Goal: Contribute content: Contribute content

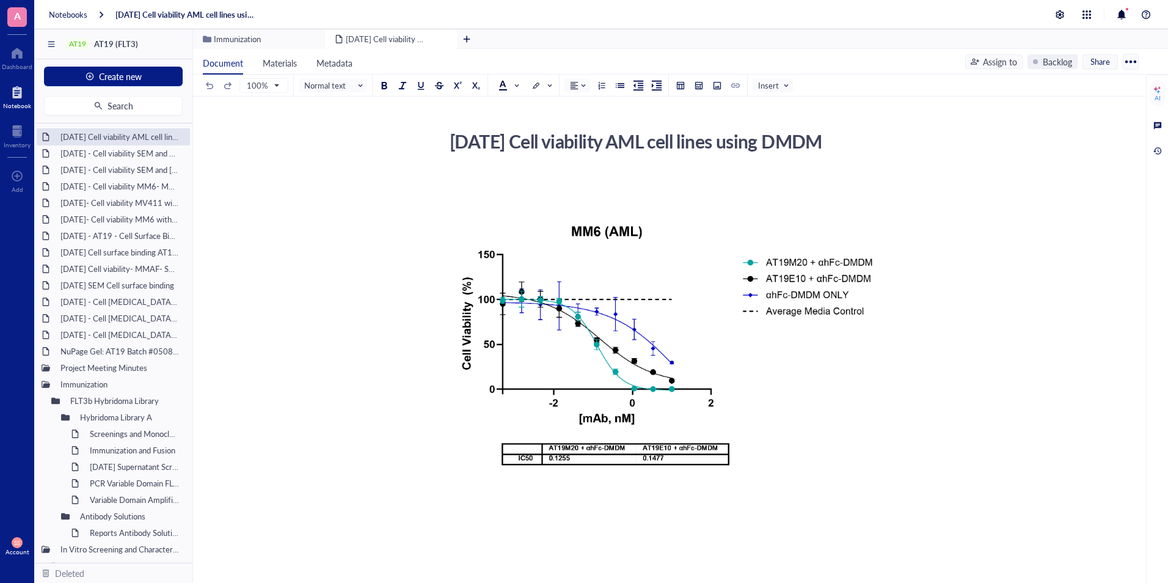
scroll to position [158, 0]
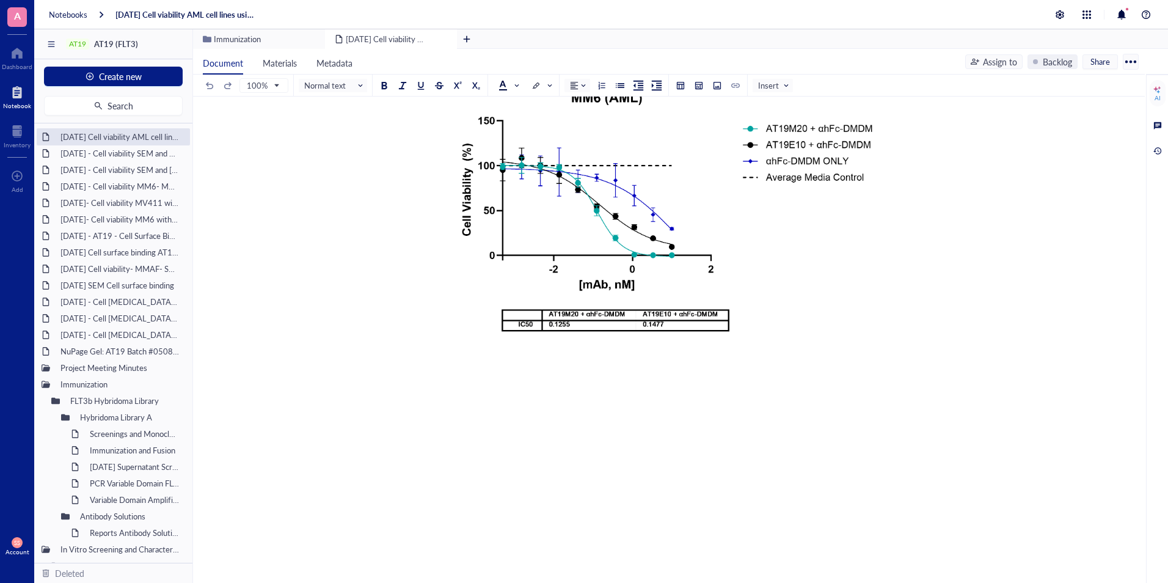
click at [609, 434] on div "﻿ ﻿ Add Caption ﻿ To pick up a draggable item, press the space bar. While dragg…" at bounding box center [666, 320] width 435 height 567
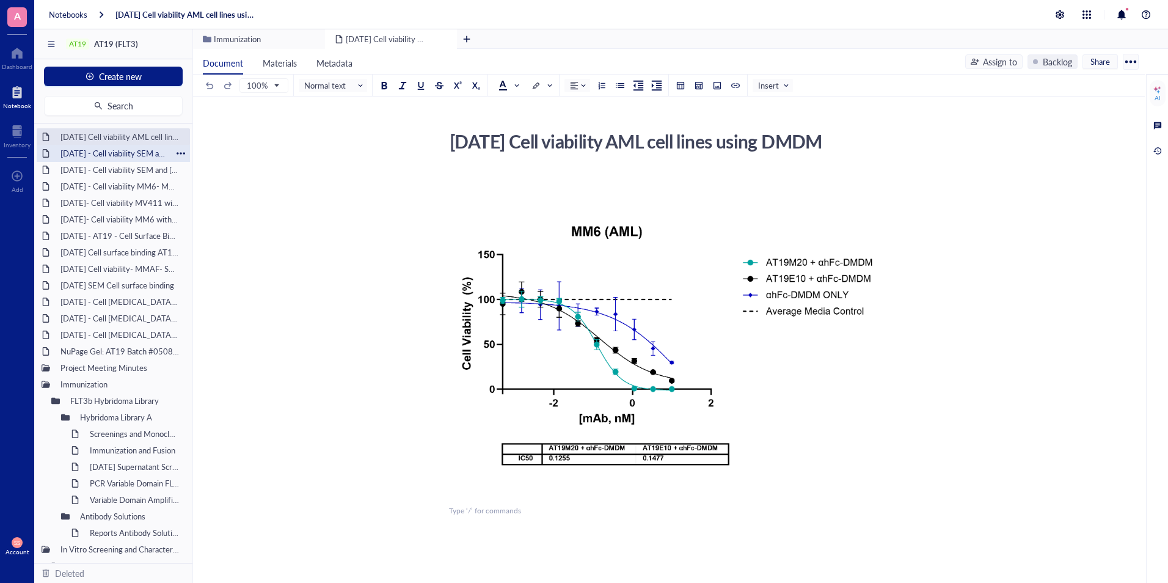
click at [122, 156] on div "[DATE] - Cell viability SEM and RS; 411- DMDM with Fc block (need to complete)" at bounding box center [113, 153] width 117 height 17
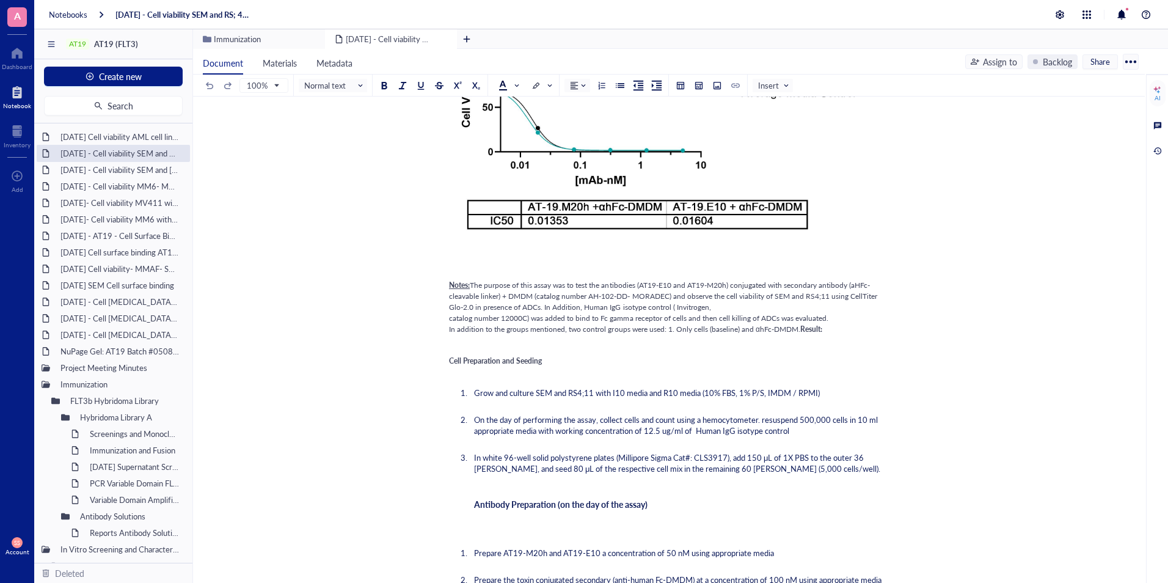
scroll to position [261, 0]
drag, startPoint x: 447, startPoint y: 278, endPoint x: 555, endPoint y: 297, distance: 110.4
click at [487, 285] on span "The purpose of this assay was to test the antibodies (AT19-E10 and AT19-M20h) c…" at bounding box center [664, 304] width 430 height 54
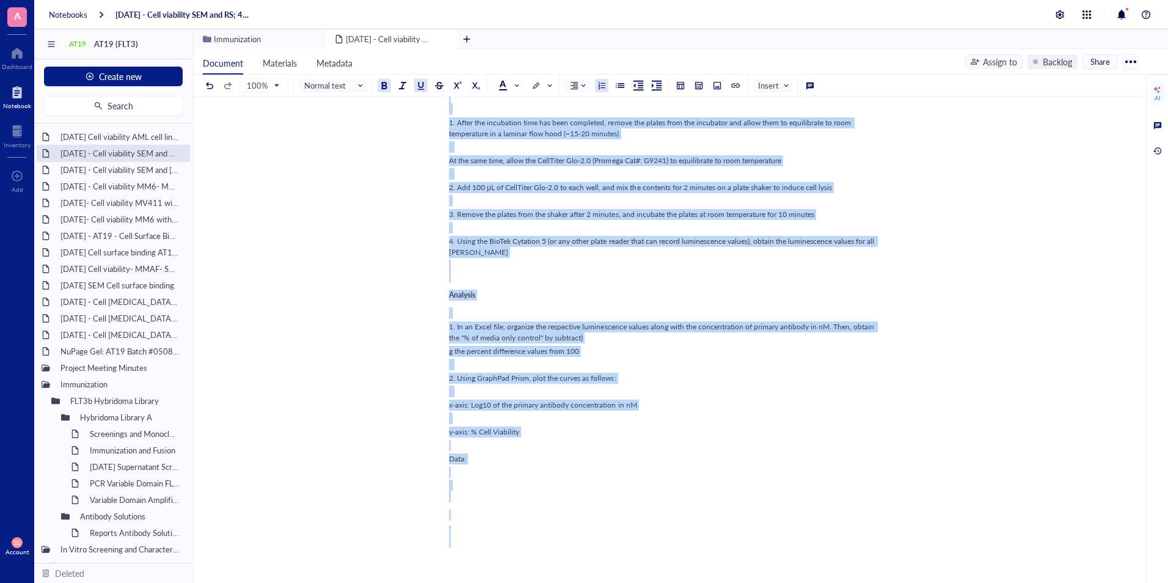
scroll to position [993, 0]
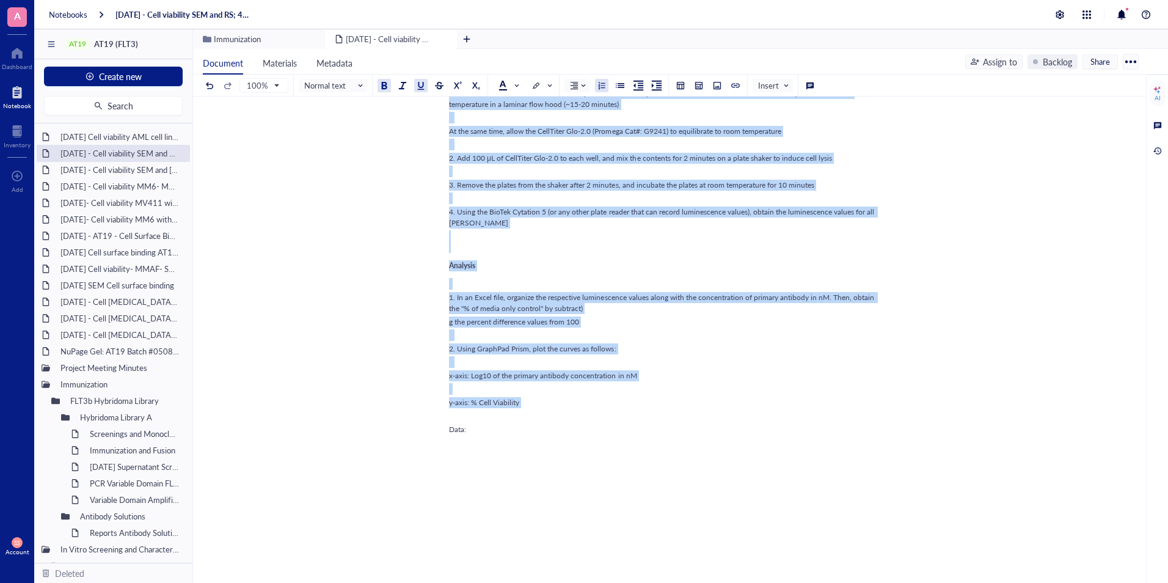
drag, startPoint x: 449, startPoint y: 280, endPoint x: 613, endPoint y: 447, distance: 233.3
click at [613, 447] on div "﻿ ﻿ Add Caption ﻿ To pick up a draggable item, press the space bar. While dragg…" at bounding box center [666, 93] width 435 height 1783
click at [137, 134] on div "[DATE] Cell viability AML cell lines using DMDM" at bounding box center [113, 136] width 117 height 17
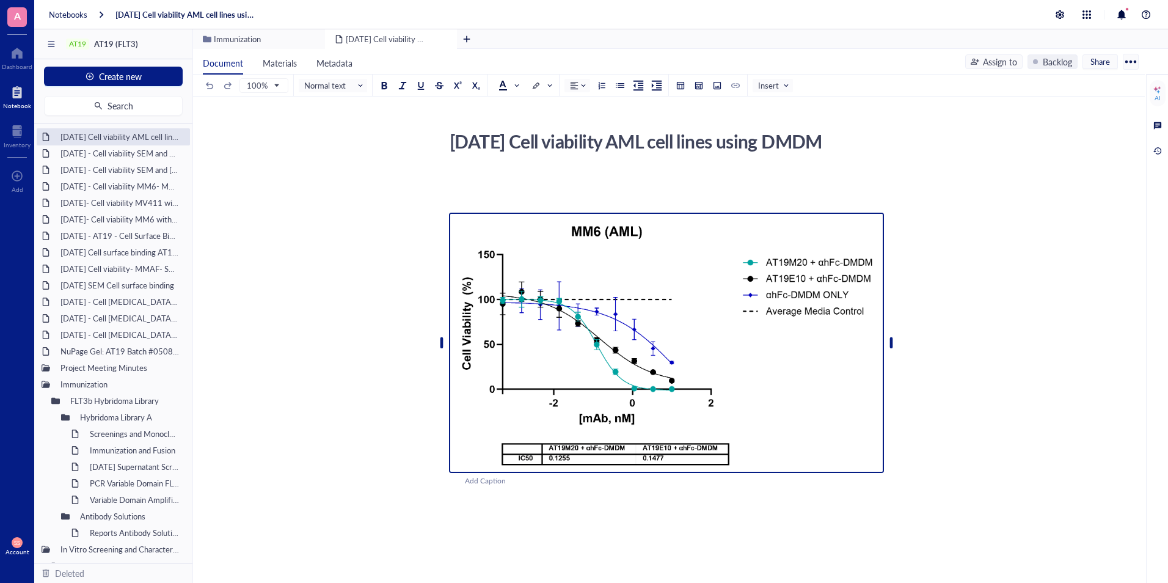
scroll to position [158, 0]
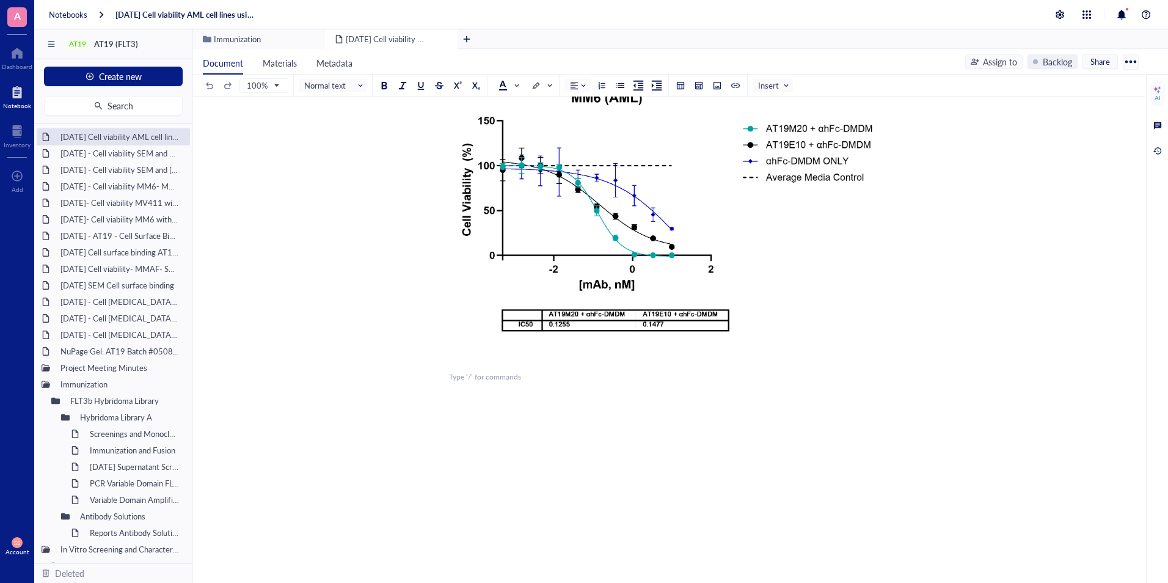
click at [463, 390] on div "﻿ ﻿ Add Caption ﻿ To pick up a draggable item, press the space bar. While dragg…" at bounding box center [666, 320] width 435 height 567
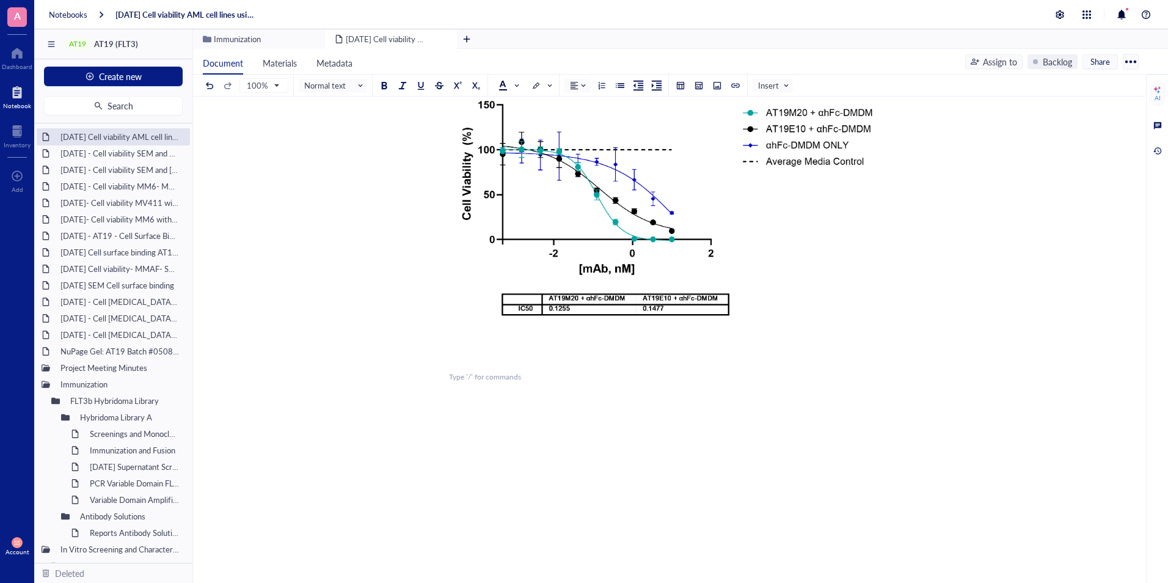
click at [463, 382] on div "﻿ Type ‘/’ for commands" at bounding box center [666, 376] width 435 height 11
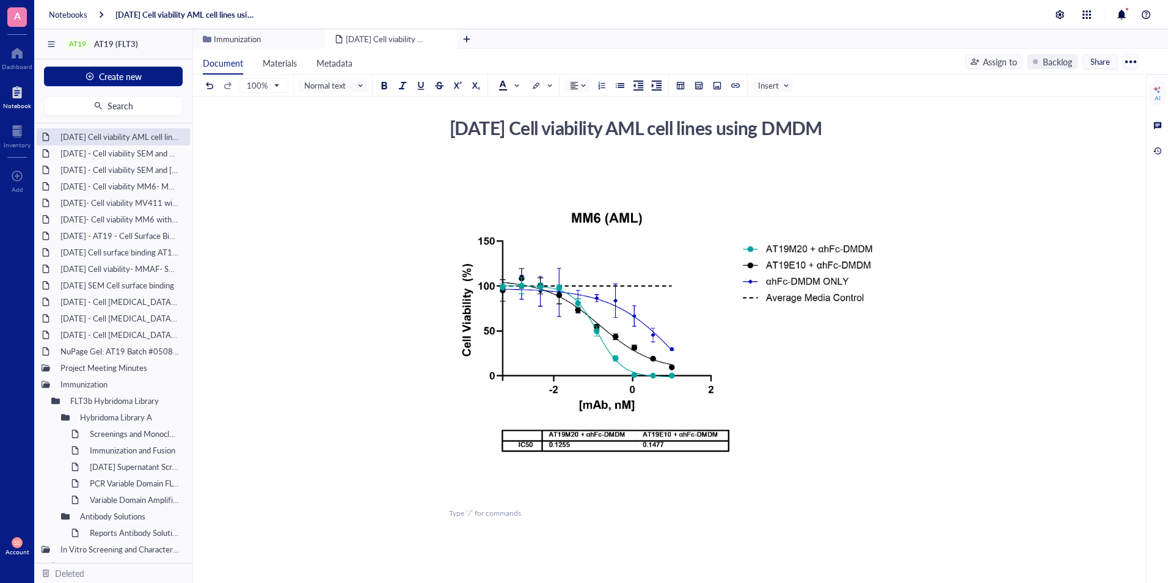
scroll to position [174, 0]
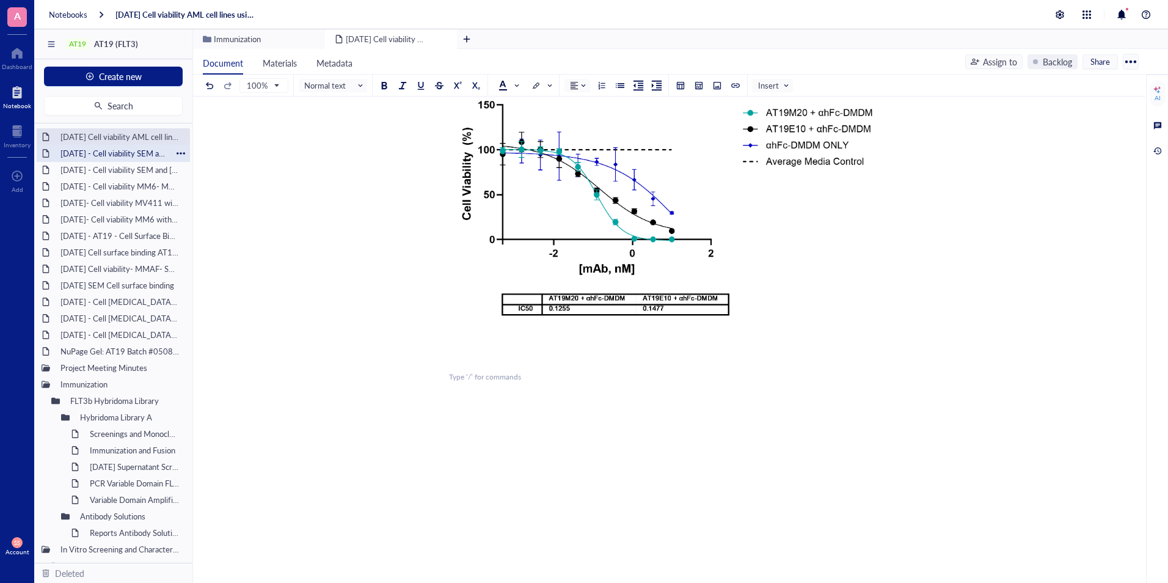
click at [102, 153] on div "[DATE] - Cell viability SEM and RS; 411- DMDM with Fc block (need to complete)" at bounding box center [113, 153] width 117 height 17
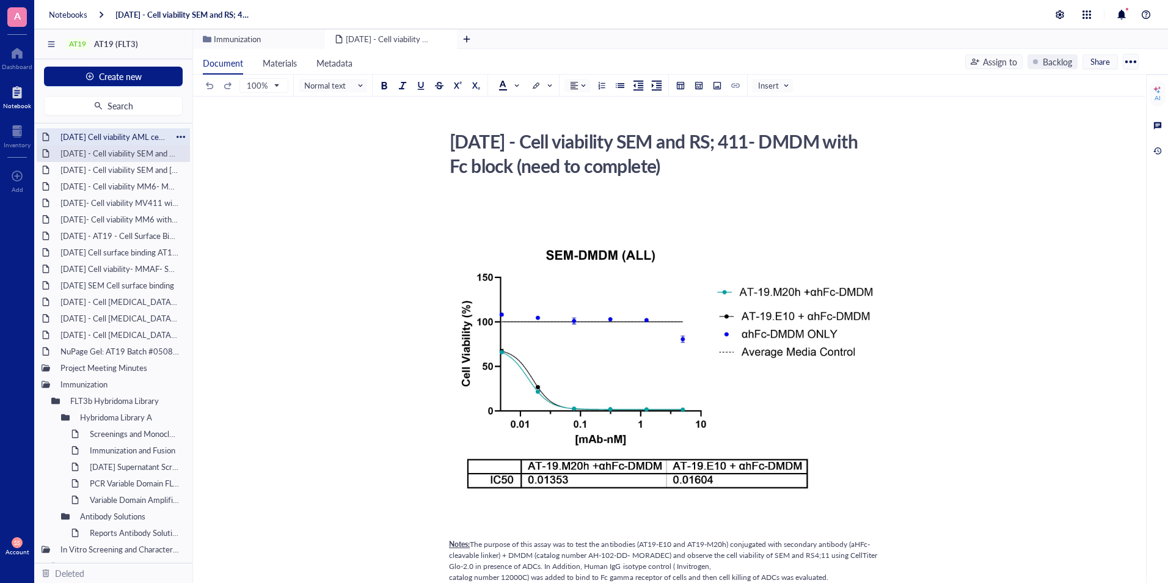
click at [103, 137] on div "[DATE] Cell viability AML cell lines using DMDM" at bounding box center [113, 136] width 117 height 17
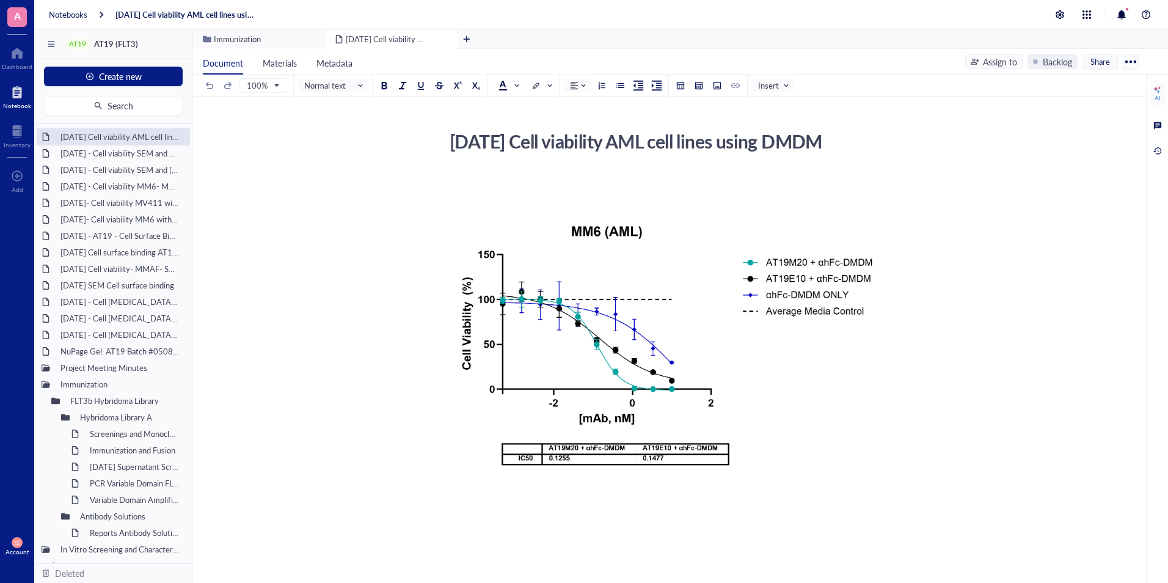
scroll to position [174, 0]
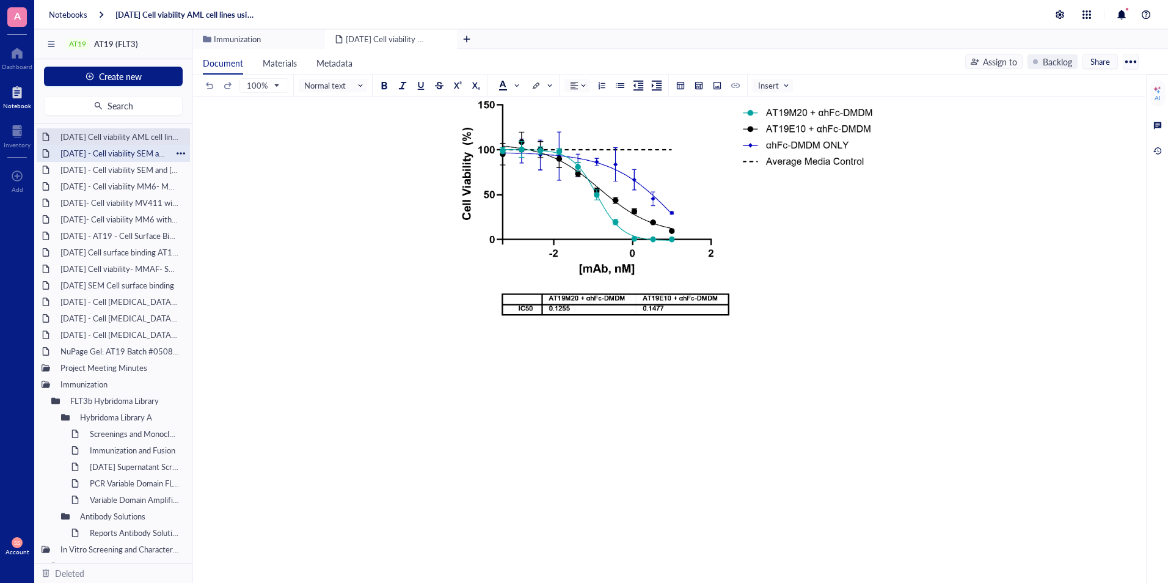
click at [112, 158] on div "[DATE] - Cell viability SEM and RS; 411- DMDM with Fc block (need to complete)" at bounding box center [113, 153] width 117 height 17
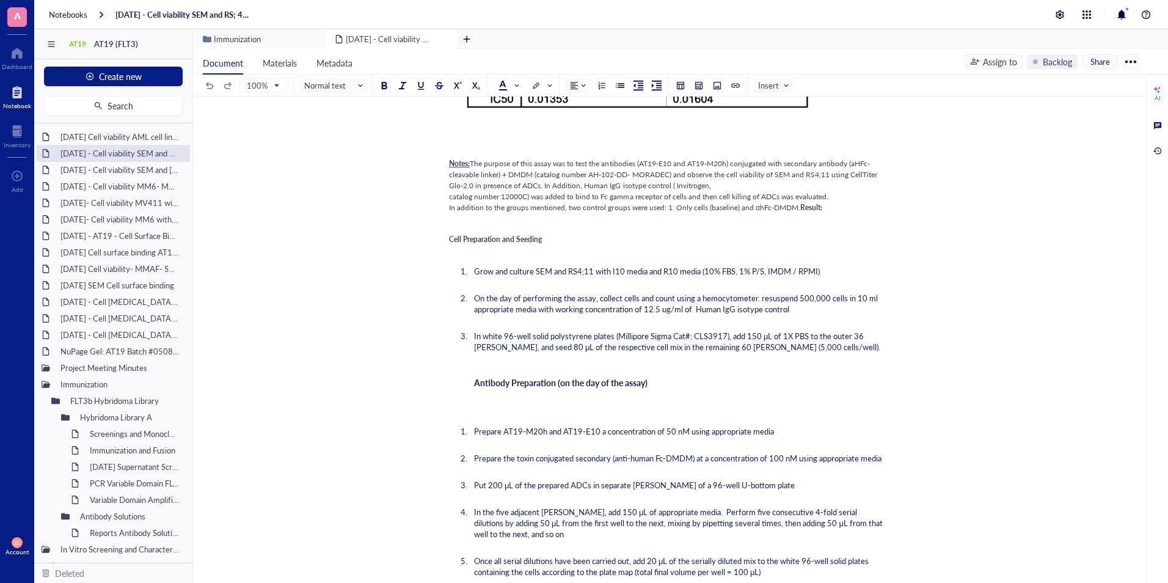
scroll to position [382, 0]
drag, startPoint x: 445, startPoint y: 161, endPoint x: 548, endPoint y: 205, distance: 111.7
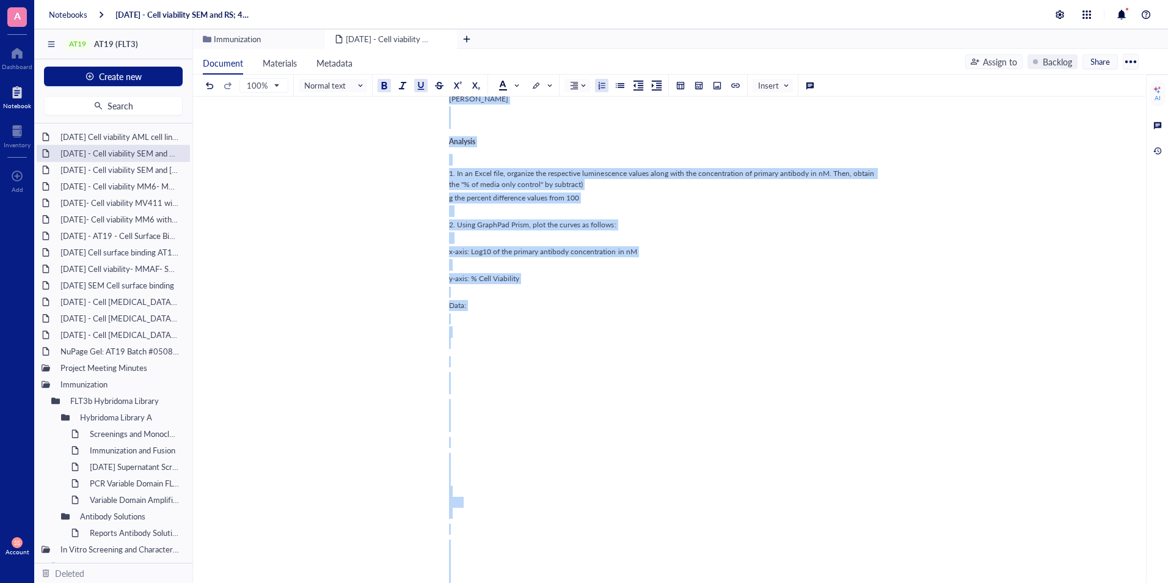
scroll to position [1181, 0]
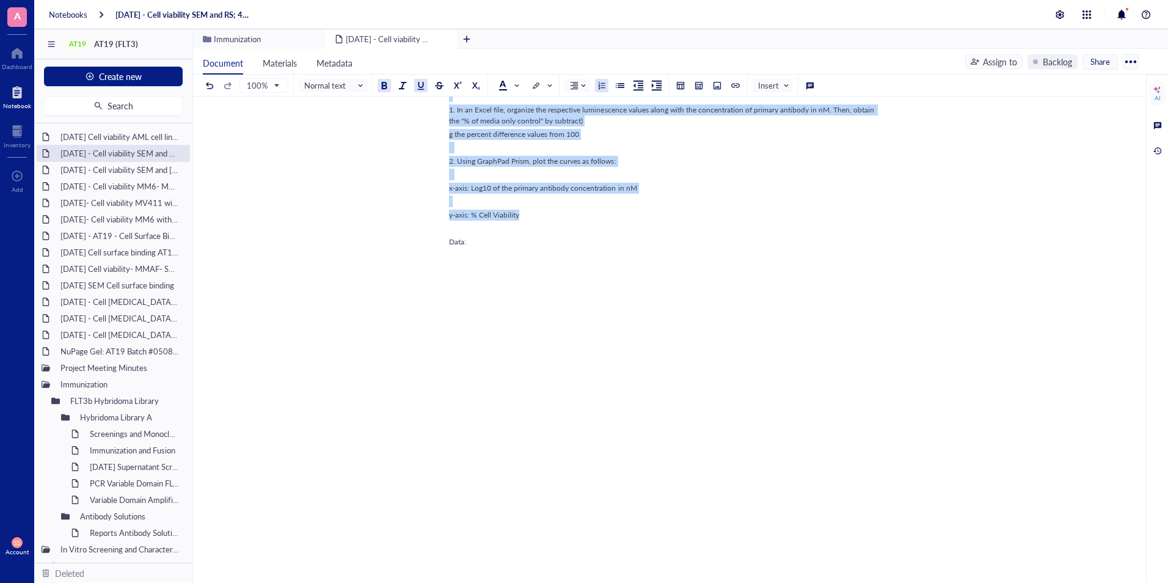
drag, startPoint x: 450, startPoint y: 158, endPoint x: 535, endPoint y: 251, distance: 125.8
copy div "Notes: The purpose of this assay was to test the antibodies (AT19-E10 and AT19-…"
click at [141, 136] on div "[DATE] Cell viability AML cell lines using DMDM" at bounding box center [113, 136] width 117 height 17
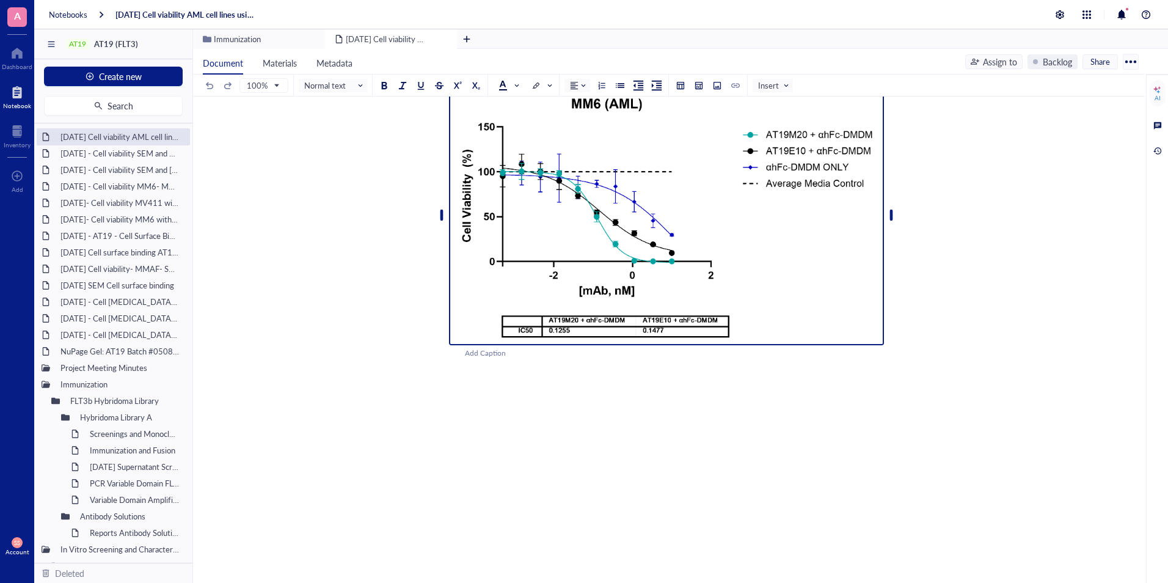
scroll to position [174, 0]
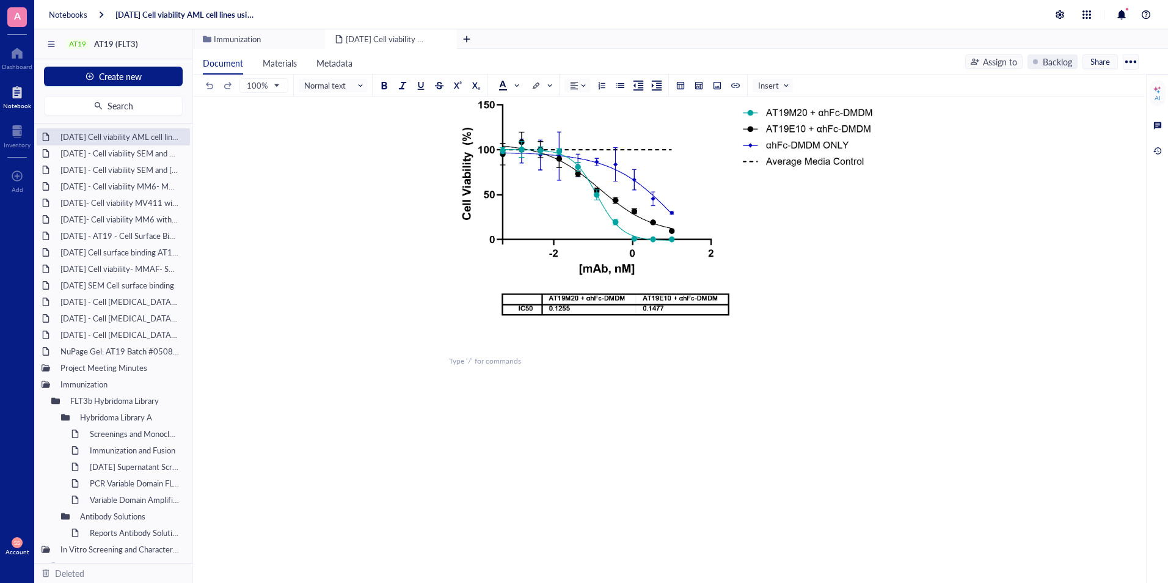
click at [483, 368] on div "﻿ ﻿ Add Caption ﻿ To pick up a draggable item, press the space bar. While dragg…" at bounding box center [666, 312] width 435 height 583
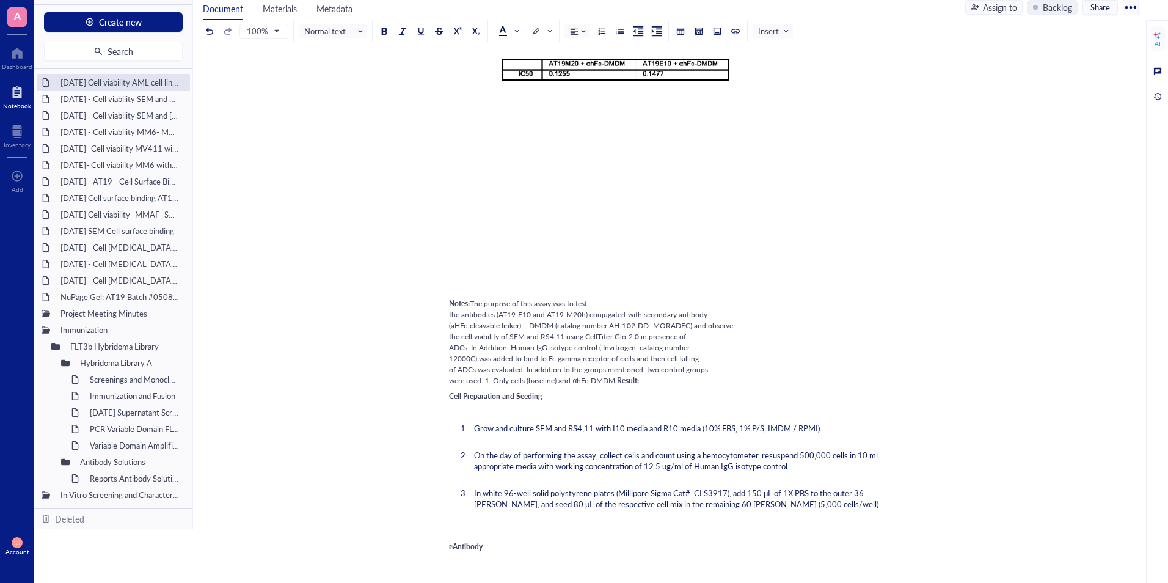
scroll to position [329, 0]
click at [462, 246] on div "﻿" at bounding box center [666, 240] width 435 height 11
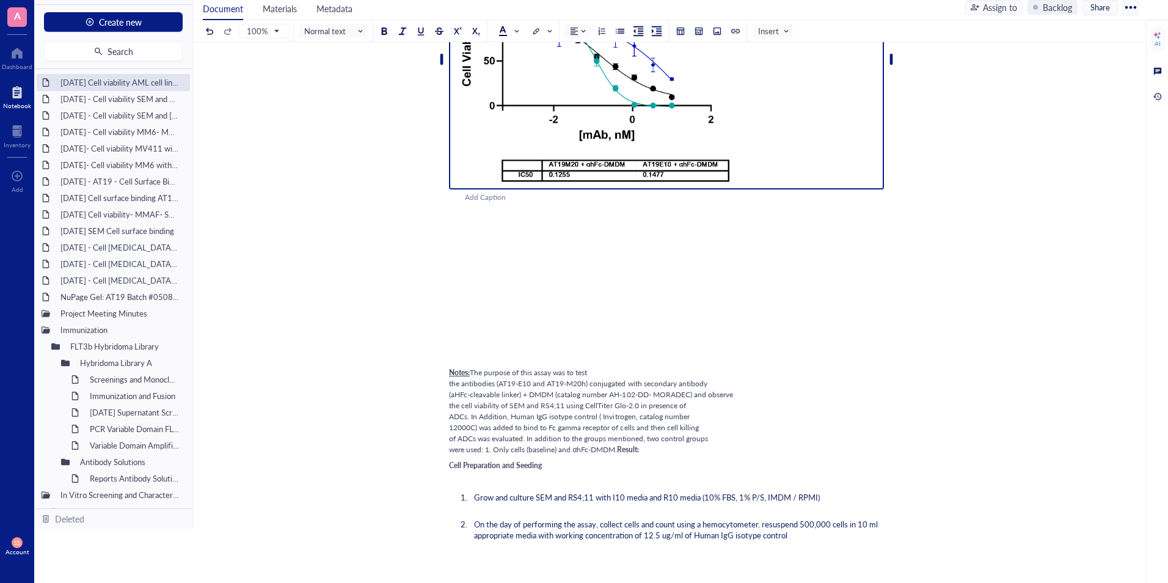
scroll to position [231, 0]
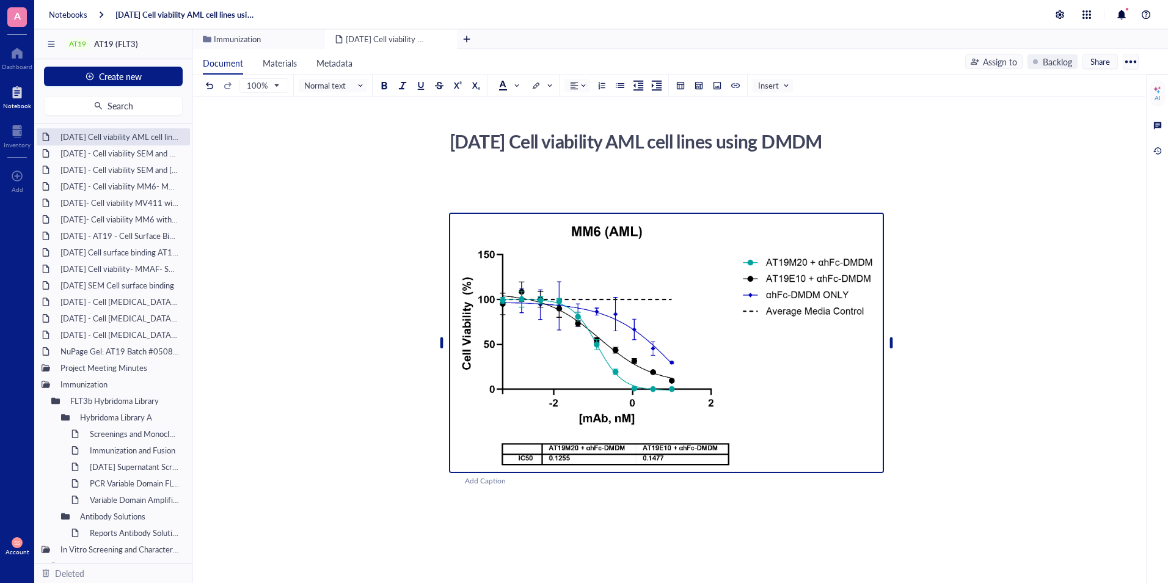
scroll to position [246, 0]
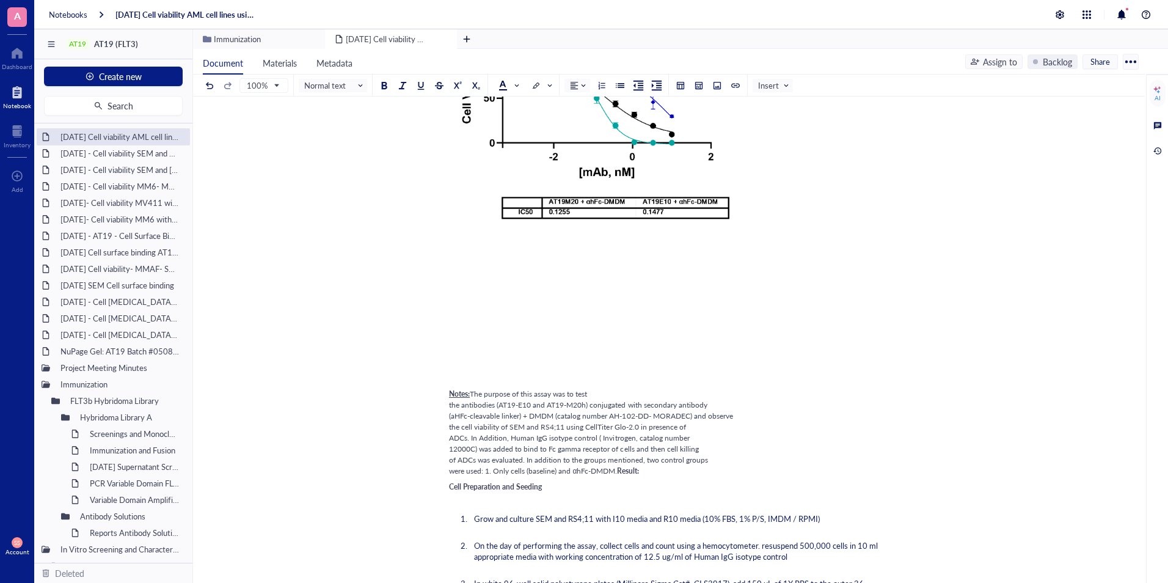
click at [451, 384] on div "﻿" at bounding box center [666, 378] width 435 height 11
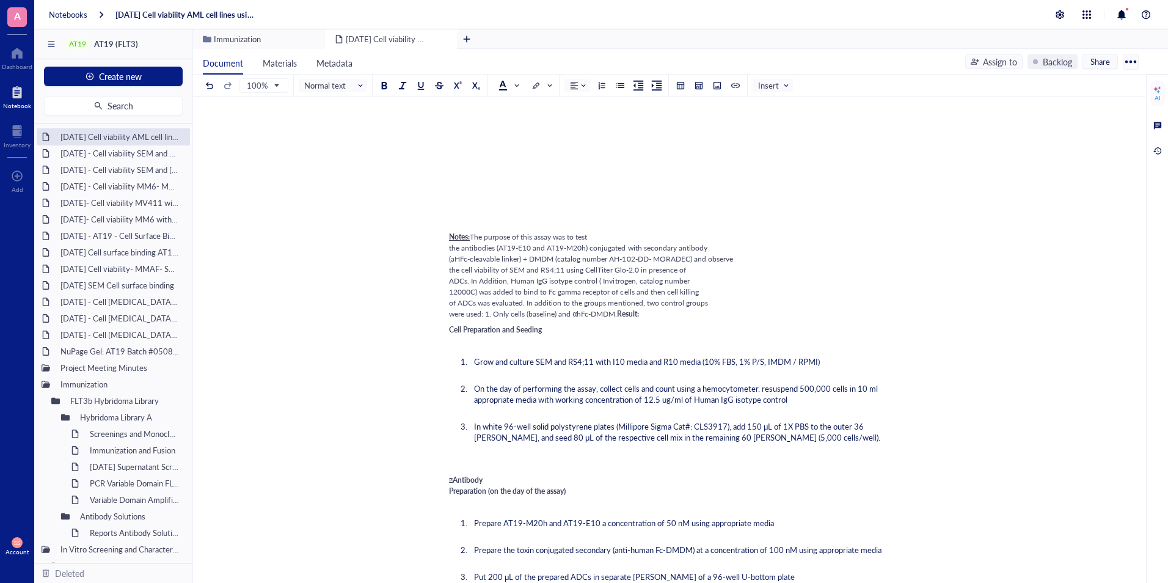
scroll to position [372, 0]
click at [105, 180] on div "[DATE] - Cell viability MM6- MMAF" at bounding box center [113, 186] width 117 height 17
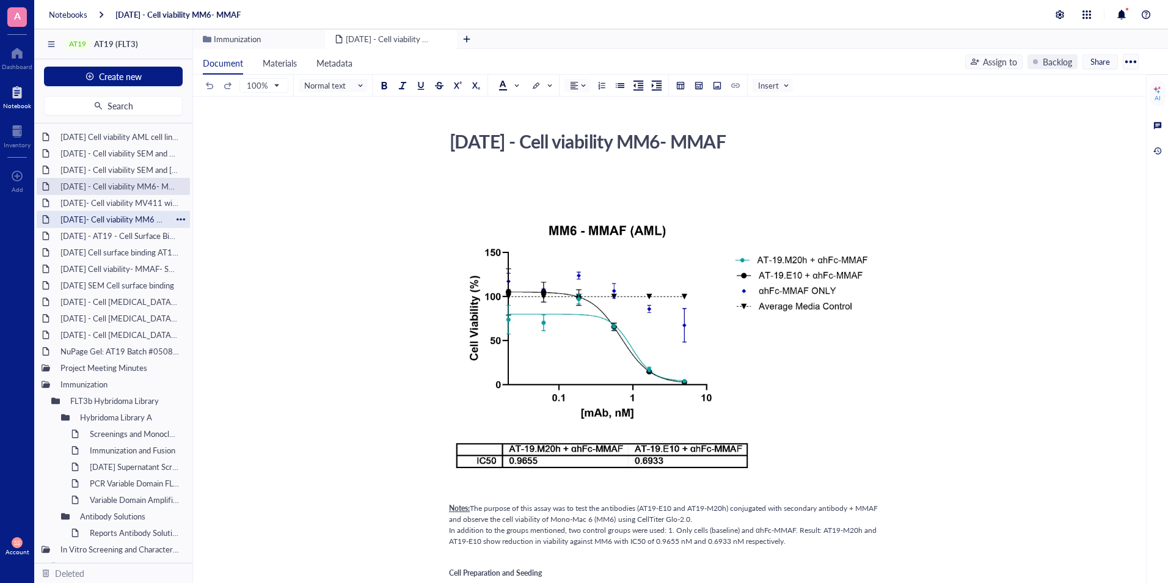
click at [113, 219] on div "[DATE]- Cell viability MM6 with and without IgG Blocking - DX8951" at bounding box center [113, 219] width 117 height 17
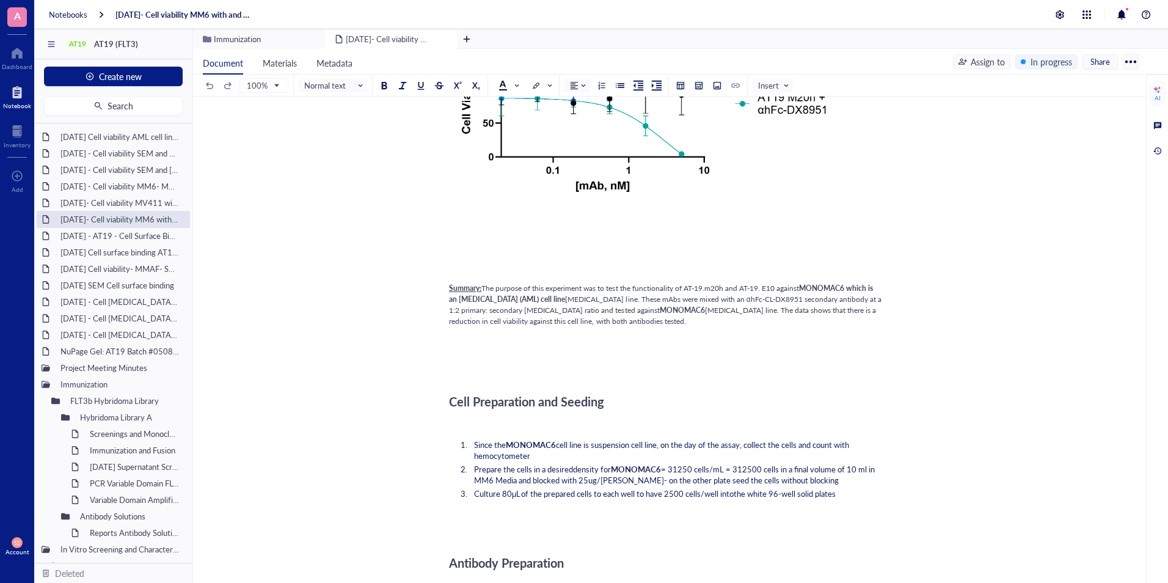
scroll to position [586, 0]
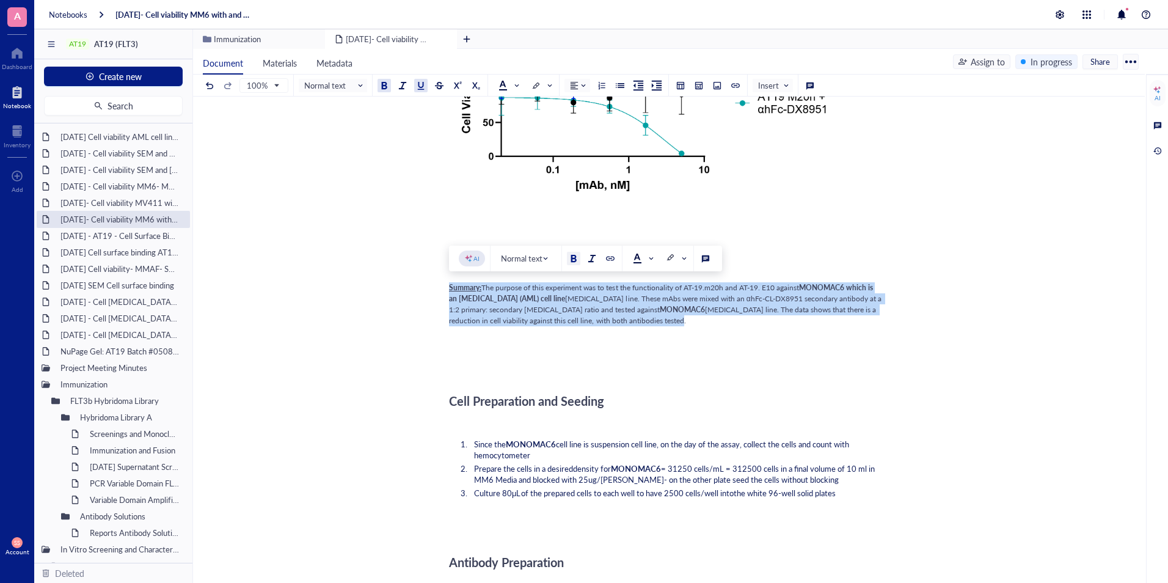
drag, startPoint x: 633, startPoint y: 323, endPoint x: 449, endPoint y: 286, distance: 188.1
click at [449, 286] on div "Summary: The purpose of this experiment was to test the functionality of AT-19.…" at bounding box center [666, 304] width 435 height 44
copy div "Summary: The purpose of this experiment was to test the functionality of AT-19.…"
click at [102, 134] on div "[DATE] Cell viability AML cell lines using DMDM" at bounding box center [113, 136] width 117 height 17
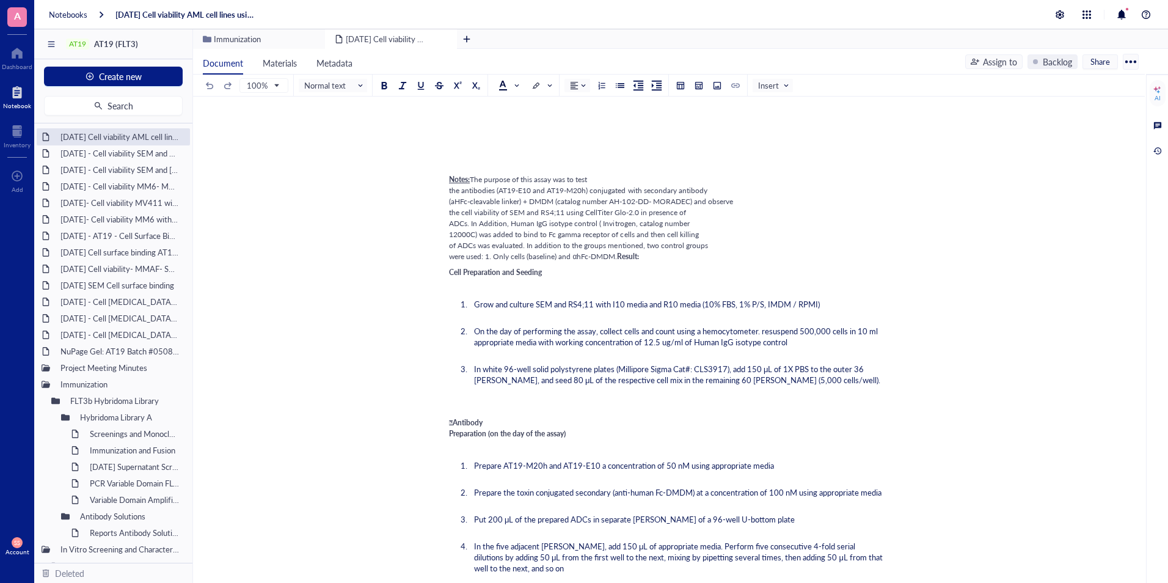
scroll to position [429, 0]
click at [618, 261] on span "The purpose of this assay was to test the antibodies (AT19-E10 and AT19-M20h) c…" at bounding box center [591, 216] width 284 height 87
click at [645, 261] on div "Notes: The purpose of this assay was to test the antibodies (AT19-E10 and AT19-…" at bounding box center [666, 217] width 435 height 88
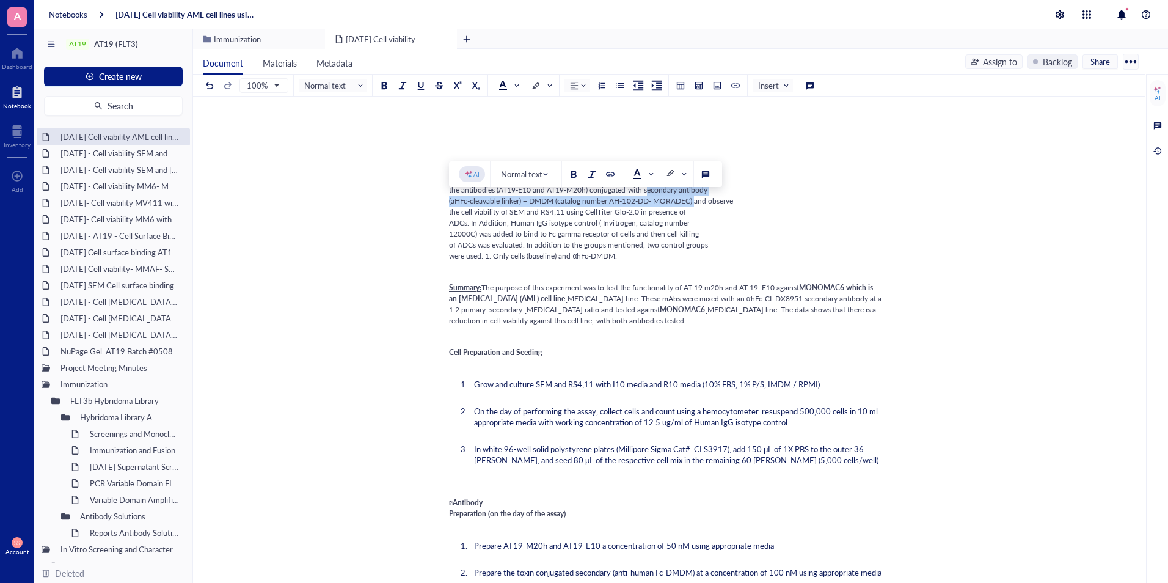
drag, startPoint x: 643, startPoint y: 215, endPoint x: 693, endPoint y: 228, distance: 51.9
click at [693, 228] on span "The purpose of this assay was to test the antibodies (AT19-E10 and AT19-M20h) c…" at bounding box center [591, 216] width 284 height 87
copy span "secondary antibody (aHFc-cleavable linker) + DMDM (catalog number AH-102-DD- MO…"
click at [798, 315] on span "cancer cell line. These mAbs were mixed with an αhFc-CL-DX8951 secondary antibo…" at bounding box center [666, 303] width 434 height 21
click at [862, 315] on span "cancer cell line. These mAbs were mixed with an αhFc-CL-DX8951 secondary antibo…" at bounding box center [666, 303] width 434 height 21
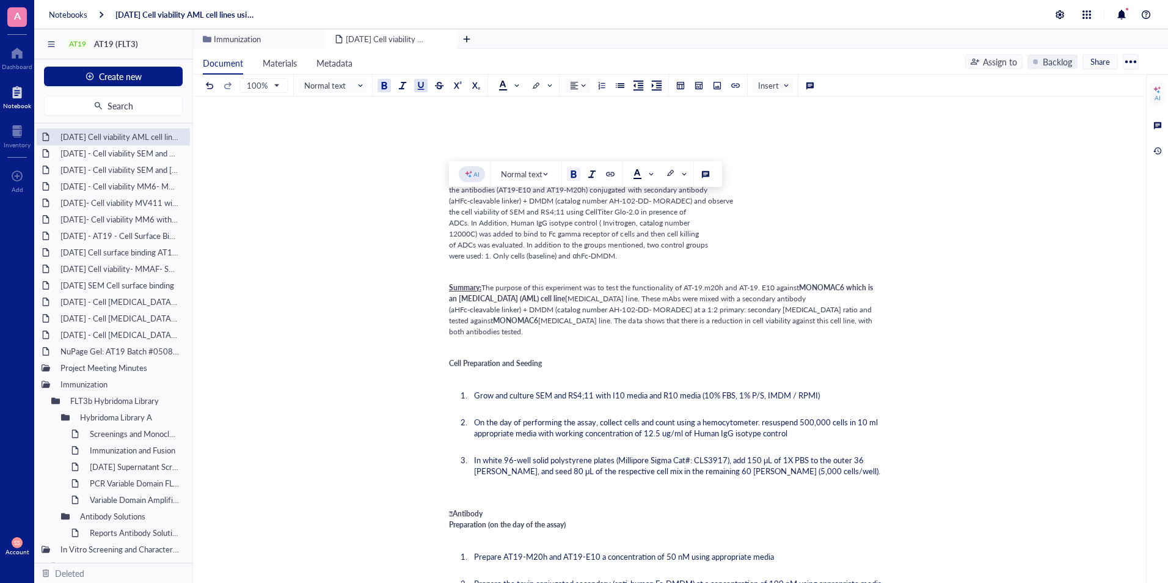
drag, startPoint x: 621, startPoint y: 277, endPoint x: 448, endPoint y: 208, distance: 186.7
click at [448, 208] on div "2025- Aug- 08 Cell viability AML cell lines using DMDM 2025- Aug- 08 Cell viabi…" at bounding box center [666, 563] width 947 height 1734
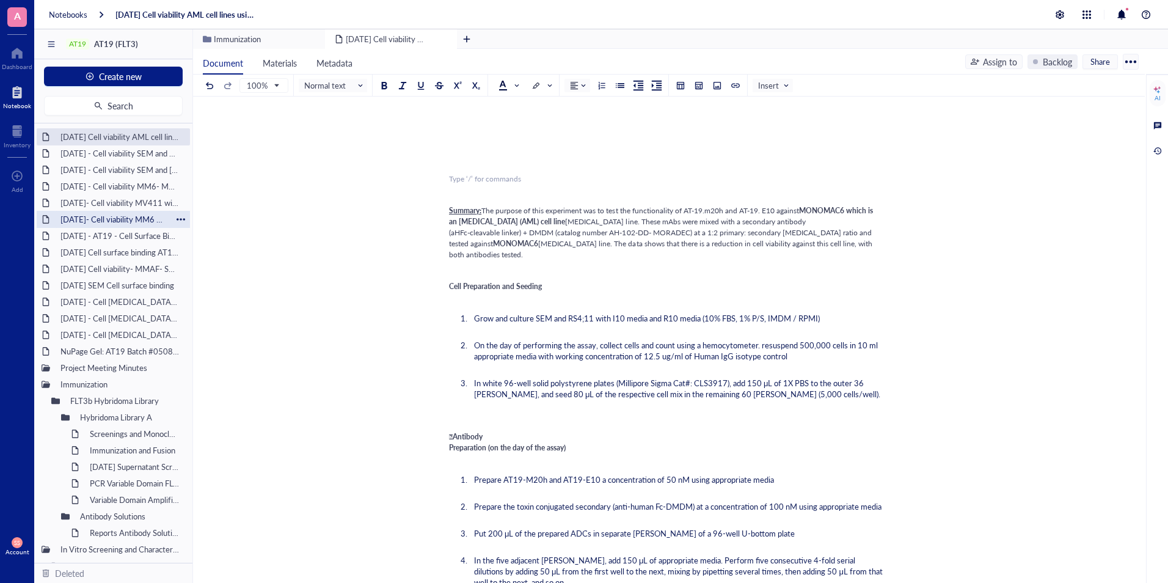
click at [110, 225] on div "[DATE]- Cell viability MM6 with and without IgG Blocking - DX8951" at bounding box center [113, 219] width 117 height 17
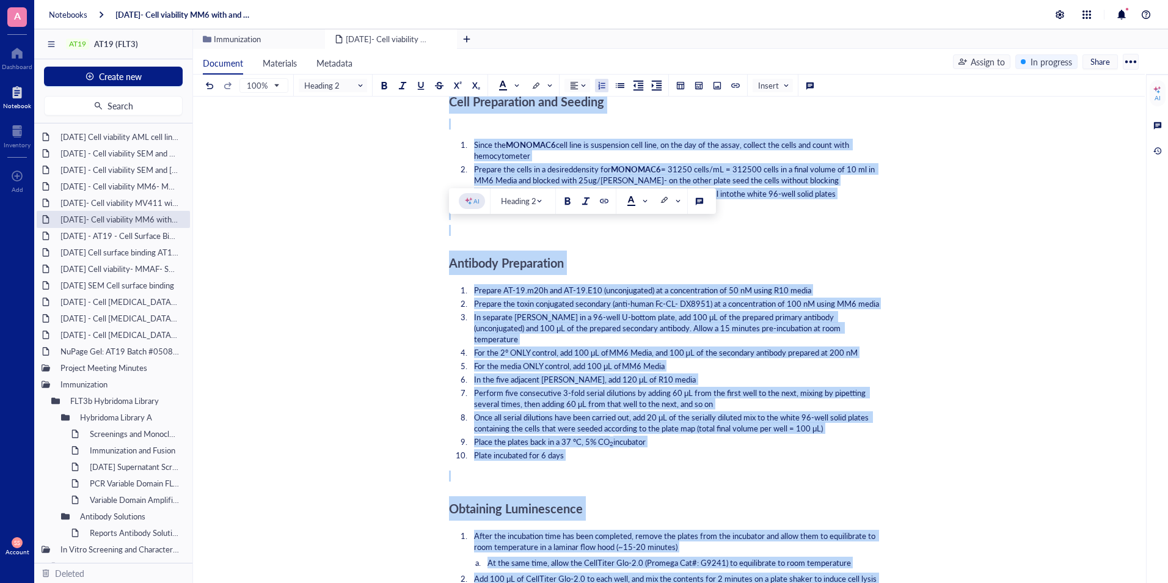
scroll to position [690, 0]
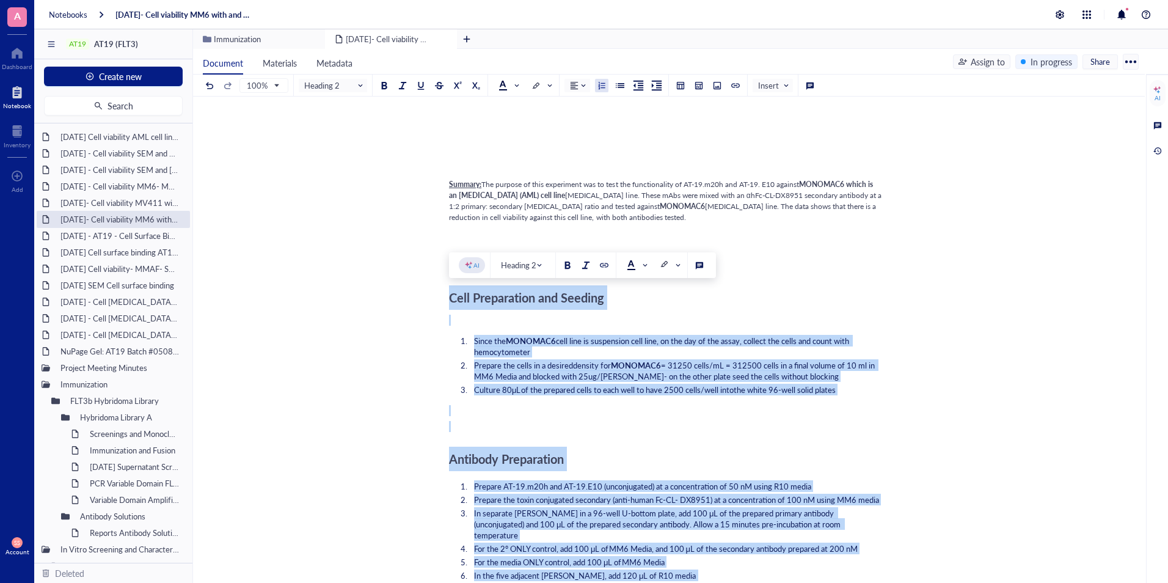
drag, startPoint x: 665, startPoint y: 552, endPoint x: 449, endPoint y: 295, distance: 335.1
click at [449, 295] on div "﻿ ﻿ ﻿ To pick up a draggable item, press the space bar. While dragging, use the…" at bounding box center [666, 574] width 435 height 2137
copy div "Cell Preparation and Seeding ﻿ Since the MONOMAC6 cell line is suspension cell …"
click at [554, 401] on div "﻿ ﻿ ﻿ To pick up a draggable item, press the space bar. While dragging, use the…" at bounding box center [666, 574] width 435 height 2137
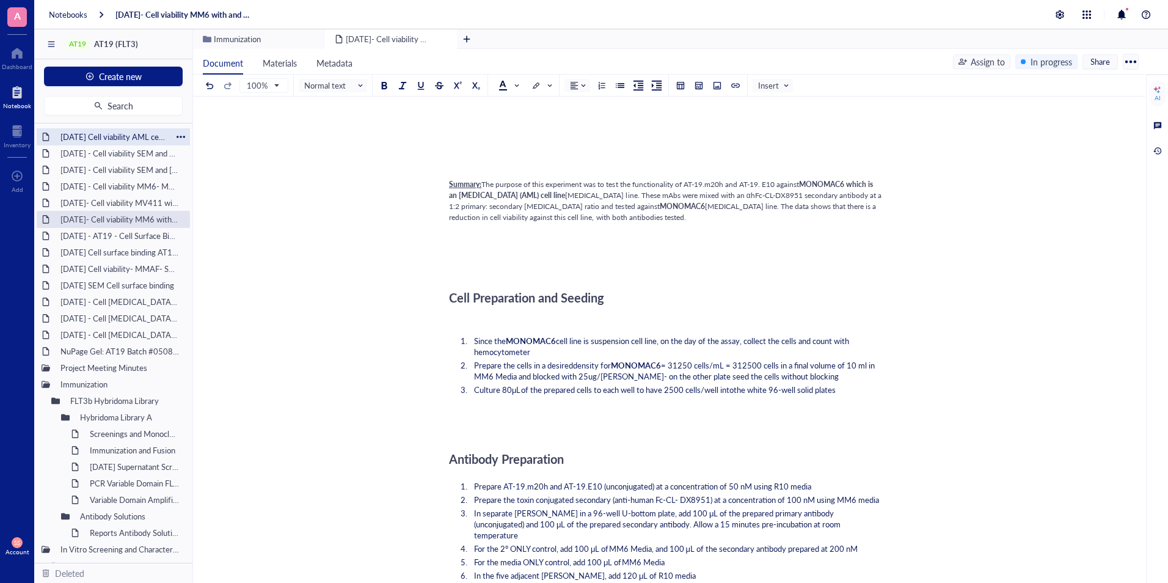
click at [109, 134] on div "[DATE] Cell viability AML cell lines using DMDM" at bounding box center [113, 136] width 117 height 17
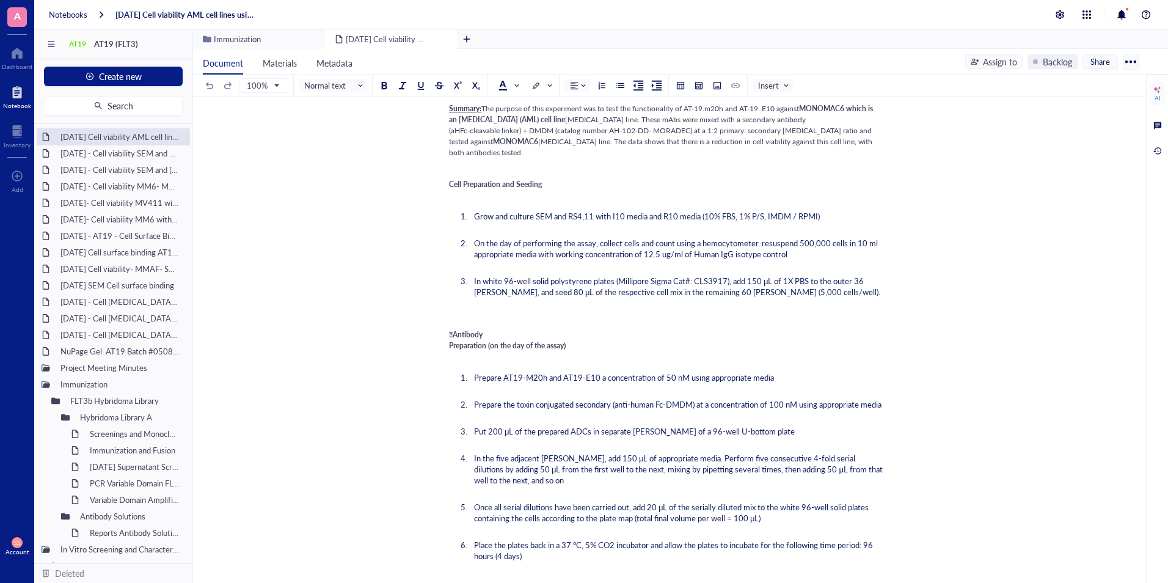
scroll to position [532, 0]
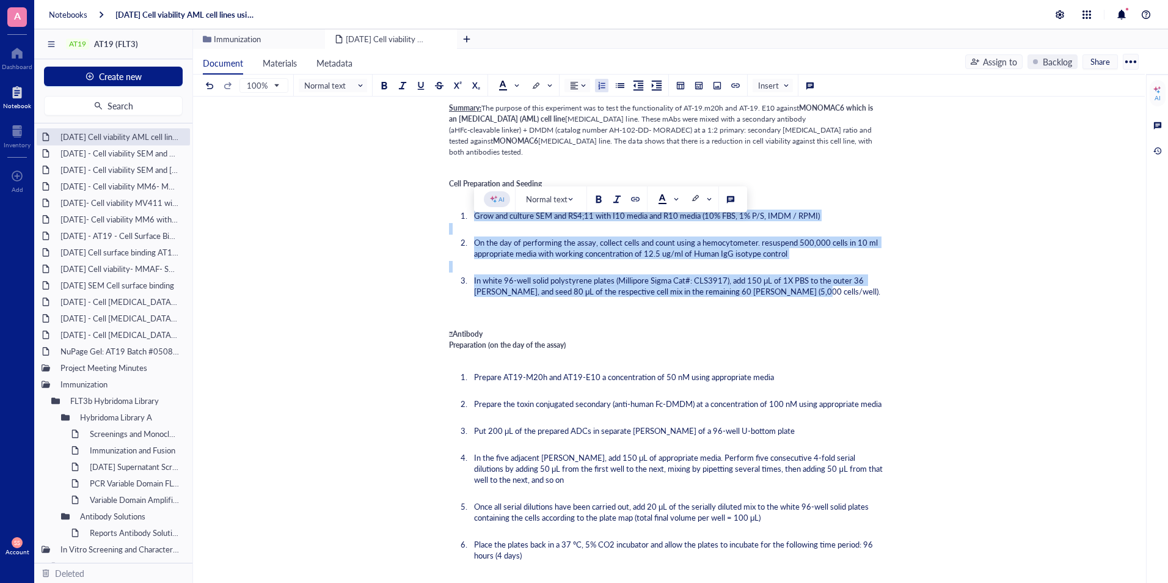
drag, startPoint x: 797, startPoint y: 307, endPoint x: 458, endPoint y: 228, distance: 347.3
click at [458, 228] on ol "Grow and culture SEM and RS4;11 with I10 media and R10 media (10% FBS, 1% P/S, …" at bounding box center [666, 259] width 435 height 125
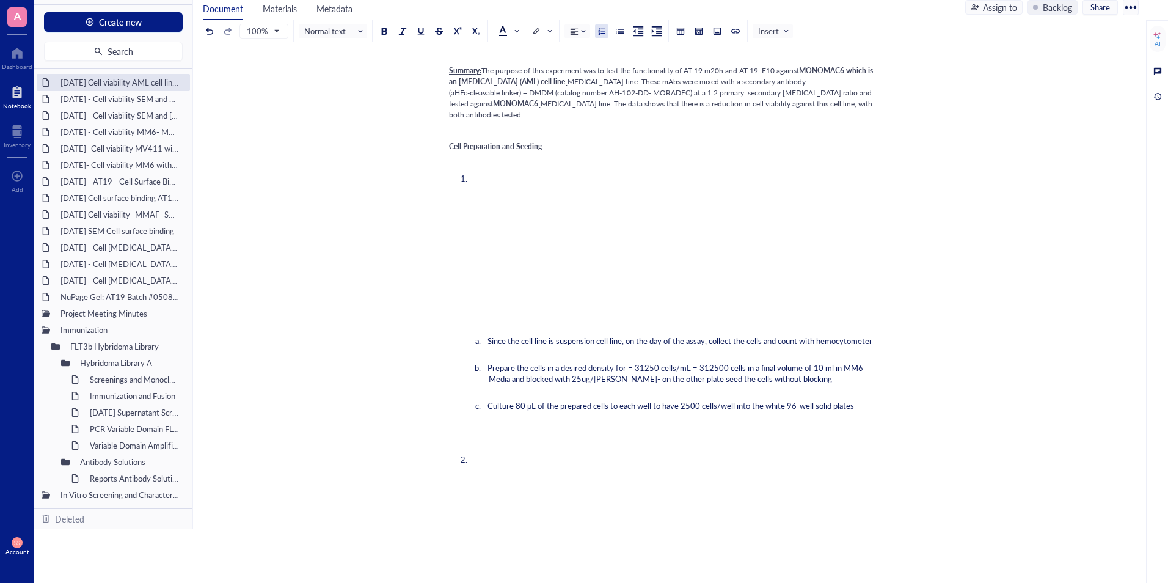
scroll to position [516, 0]
click at [451, 227] on ol "﻿ ﻿ ﻿ ﻿ ﻿ Since the cell line is suspension cell line, on the day of the assay,…" at bounding box center [666, 368] width 435 height 418
click at [476, 318] on ol "﻿ ﻿ ﻿ ﻿ ﻿ Since the cell line is suspension cell line, on the day of the assay,…" at bounding box center [666, 368] width 435 height 418
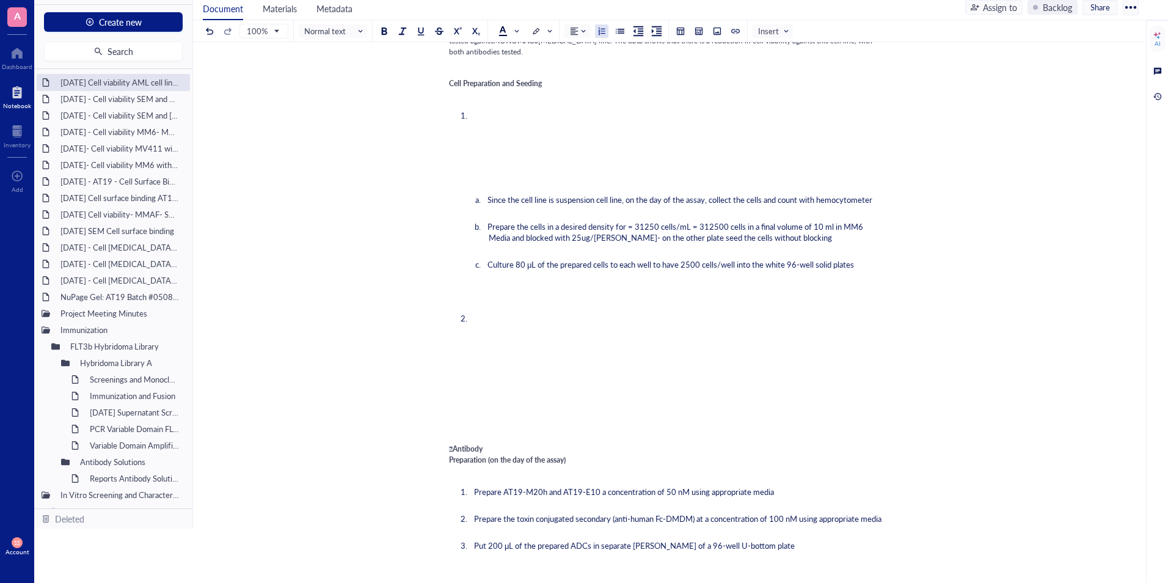
scroll to position [578, 0]
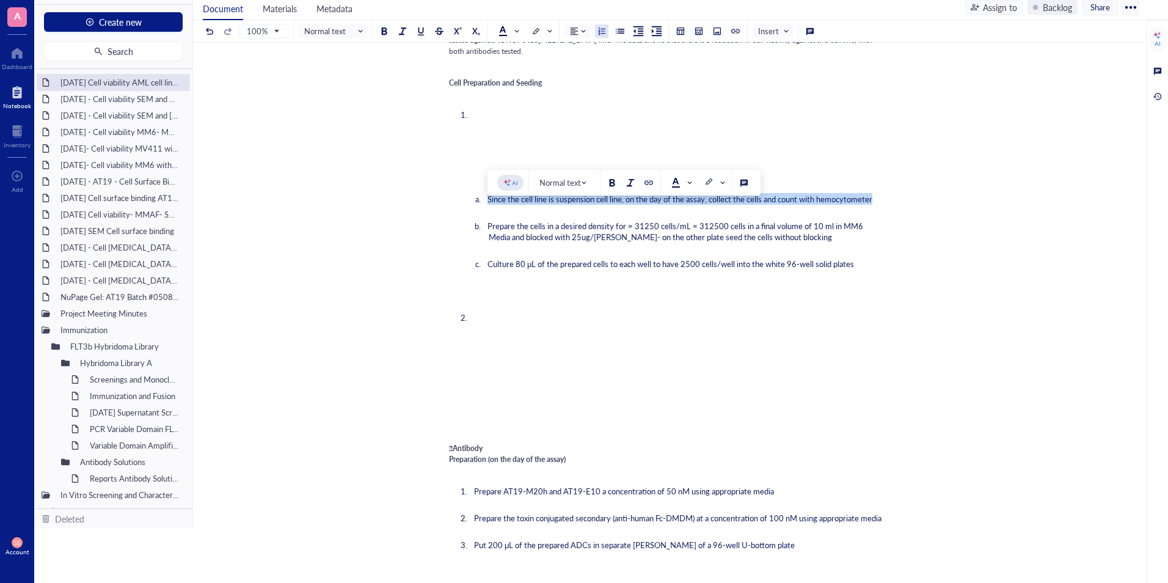
drag, startPoint x: 883, startPoint y: 215, endPoint x: 486, endPoint y: 212, distance: 396.5
click at [486, 212] on ol "Since the cell line is suspension cell line, on the day of the assay, collect t…" at bounding box center [666, 237] width 435 height 114
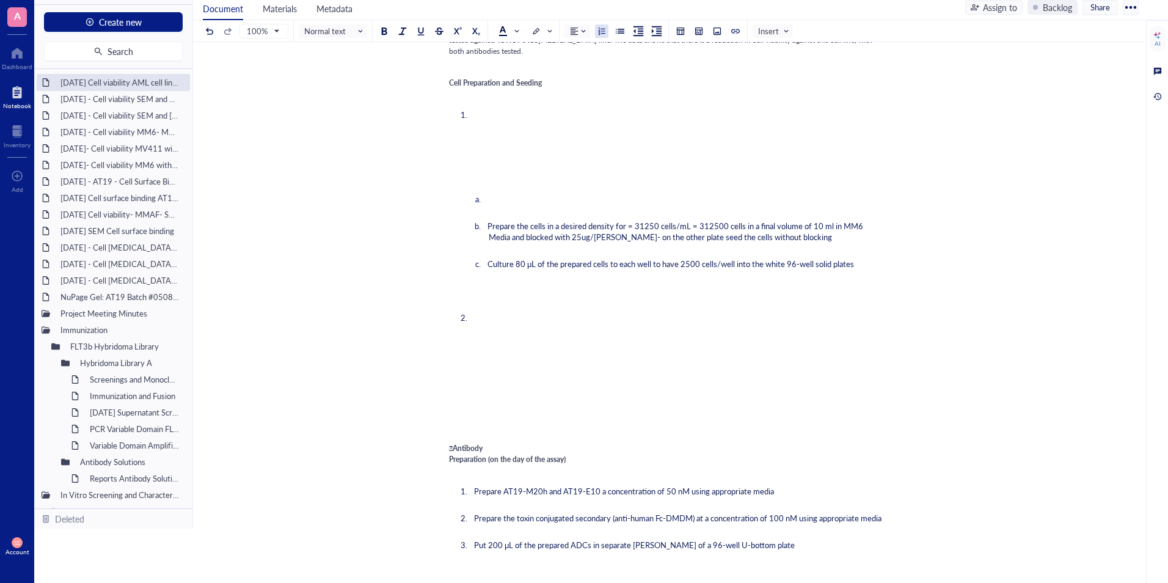
click at [489, 120] on ol "﻿ Prepare the cells in a desired density for = 31250 cells/mL = 312500 cells in…" at bounding box center [666, 266] width 435 height 340
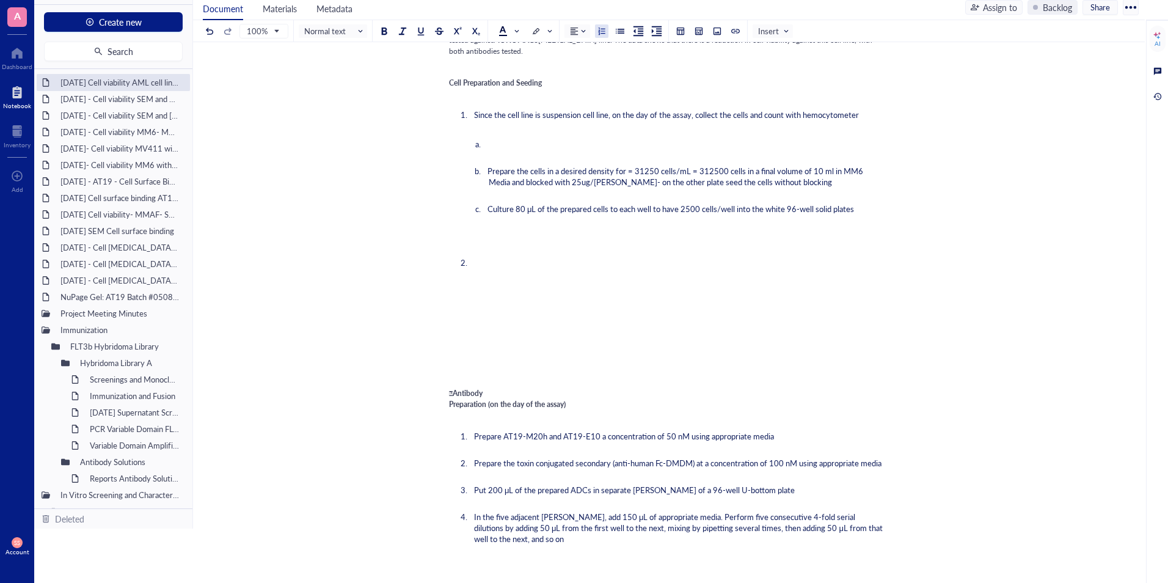
click at [654, 188] on span "Prepare the cells in a desired density for = 31250 cells/mL = 312500 cells in a…" at bounding box center [676, 176] width 378 height 23
click at [719, 188] on span "Prepare the cells in a desired density for = 6250 cells/mL = 312500 cells in a …" at bounding box center [685, 176] width 396 height 23
click at [699, 188] on span "Prepare the cells in a desired density for = 6250 cells/mL = 31250 cells in a f…" at bounding box center [682, 176] width 391 height 23
click at [653, 188] on span "Prepare the cells in a desired density for = 6250 cells/mL = 62500cells in a fi…" at bounding box center [681, 176] width 389 height 23
click at [721, 188] on span "Prepare the cells in a desired density for = 62500 cells/mL = 62500cells in a f…" at bounding box center [684, 176] width 394 height 23
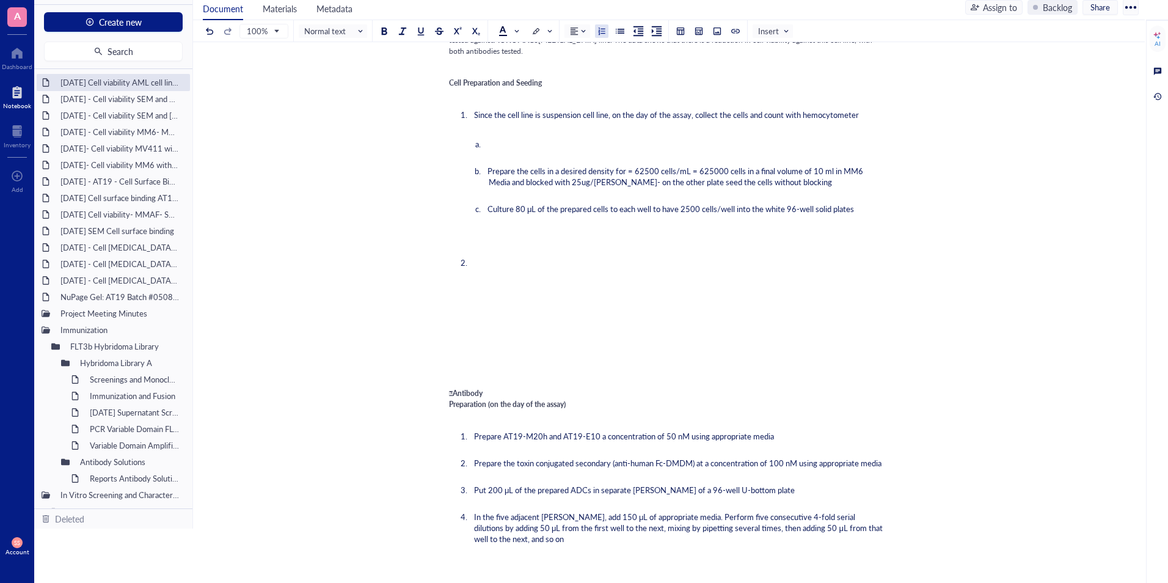
click at [688, 214] on span "Culture 80 μL of the prepared cells to each well to have 2500 cells/well into t…" at bounding box center [670, 209] width 367 height 12
drag, startPoint x: 803, startPoint y: 250, endPoint x: 615, endPoint y: 249, distance: 187.5
click at [615, 188] on li "Prepare the cells in a desired density for = 62500 cells/mL = 625000 cells in a…" at bounding box center [686, 177] width 395 height 22
click at [488, 188] on span "Prepare the cells in a desired density for = 62500 cells/mL = 625000 cells in a…" at bounding box center [676, 176] width 378 height 23
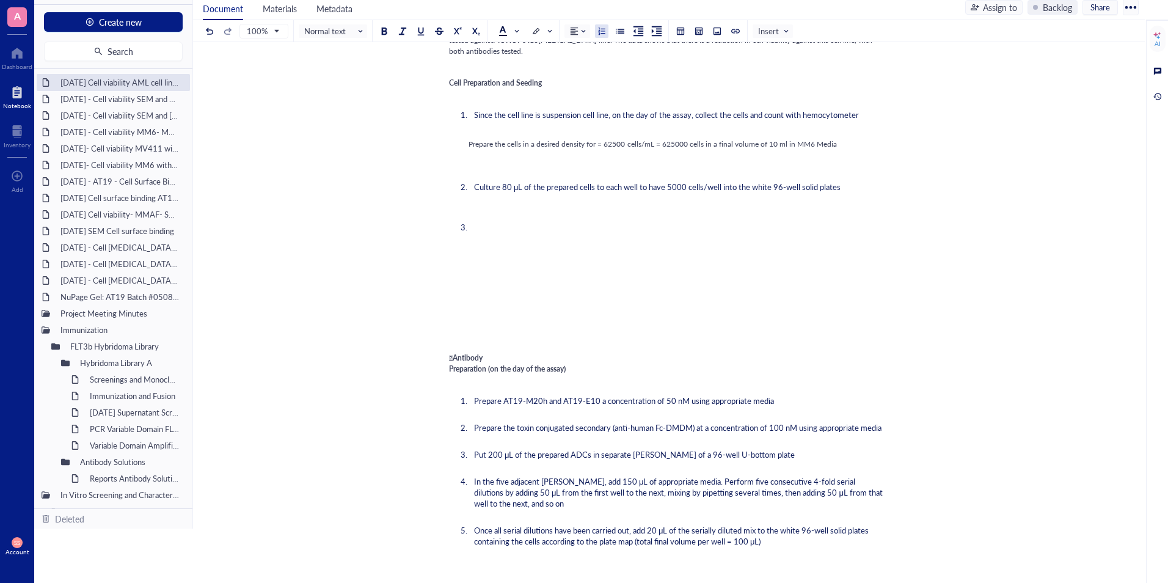
click at [474, 163] on ol "Prepare the cells in a desired density for = 62500 cells/mL = 625000 cells in a…" at bounding box center [666, 144] width 435 height 38
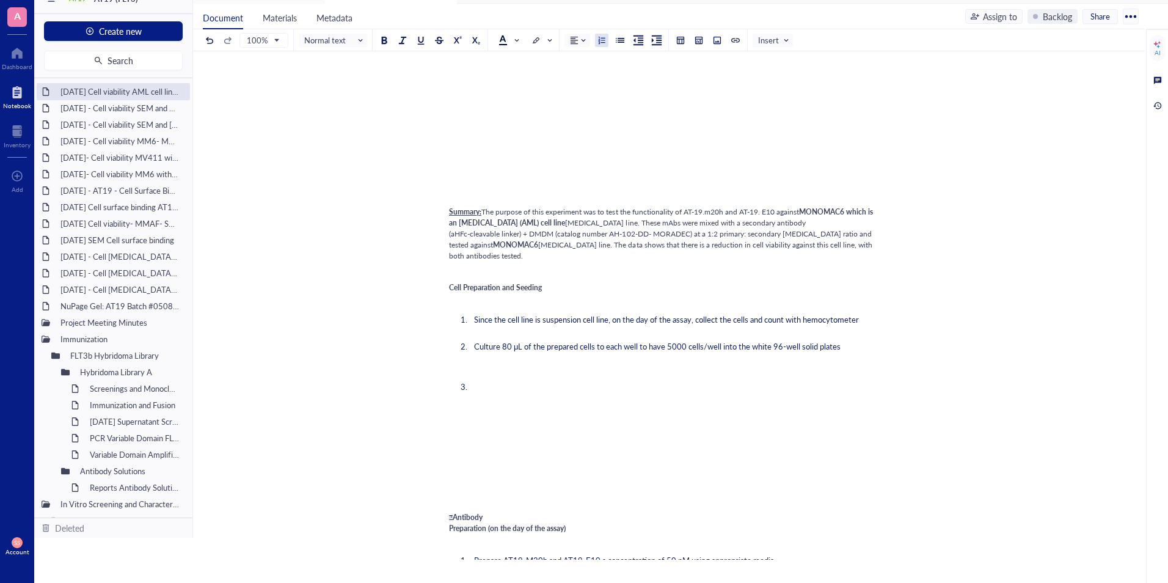
scroll to position [384, 0]
drag, startPoint x: 468, startPoint y: 382, endPoint x: 461, endPoint y: 357, distance: 26.1
click at [461, 357] on ol "Since the cell line is suspension cell line, on the day of the assay, collect t…" at bounding box center [666, 402] width 435 height 204
click at [470, 324] on li "Since the cell line is suspension cell line, on the day of the assay, collect t…" at bounding box center [676, 318] width 415 height 11
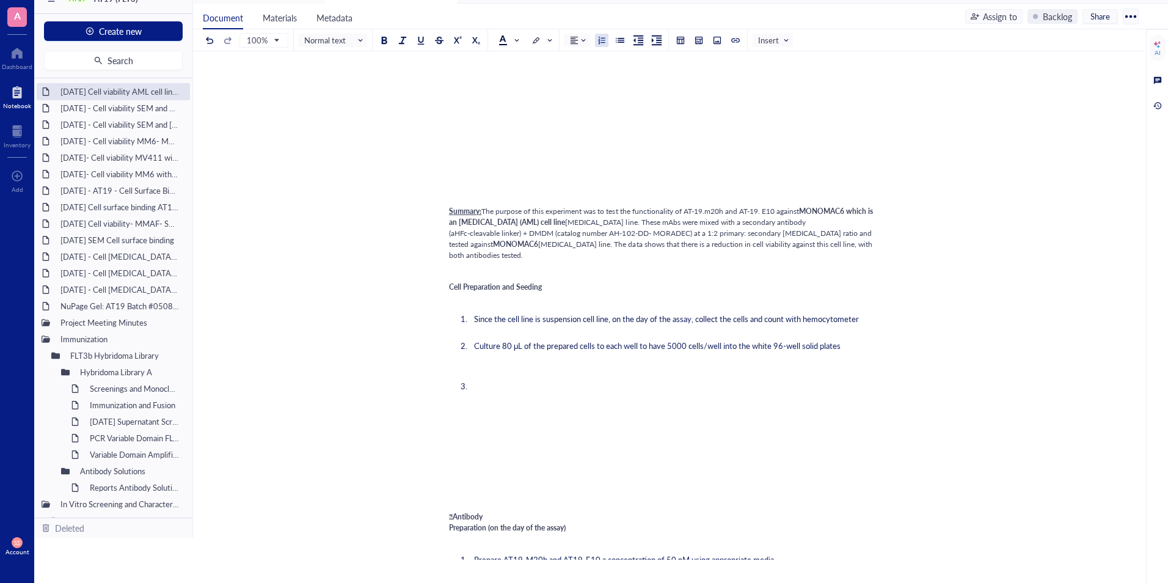
drag, startPoint x: 478, startPoint y: 351, endPoint x: 464, endPoint y: 351, distance: 14.1
click at [464, 351] on ol "Since the cell line is suspension cell line, on the day of the assay, collect t…" at bounding box center [666, 402] width 435 height 204
click at [489, 428] on li at bounding box center [676, 430] width 415 height 99
drag, startPoint x: 848, startPoint y: 377, endPoint x: 494, endPoint y: 385, distance: 355.0
click at [494, 351] on li "Culture 80 μL of the prepared cells to each well to have 5000 cells/well into t…" at bounding box center [676, 345] width 415 height 11
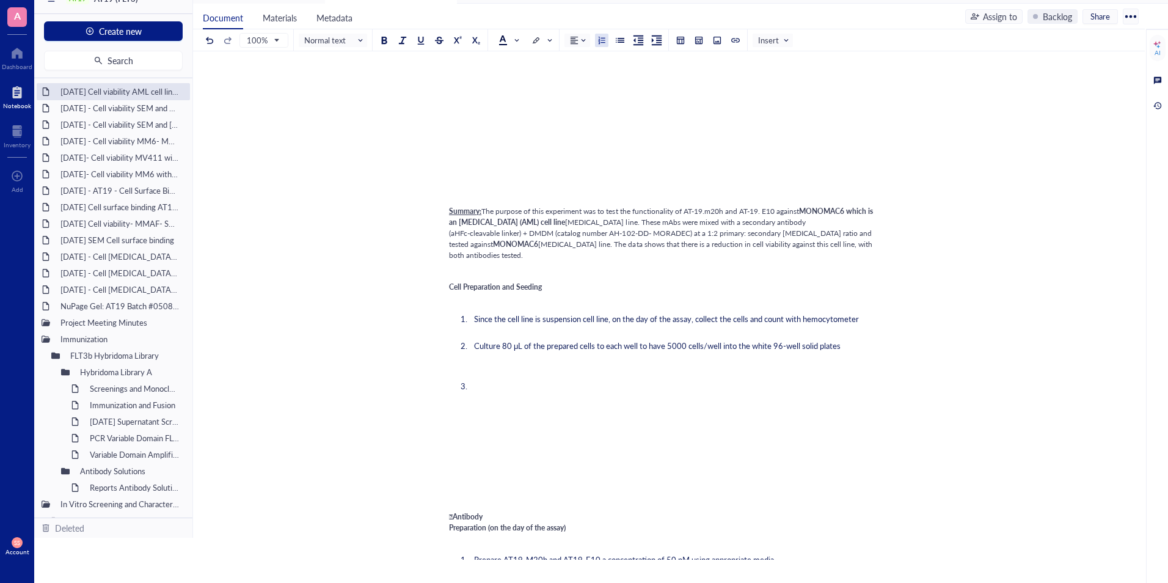
click at [502, 440] on li at bounding box center [676, 430] width 415 height 99
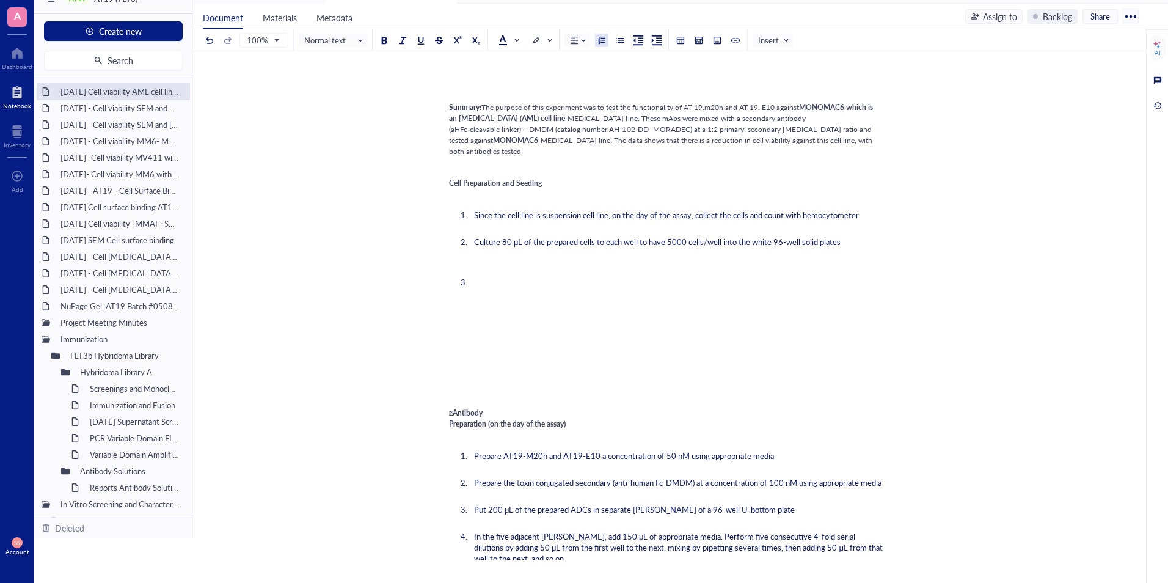
scroll to position [434, 0]
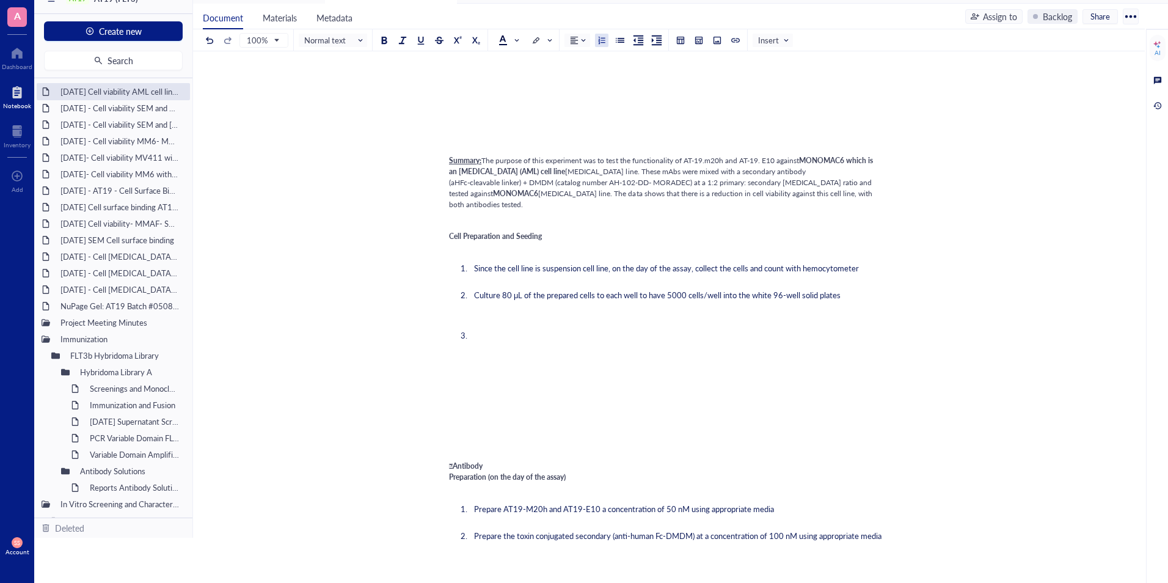
click at [492, 367] on li at bounding box center [676, 379] width 415 height 99
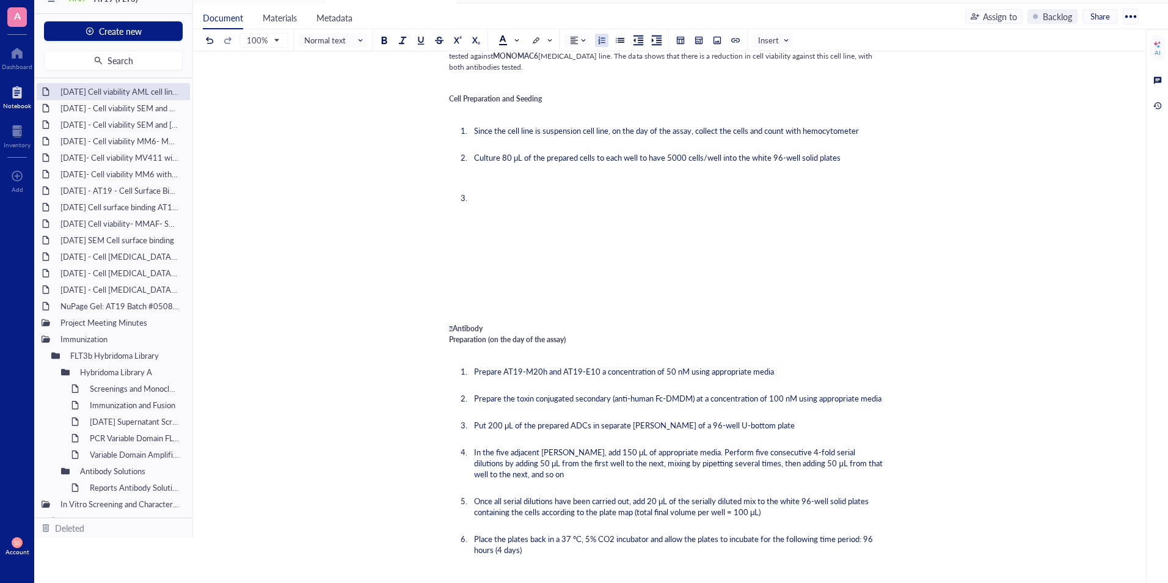
scroll to position [571, 0]
click at [456, 345] on span "Antibody Preparation (on the day of the assay)" at bounding box center [507, 334] width 117 height 21
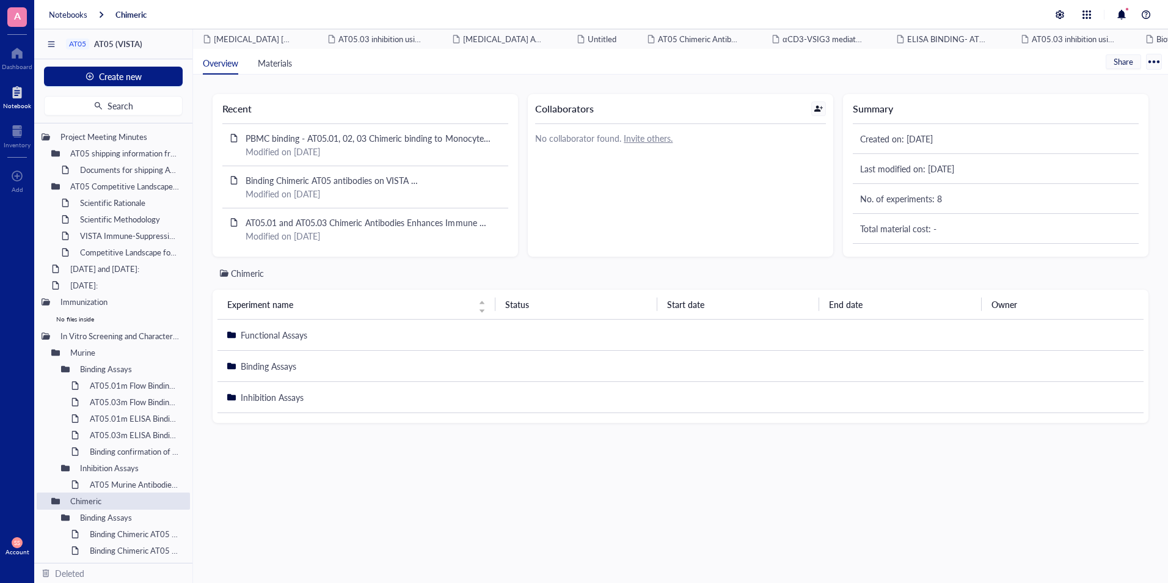
click at [20, 82] on div at bounding box center [17, 92] width 28 height 20
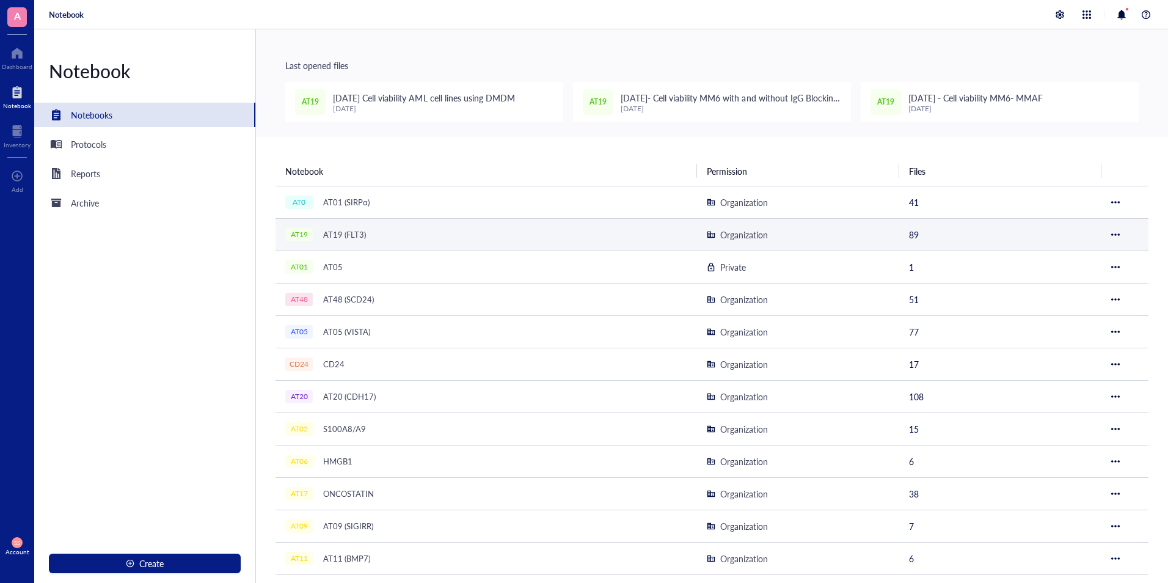
click at [331, 233] on div "AT19 (FLT3)" at bounding box center [345, 234] width 54 height 17
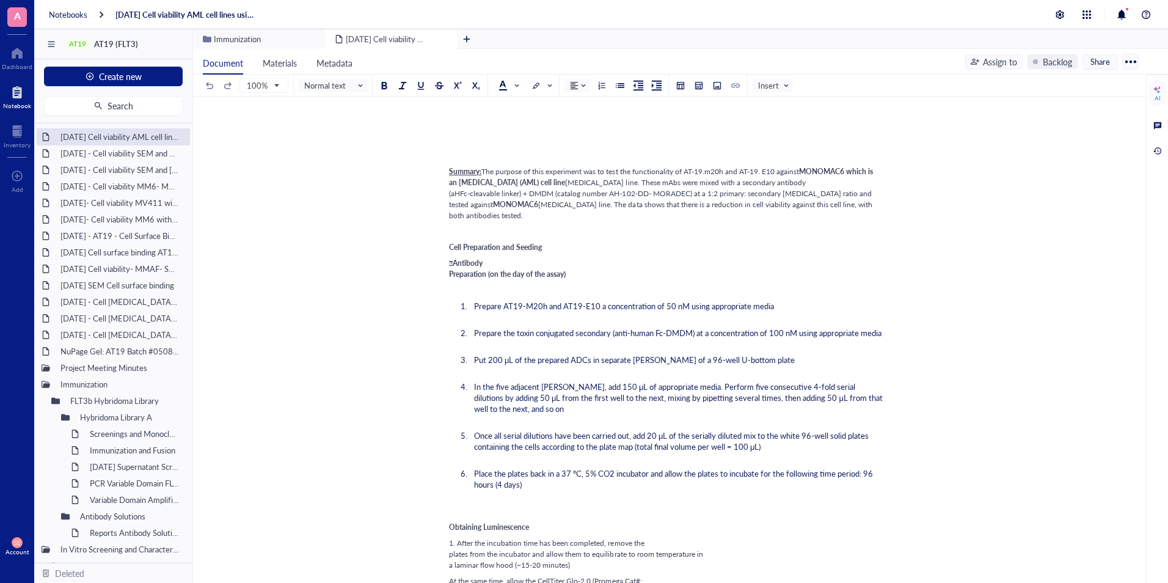
scroll to position [467, 0]
click at [456, 279] on span "Antibody Preparation (on the day of the assay)" at bounding box center [507, 269] width 117 height 21
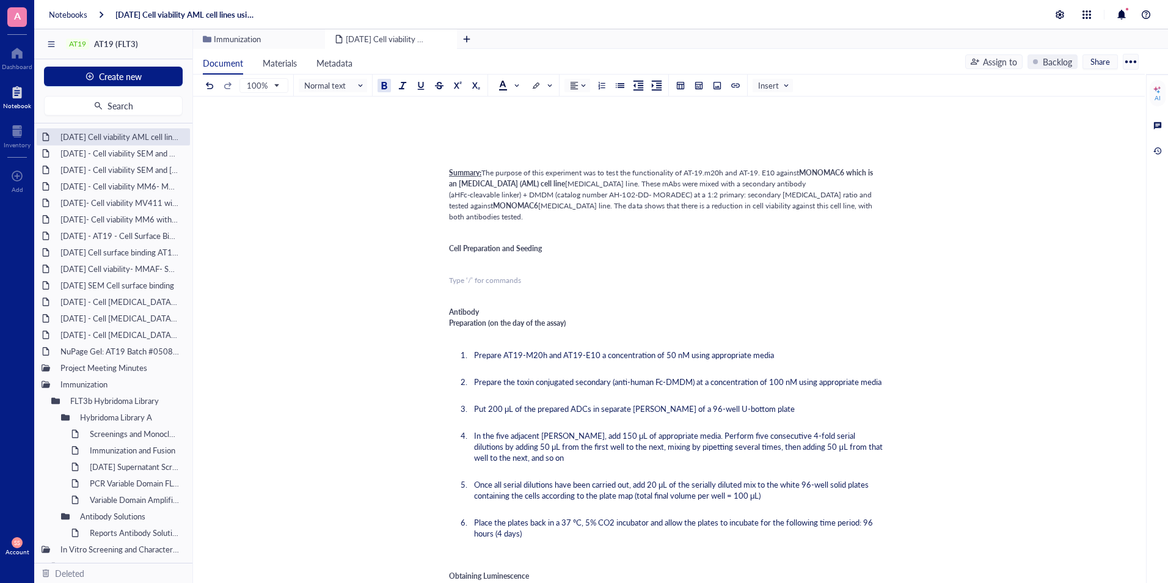
click at [499, 286] on div "﻿ Type ‘/’ for commands" at bounding box center [666, 280] width 435 height 11
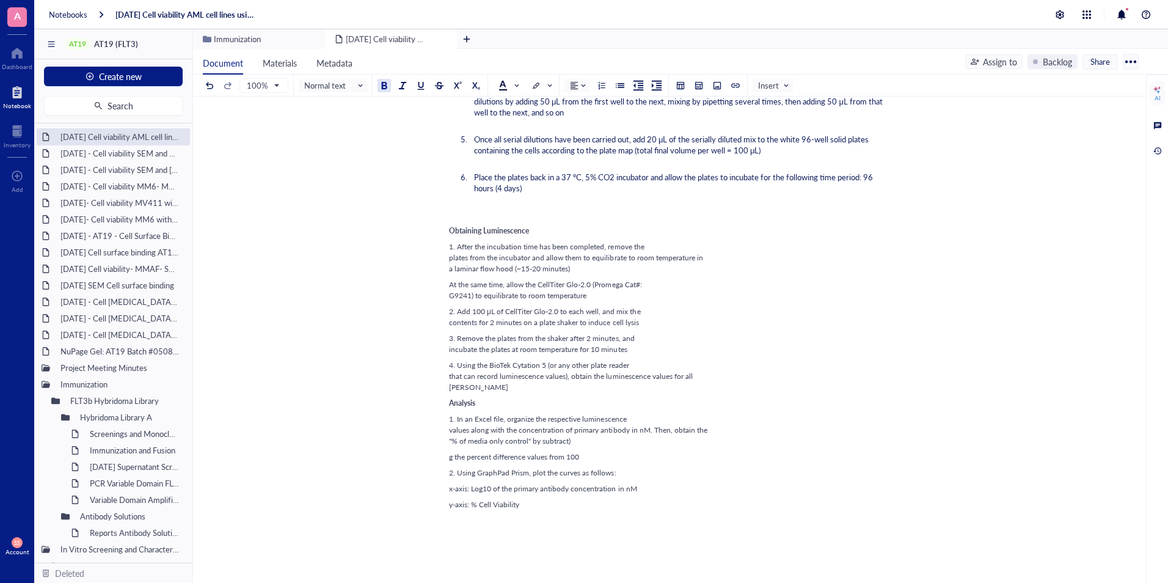
scroll to position [813, 0]
click at [88, 301] on div "[DATE] - Cell [MEDICAL_DATA]- MOLM-13 (AML cell line)" at bounding box center [113, 301] width 117 height 17
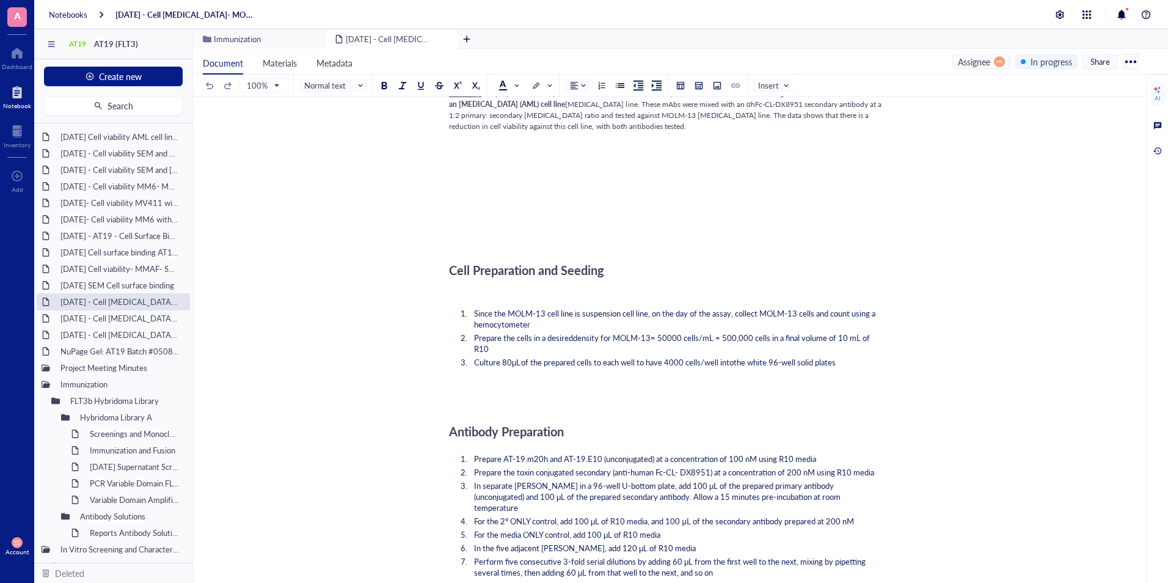
scroll to position [592, 0]
click at [112, 315] on div "[DATE] - Cell [MEDICAL_DATA]- MV4,11 (AML cell line)" at bounding box center [113, 318] width 117 height 17
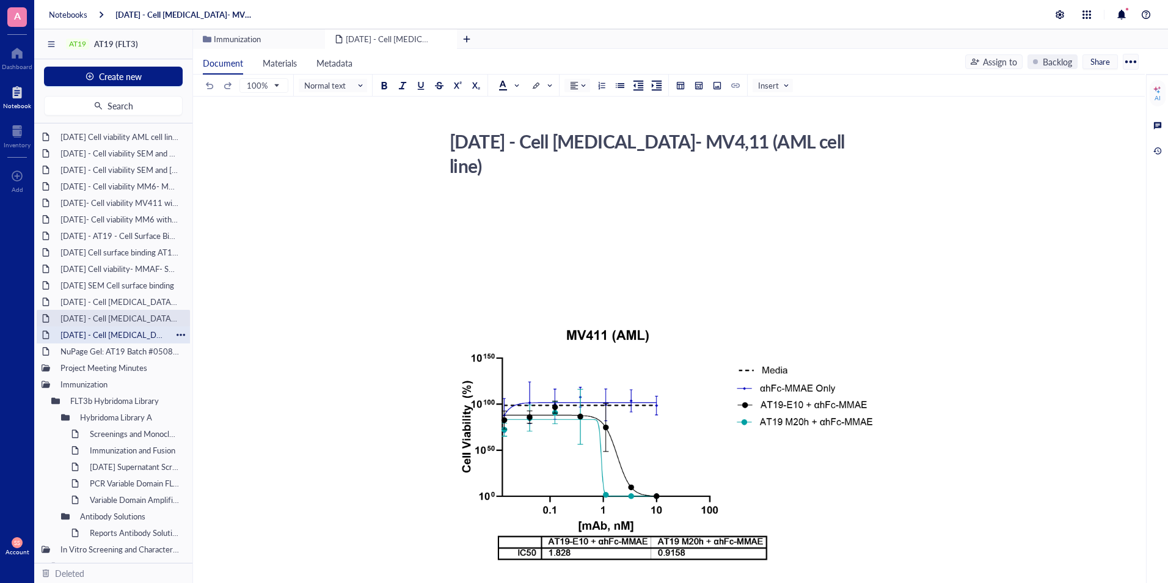
click at [106, 335] on div "[DATE] - Cell [MEDICAL_DATA]- MOLM-13 (AML cell line)" at bounding box center [113, 334] width 117 height 17
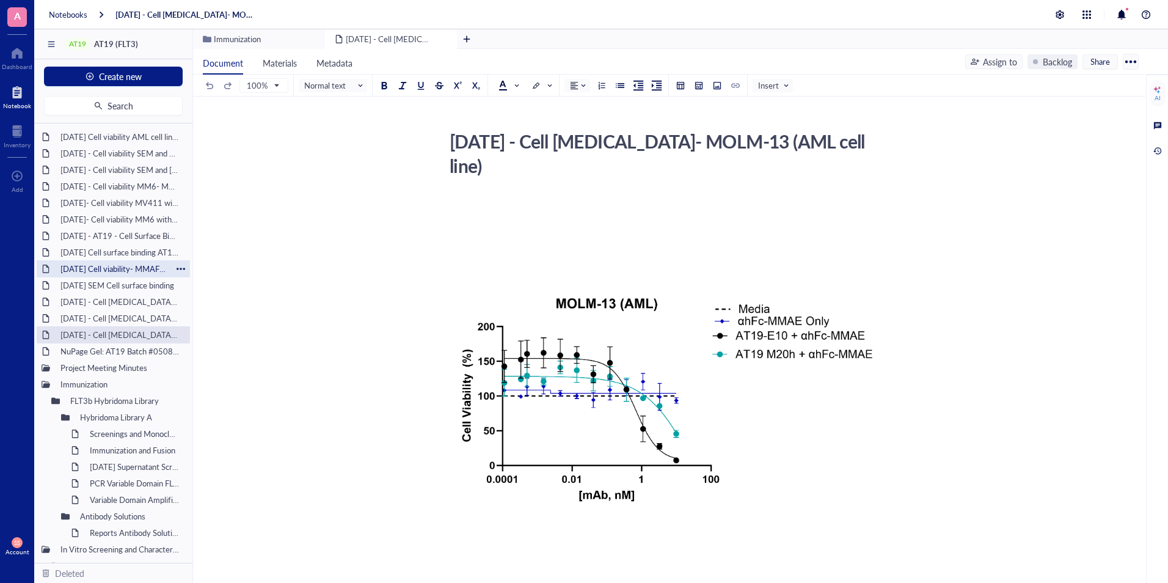
click at [100, 261] on div "[DATE] Cell viability- MMAF- SEM and MV4,11" at bounding box center [113, 268] width 117 height 17
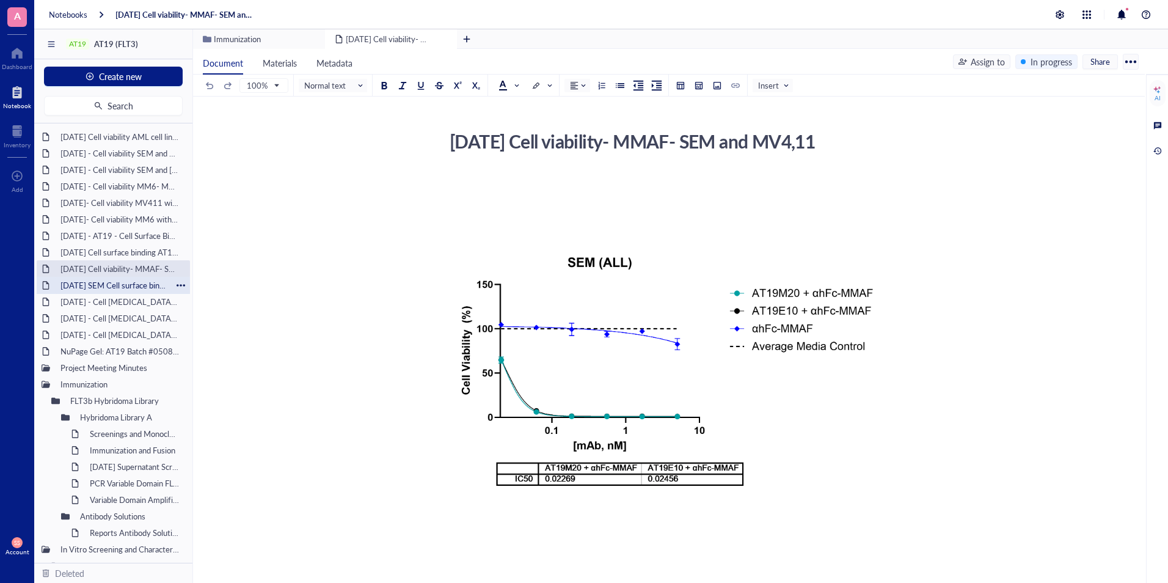
click at [97, 282] on div "[DATE] SEM Cell surface binding" at bounding box center [113, 285] width 117 height 17
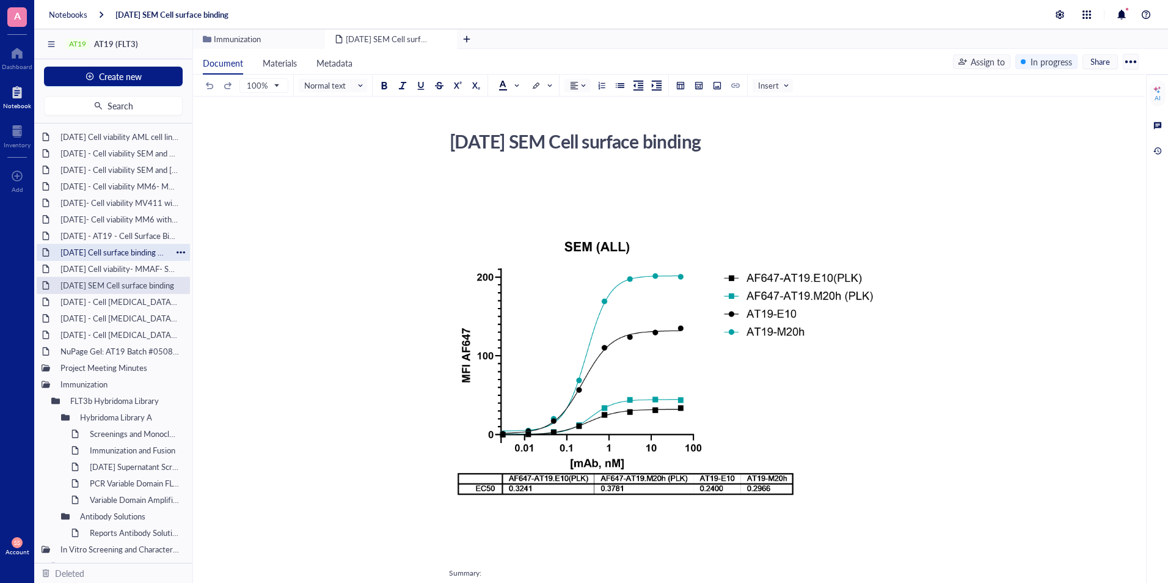
click at [94, 249] on div "[DATE] Cell surface binding AT19 on SEM, RS411 and MV411 cell line" at bounding box center [113, 252] width 117 height 17
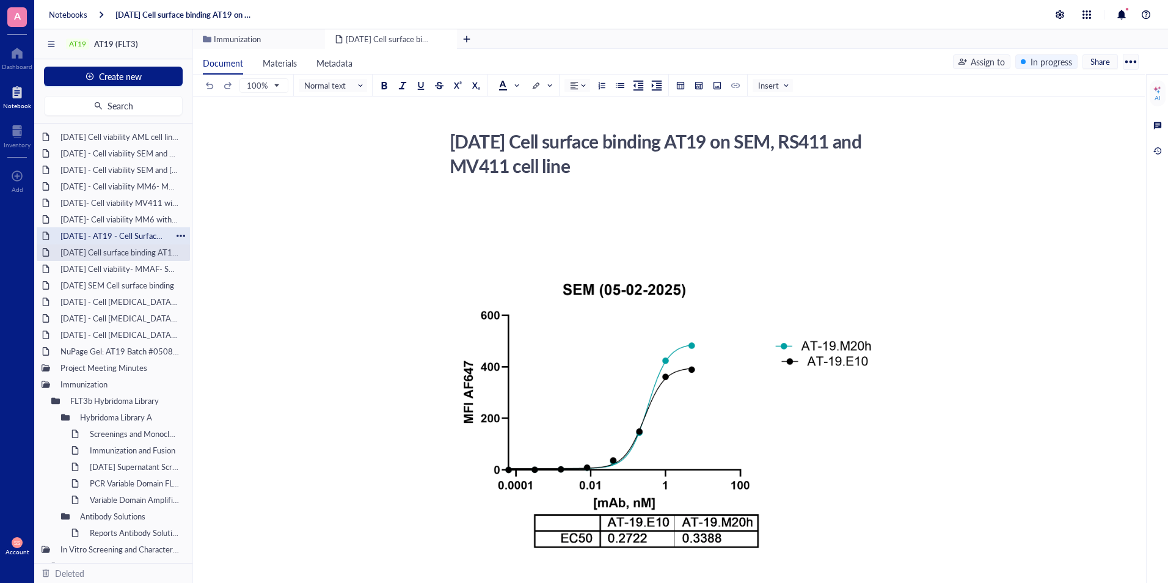
click at [96, 229] on div "[DATE] - AT19 - Cell Surface Binding assay on hFLT3 Transfected [MEDICAL_DATA] …" at bounding box center [113, 235] width 117 height 17
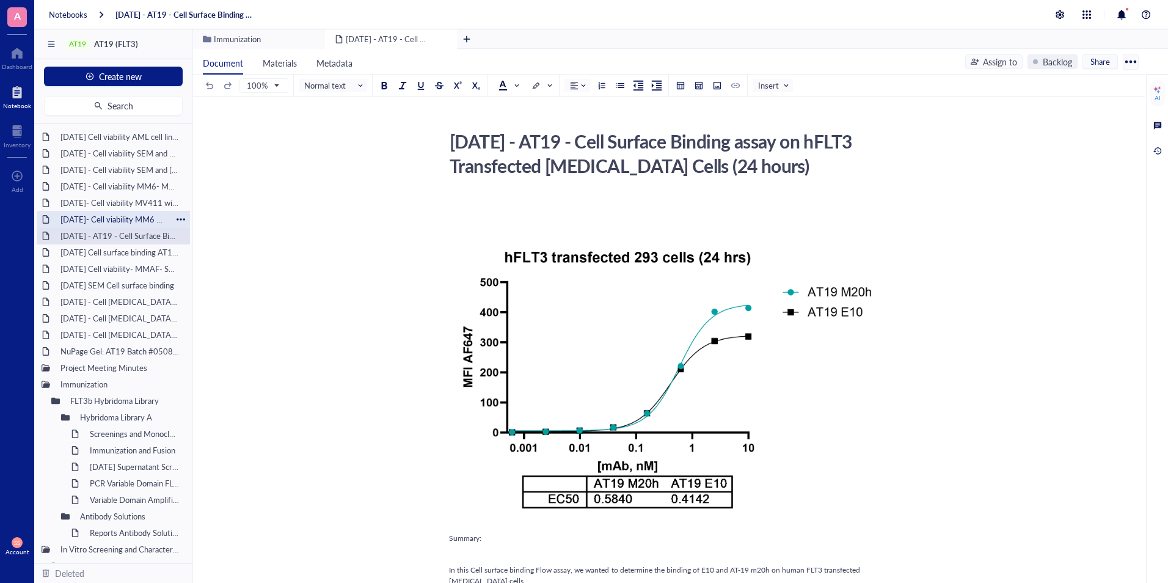
click at [100, 216] on div "[DATE]- Cell viability MM6 with and without IgG Blocking - DX8951" at bounding box center [113, 219] width 117 height 17
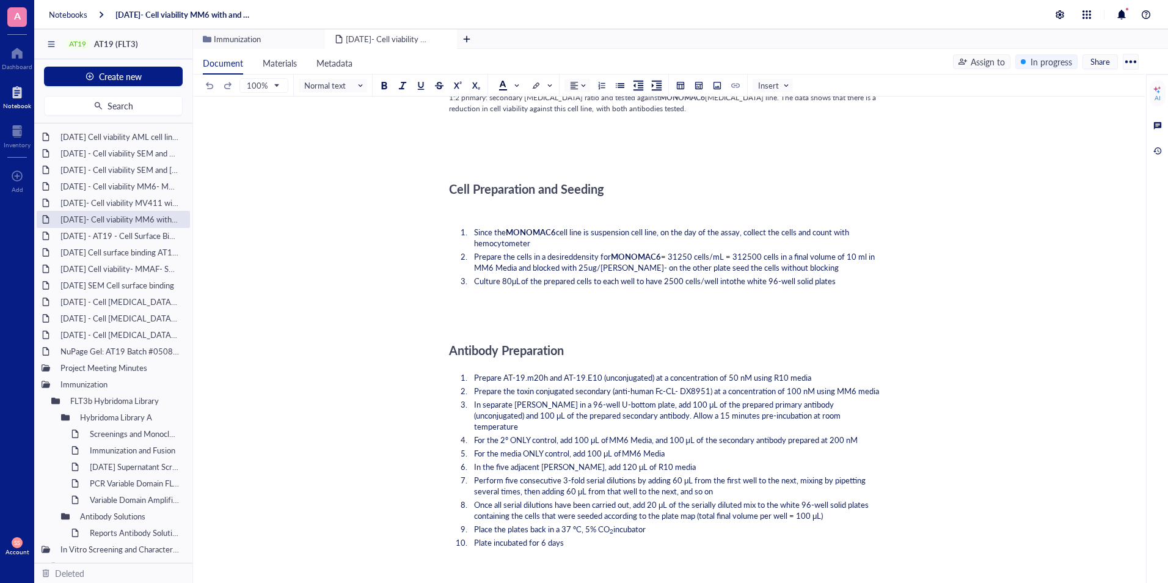
scroll to position [799, 0]
drag, startPoint x: 849, startPoint y: 279, endPoint x: 465, endPoint y: 230, distance: 386.7
click at [465, 230] on ol "Since the MONOMAC6 cell line is suspension cell line, on the day of the assay, …" at bounding box center [666, 256] width 435 height 65
copy ol "Since the MONOMAC6 cell line is suspension cell line, on the day of the assay, …"
click at [94, 187] on div "[DATE] - Cell viability MM6- MMAF" at bounding box center [113, 186] width 117 height 17
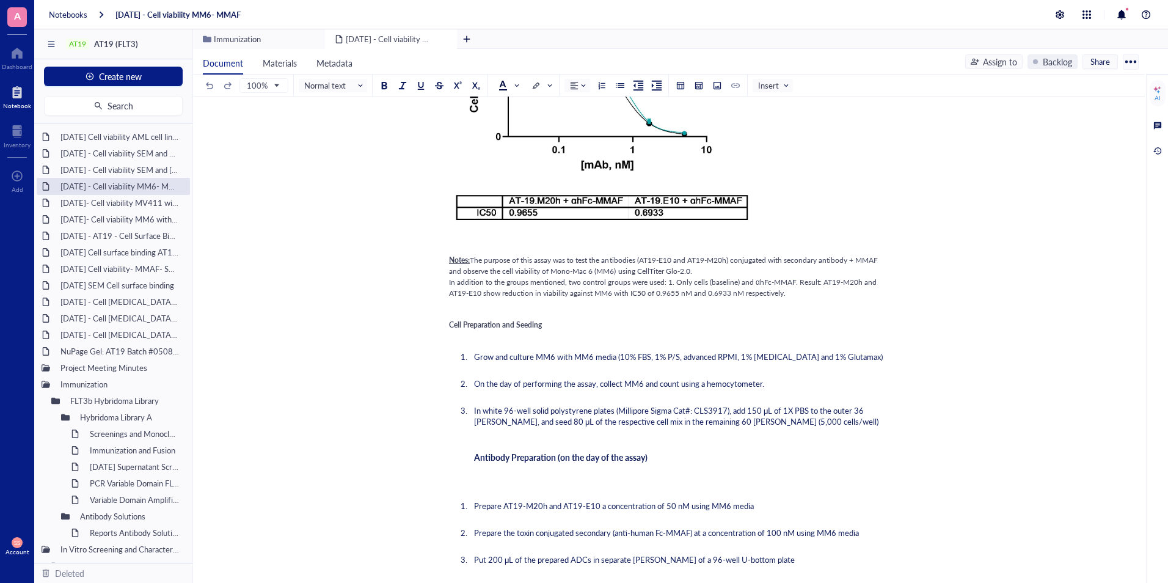
scroll to position [281, 0]
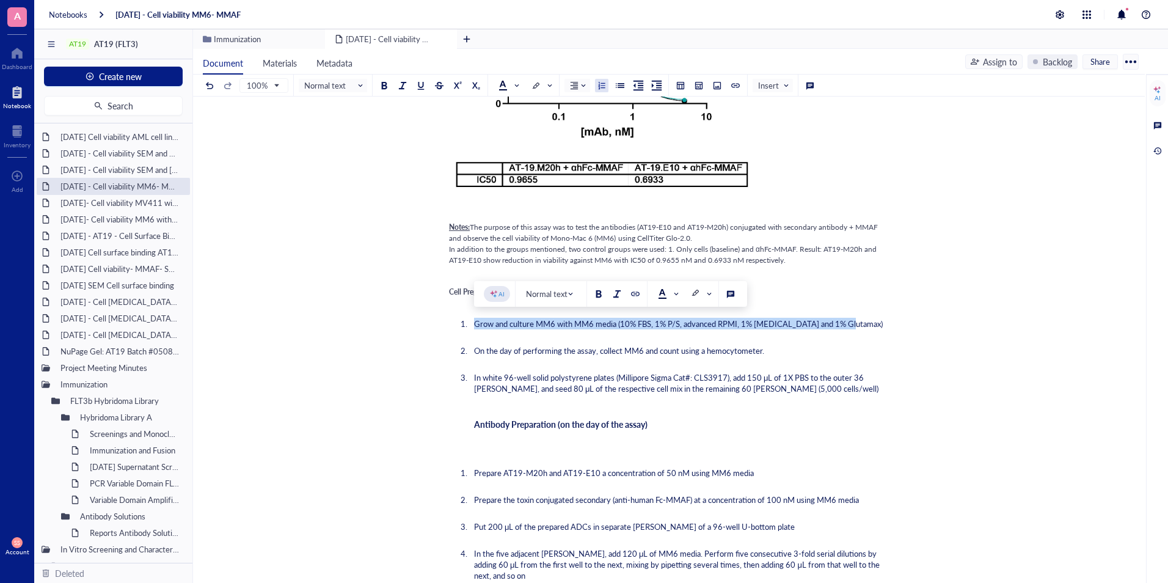
drag, startPoint x: 852, startPoint y: 324, endPoint x: 474, endPoint y: 326, distance: 378.1
click at [474, 326] on li "Grow and culture MM6 with MM6 media (10% FBS, 1% P/S, advanced RPMI, 1% [MEDICA…" at bounding box center [676, 323] width 415 height 11
copy span "Grow and culture MM6 with MM6 media (10% FBS, 1% P/S, advanced RPMI, 1% [MEDICA…"
click at [109, 164] on div "[DATE] - Cell viability SEM and [GEOGRAPHIC_DATA]; 411- DMDM" at bounding box center [113, 169] width 117 height 17
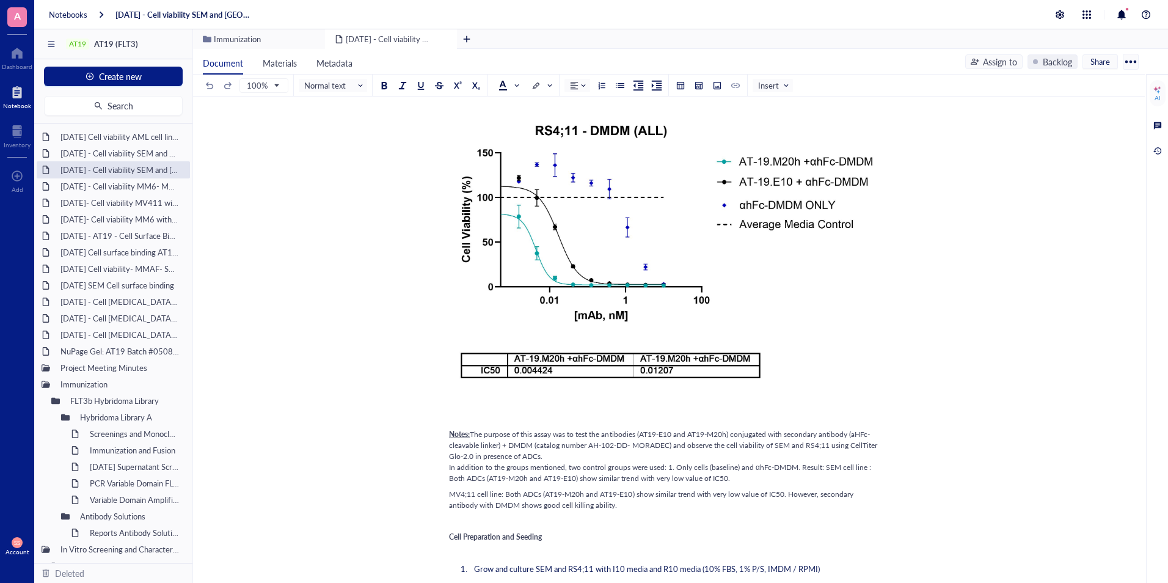
scroll to position [467, 0]
click at [117, 156] on div "[DATE] - Cell viability SEM and RS; 411- DMDM with Fc block (need to complete)" at bounding box center [113, 153] width 117 height 17
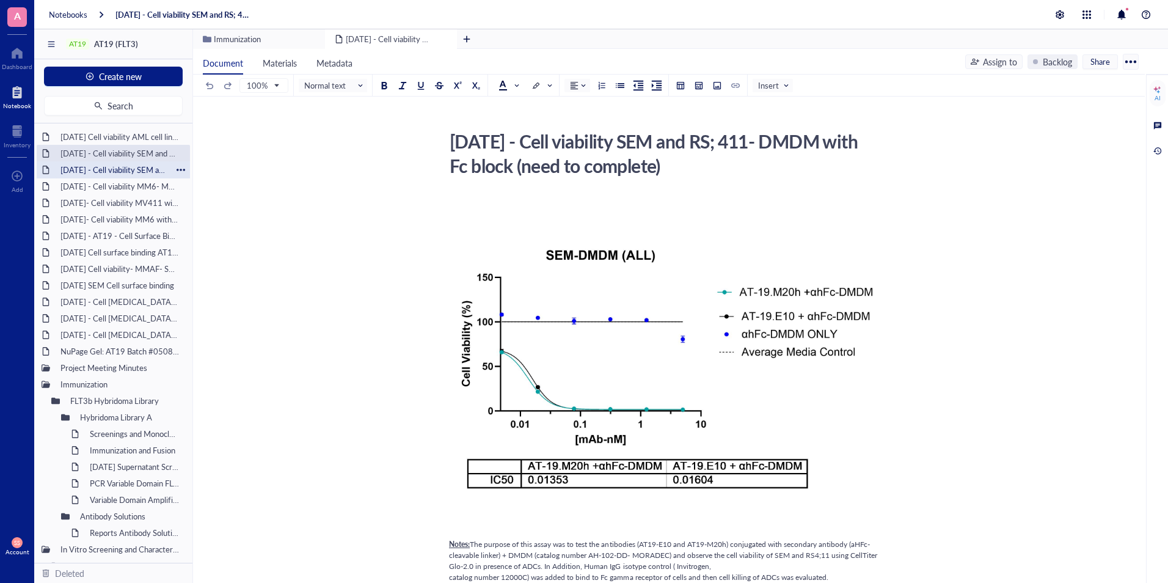
click at [113, 174] on div "[DATE] - Cell viability SEM and [GEOGRAPHIC_DATA]; 411- DMDM" at bounding box center [113, 169] width 117 height 17
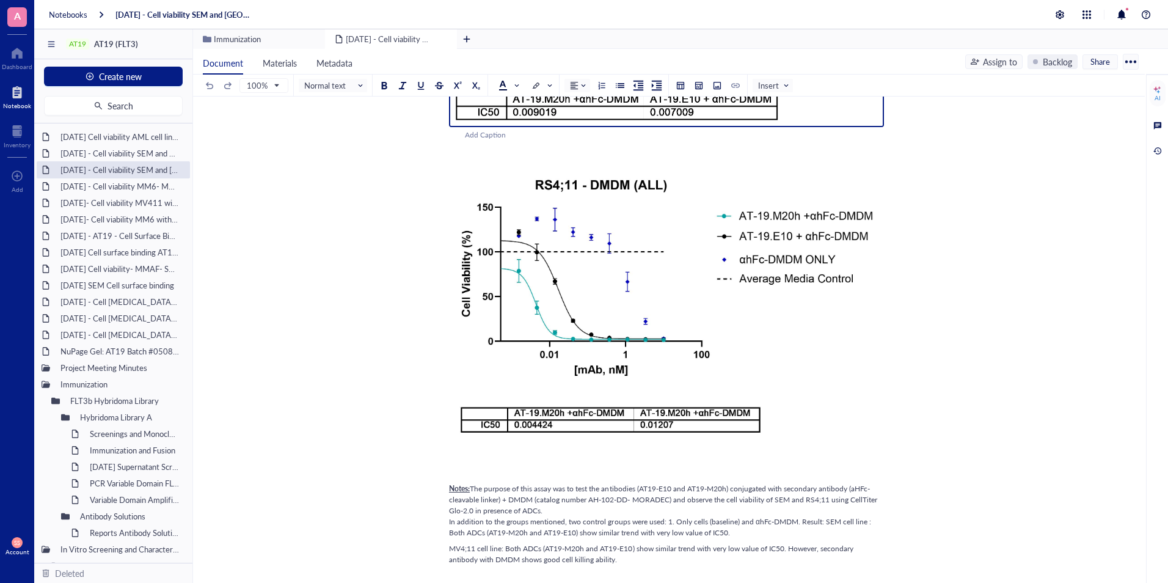
scroll to position [413, 0]
click at [116, 138] on div "[DATE] Cell viability AML cell lines using DMDM" at bounding box center [113, 136] width 117 height 17
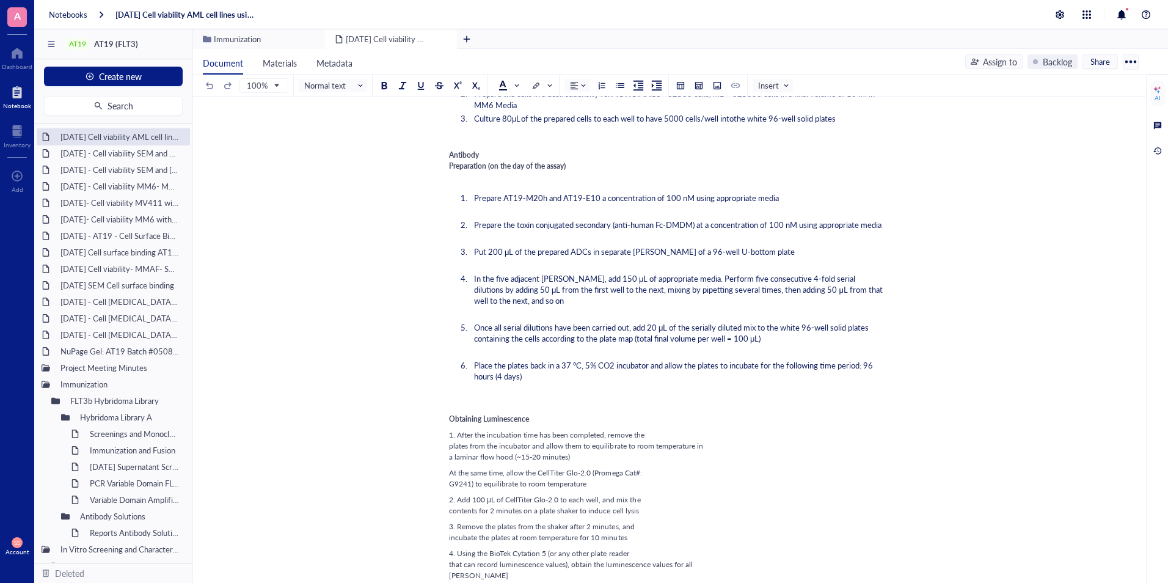
scroll to position [730, 0]
click at [779, 226] on span "Prepare the toxin conjugated secondary (anti-human Fc-DMDM) at a concentration …" at bounding box center [677, 223] width 407 height 12
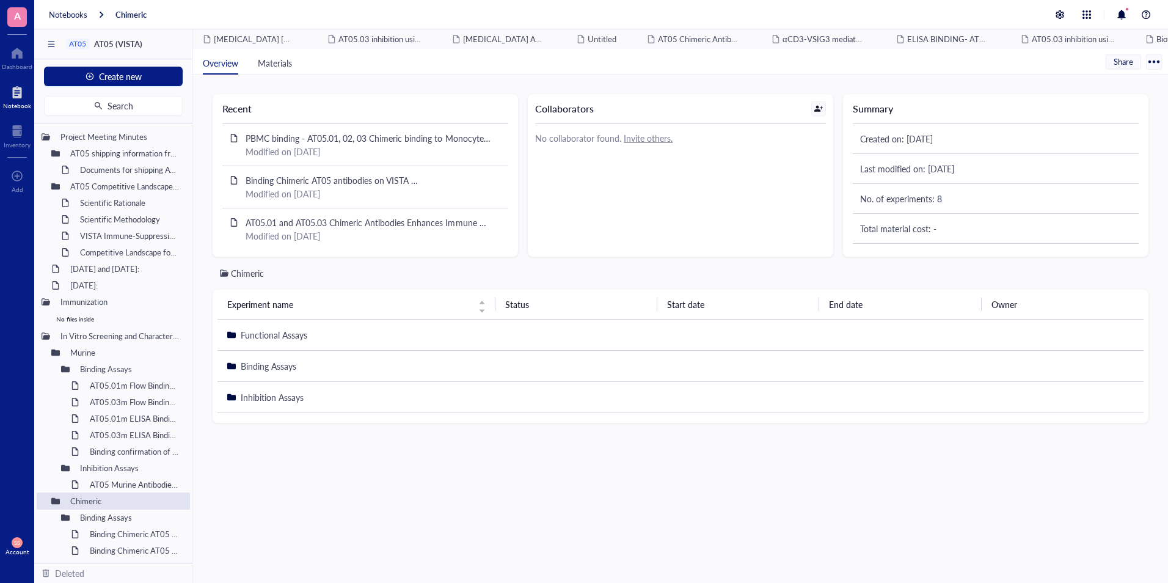
click at [19, 95] on div at bounding box center [17, 92] width 28 height 20
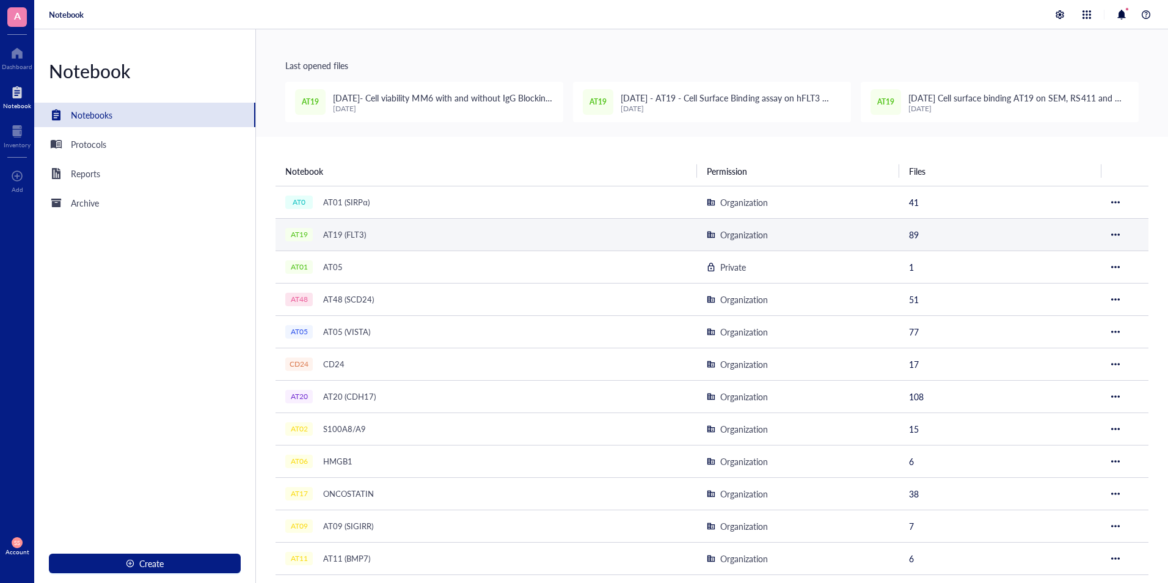
click at [330, 243] on div "AT19 (FLT3)" at bounding box center [345, 234] width 54 height 17
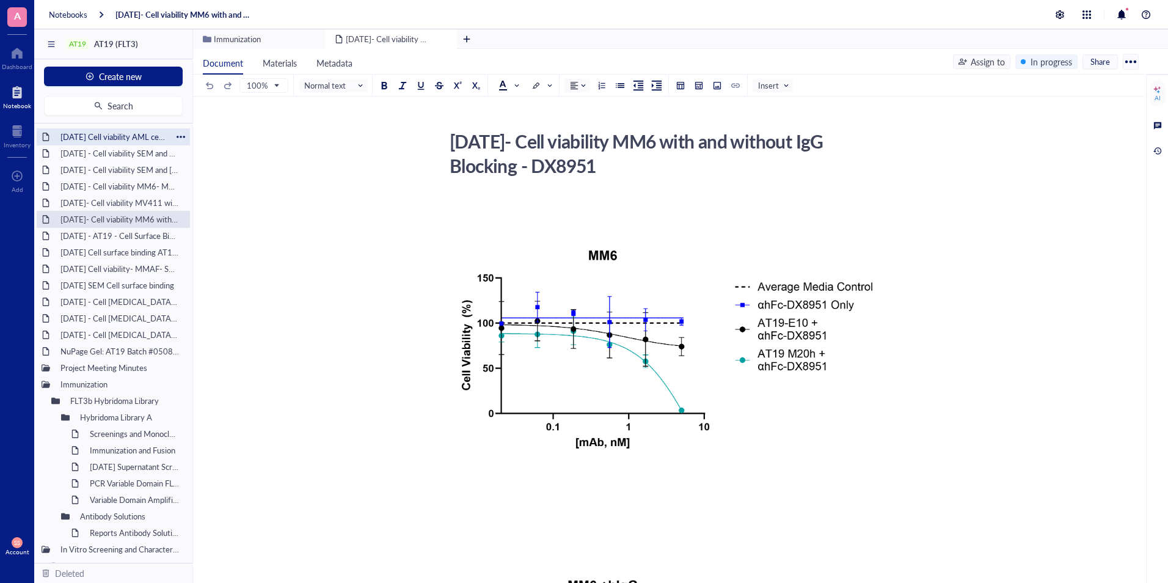
click at [87, 130] on div "[DATE] Cell viability AML cell lines using DMDM" at bounding box center [113, 136] width 117 height 17
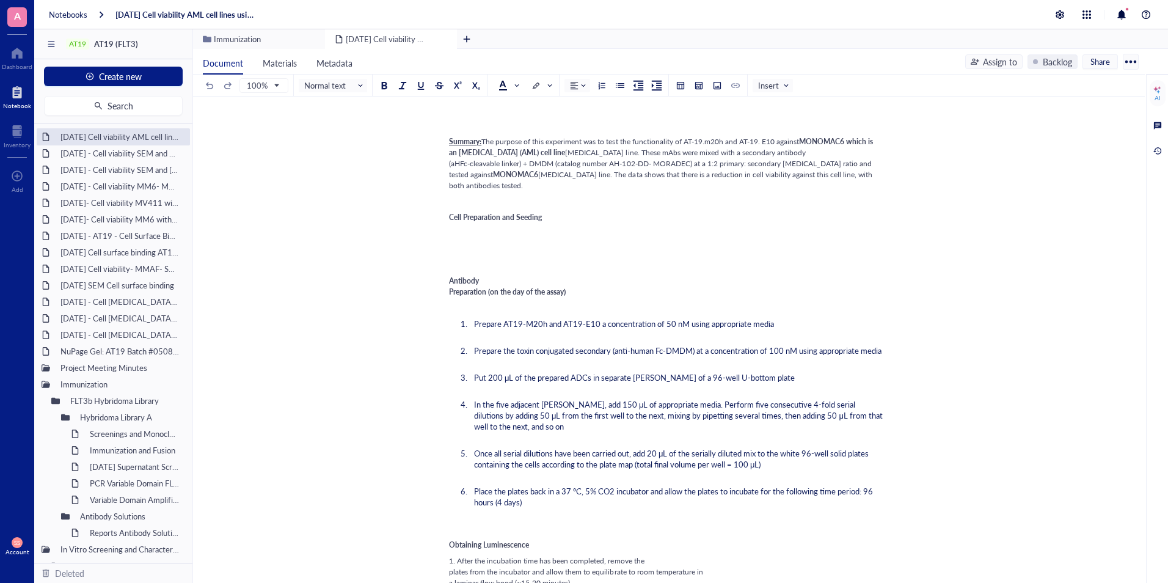
scroll to position [499, 0]
click at [473, 254] on div "﻿ Type ‘/’ for commands" at bounding box center [666, 248] width 435 height 11
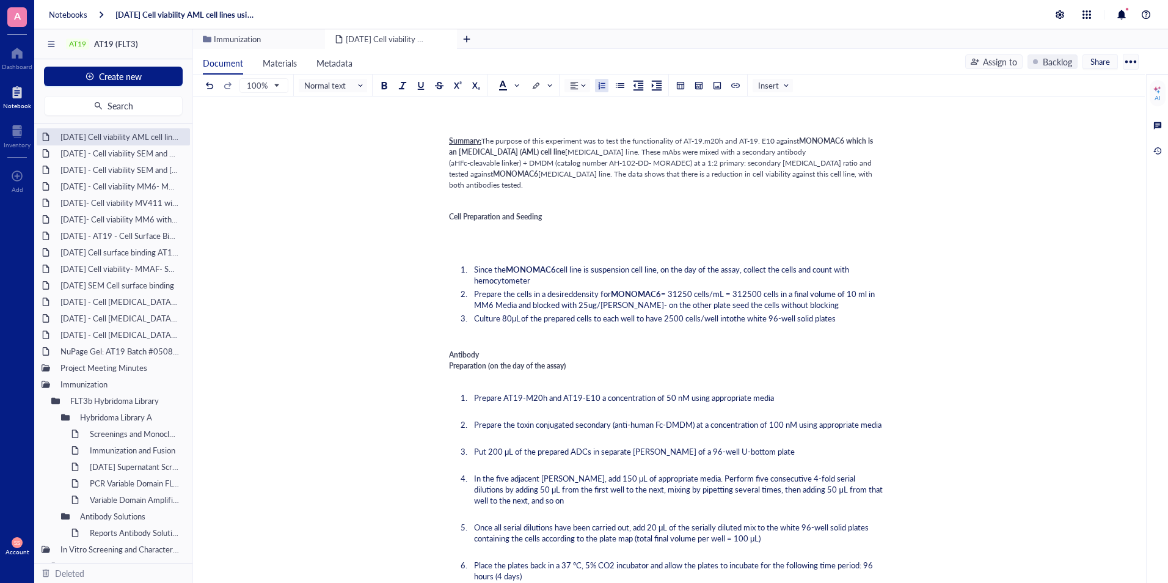
click at [681, 307] on span "= 31250 cells/mL = 312500 cells in a final volume of 10 ml in MM6 Media and blo…" at bounding box center [675, 299] width 403 height 23
click at [756, 306] on span "= 62500 cells/mL = 62500 cells in a final volume of 10 ml in MM6 Media and bloc…" at bounding box center [673, 299] width 398 height 23
click at [806, 310] on li "Prepare the cells in a desired density for MONOMAC6 = 62500 cells/mL = 625000 c…" at bounding box center [676, 299] width 415 height 22
click at [678, 324] on span "of the prepared cells to each well to have 2500 cells/well into" at bounding box center [627, 318] width 213 height 12
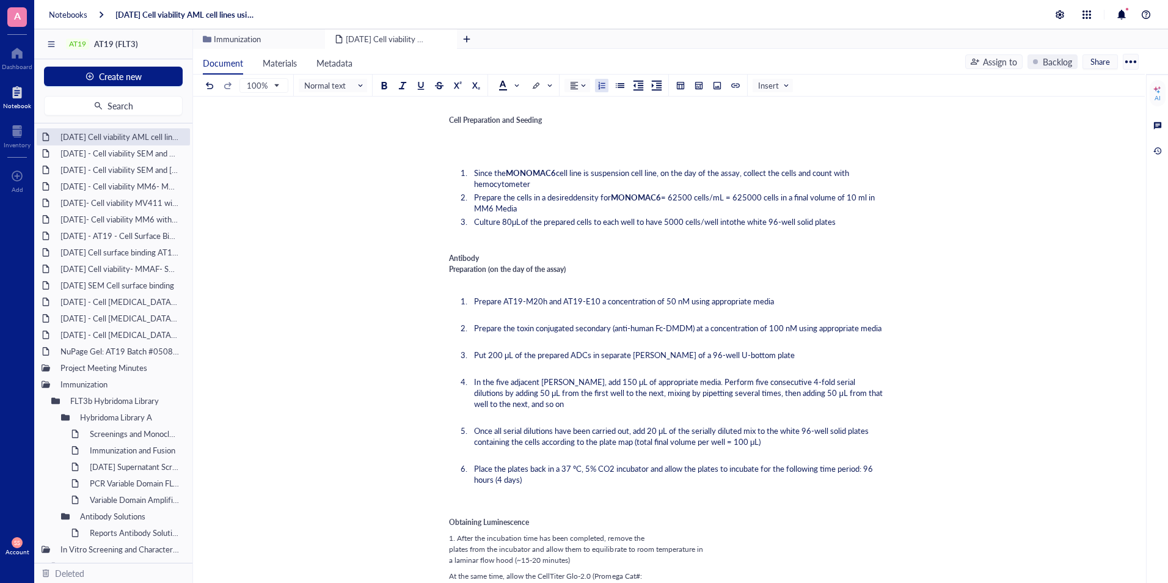
scroll to position [596, 0]
click at [141, 173] on div "[DATE] - Cell viability SEM and [GEOGRAPHIC_DATA]; 411- DMDM" at bounding box center [113, 169] width 117 height 17
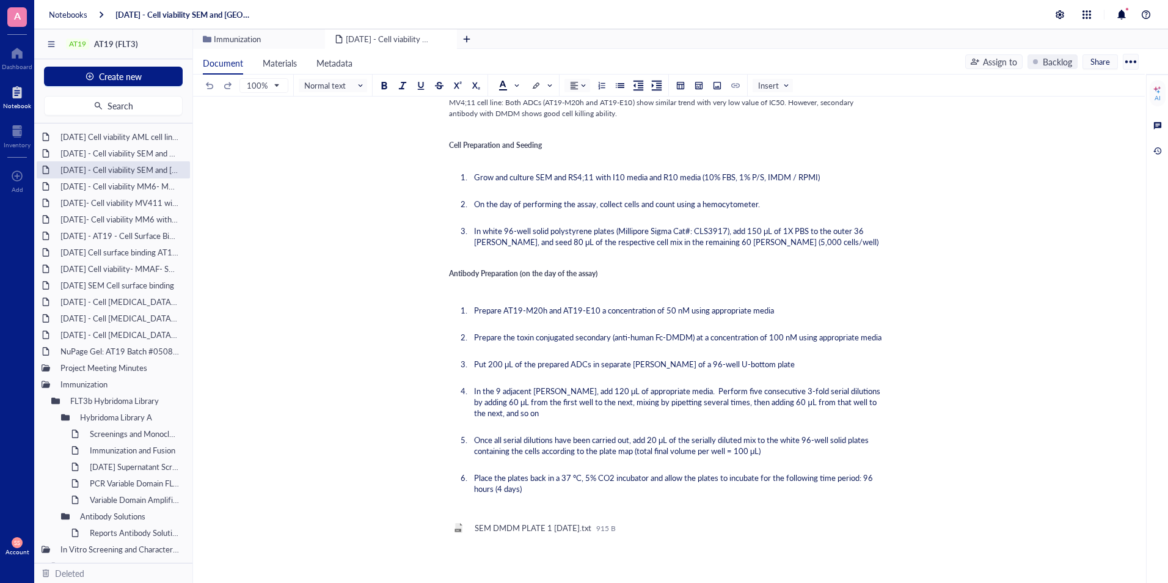
scroll to position [860, 0]
click at [123, 188] on div "[DATE] - Cell viability MM6- MMAF" at bounding box center [113, 186] width 117 height 17
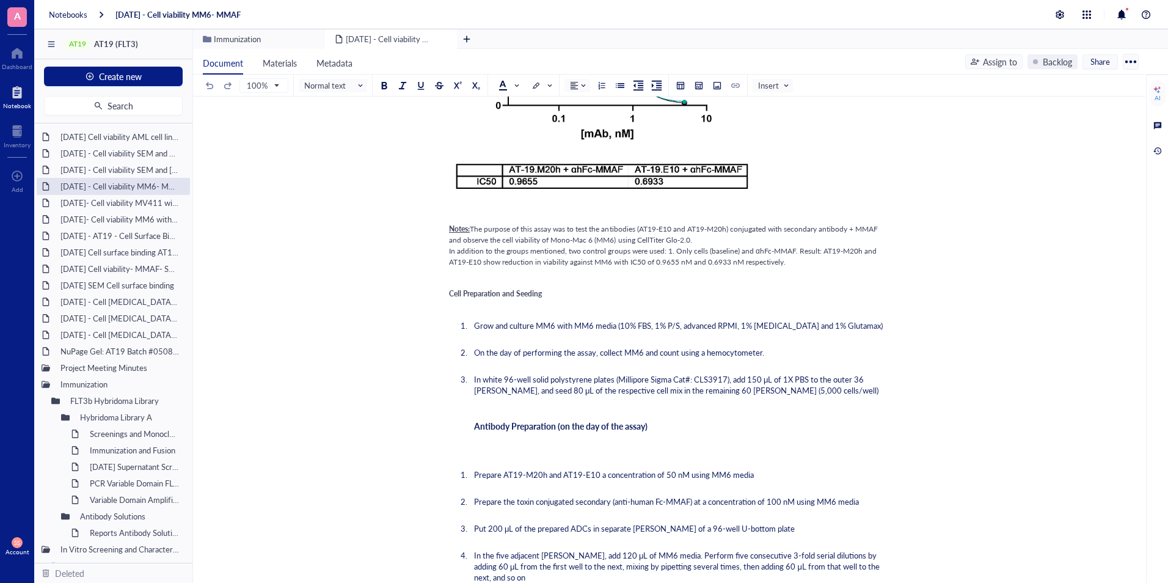
scroll to position [280, 0]
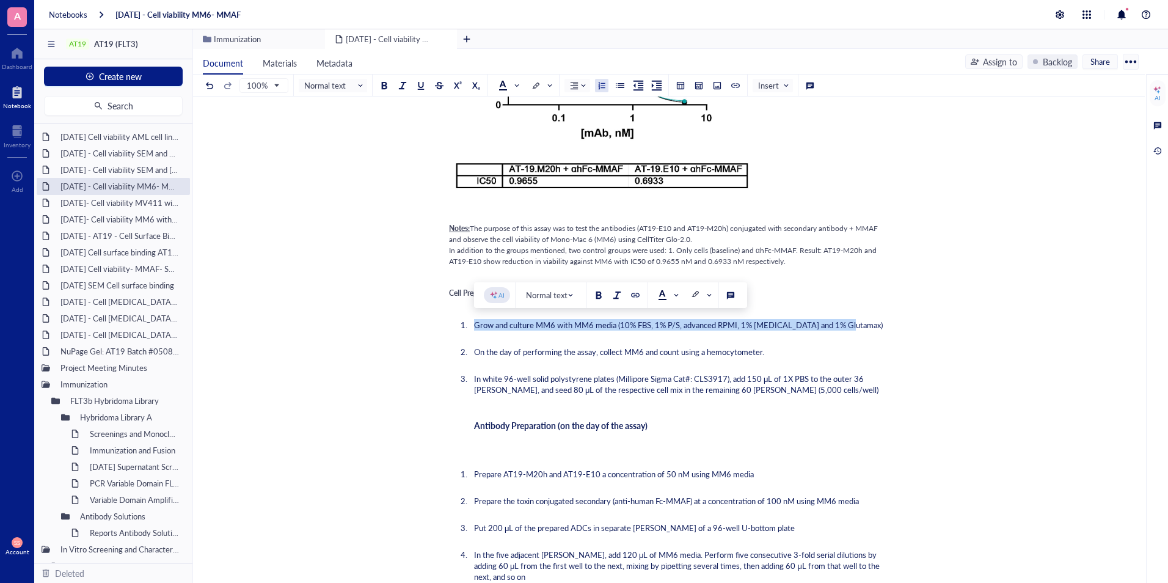
drag, startPoint x: 852, startPoint y: 327, endPoint x: 475, endPoint y: 324, distance: 376.9
click at [475, 324] on li "Grow and culture MM6 with MM6 media (10% FBS, 1% P/S, advanced RPMI, 1% [MEDICA…" at bounding box center [676, 324] width 415 height 11
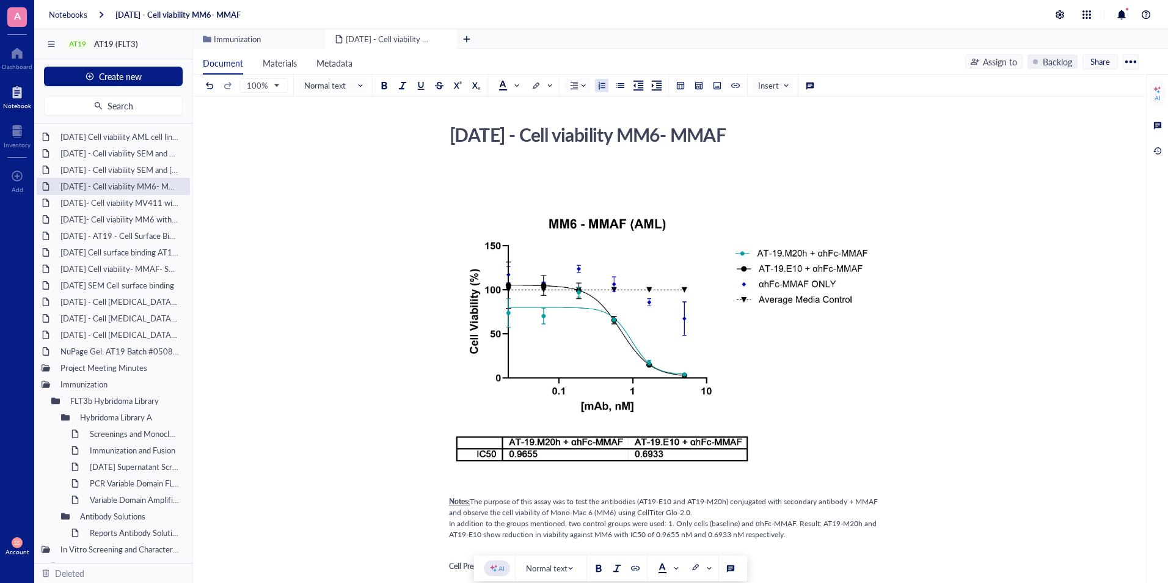
scroll to position [0, 0]
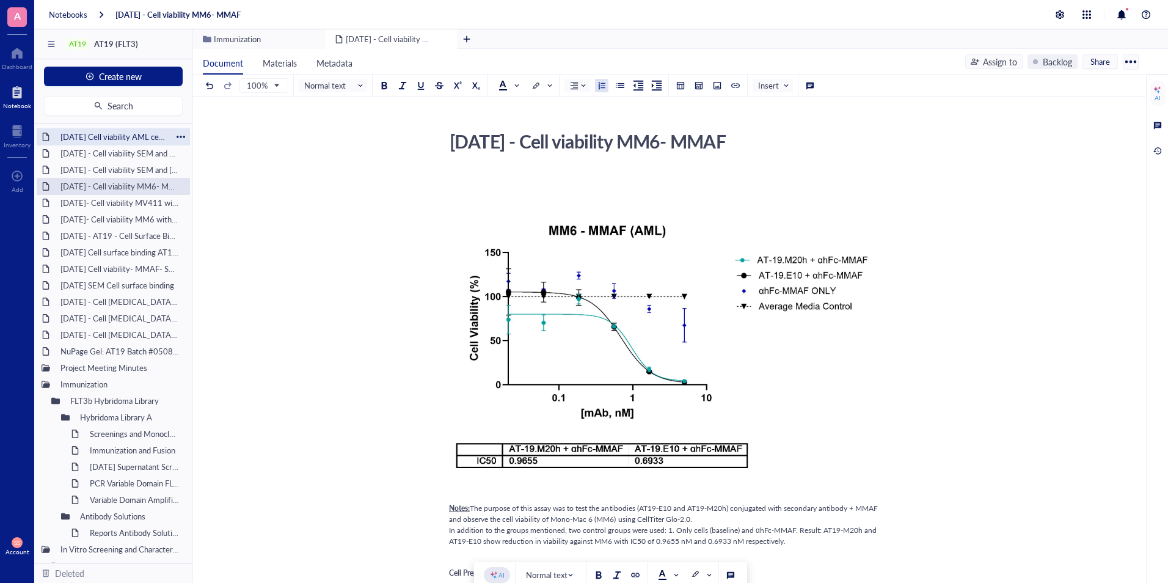
click at [117, 136] on div "[DATE] Cell viability AML cell lines using DMDM" at bounding box center [113, 136] width 117 height 17
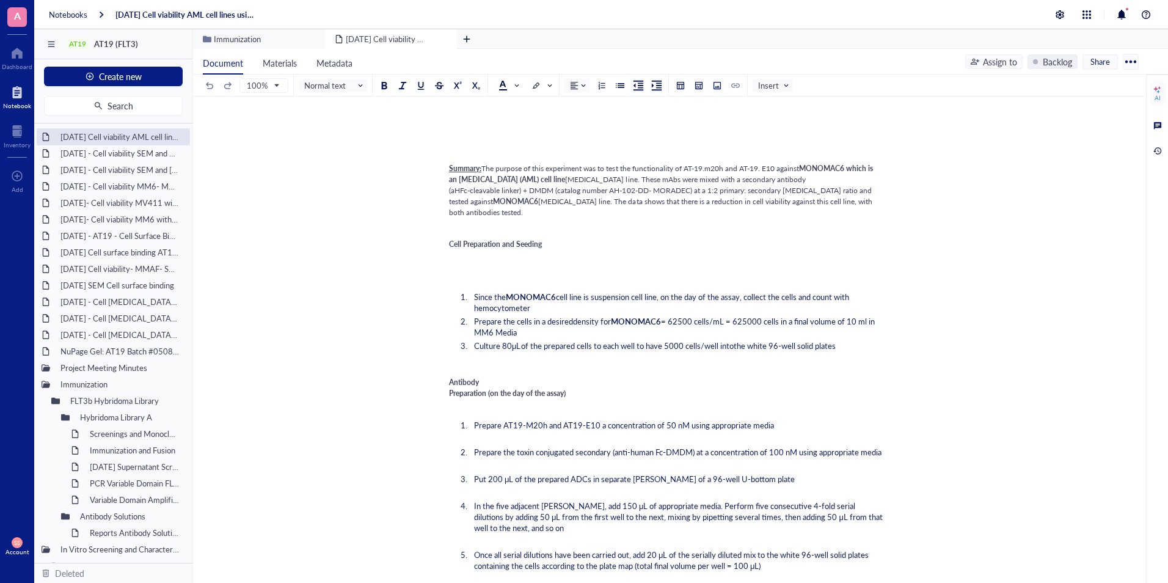
scroll to position [472, 0]
click at [544, 313] on li "Since the MONOMAC6 cell line is suspension cell line, on the day of the assay, …" at bounding box center [676, 302] width 415 height 22
click at [541, 313] on li "Since the MONOMAC6 cell line is suspension cell line, on the day of the assay, …" at bounding box center [676, 302] width 415 height 22
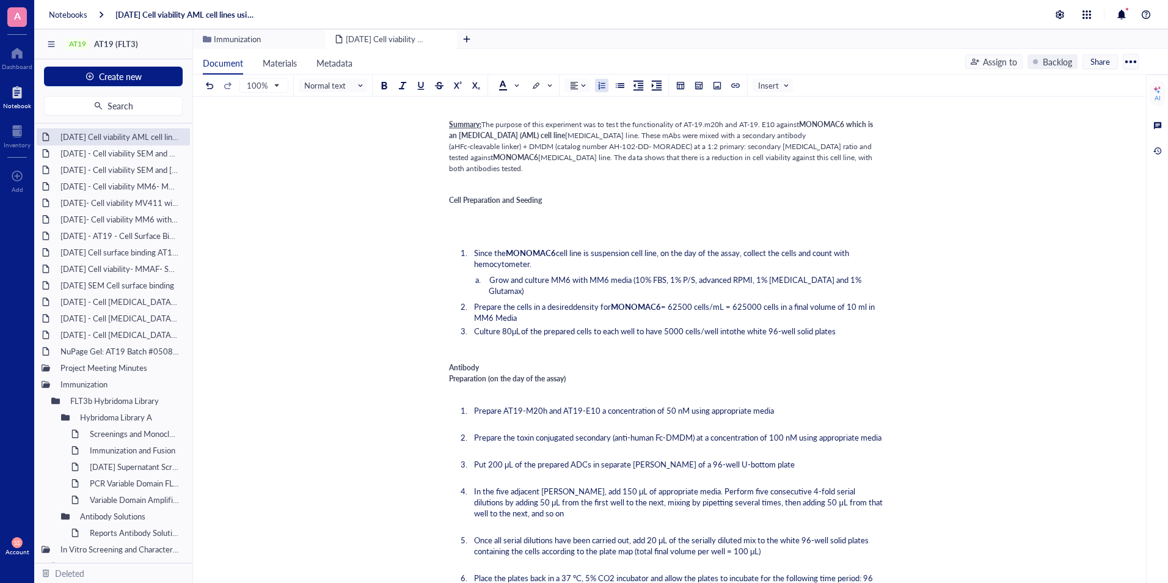
scroll to position [704, 0]
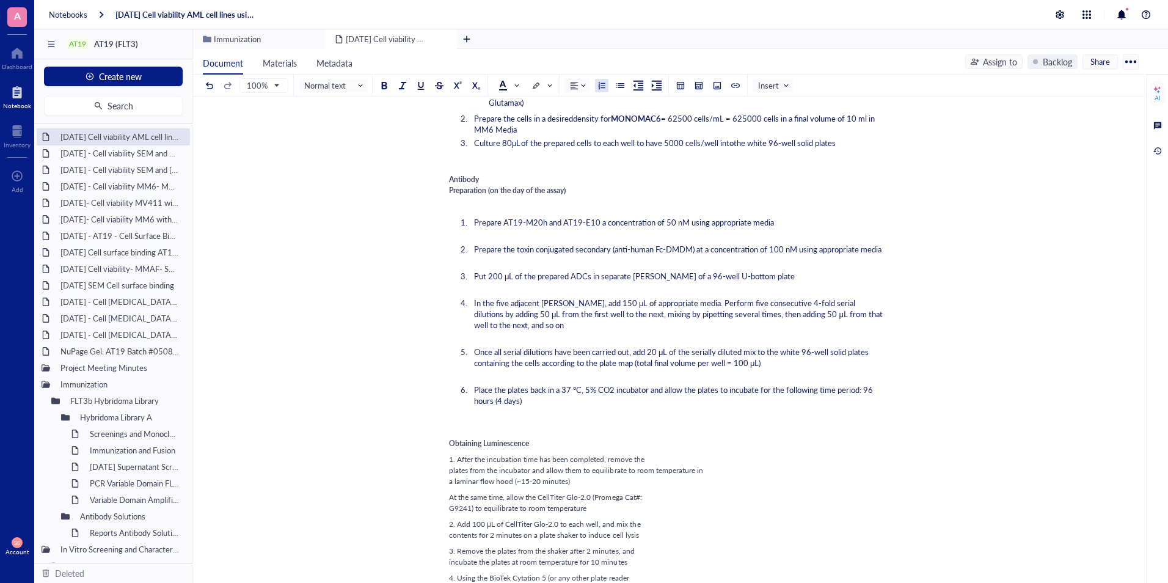
click at [670, 221] on span "Prepare AT19-M20h and AT19-E10 a concentration of 50 nM using appropriate media" at bounding box center [624, 222] width 300 height 12
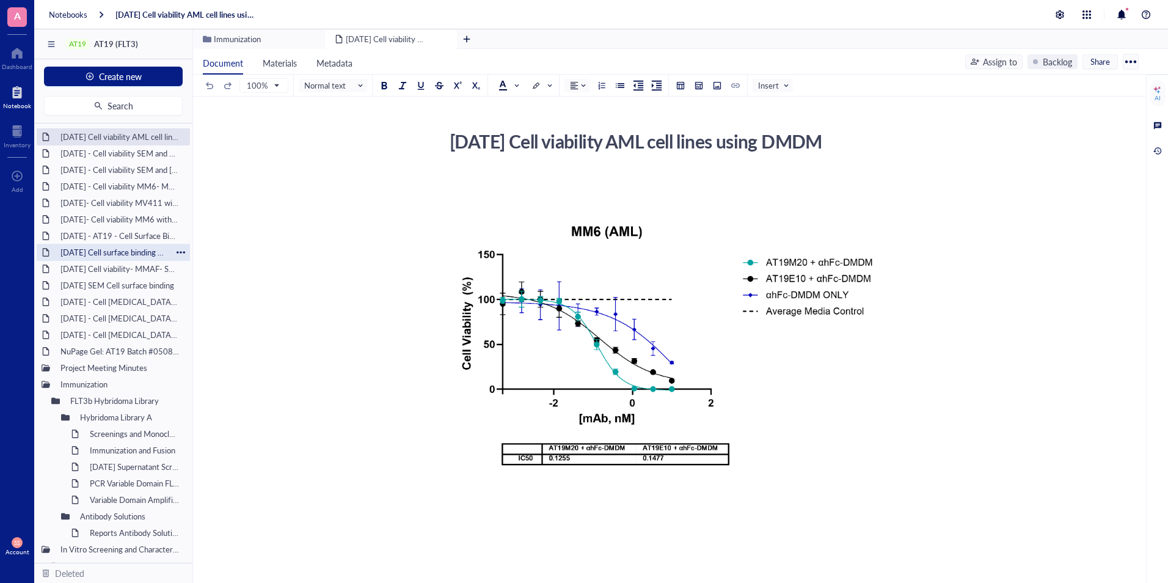
click at [119, 255] on div "[DATE] Cell surface binding AT19 on SEM, RS411 and MV411 cell line" at bounding box center [113, 252] width 117 height 17
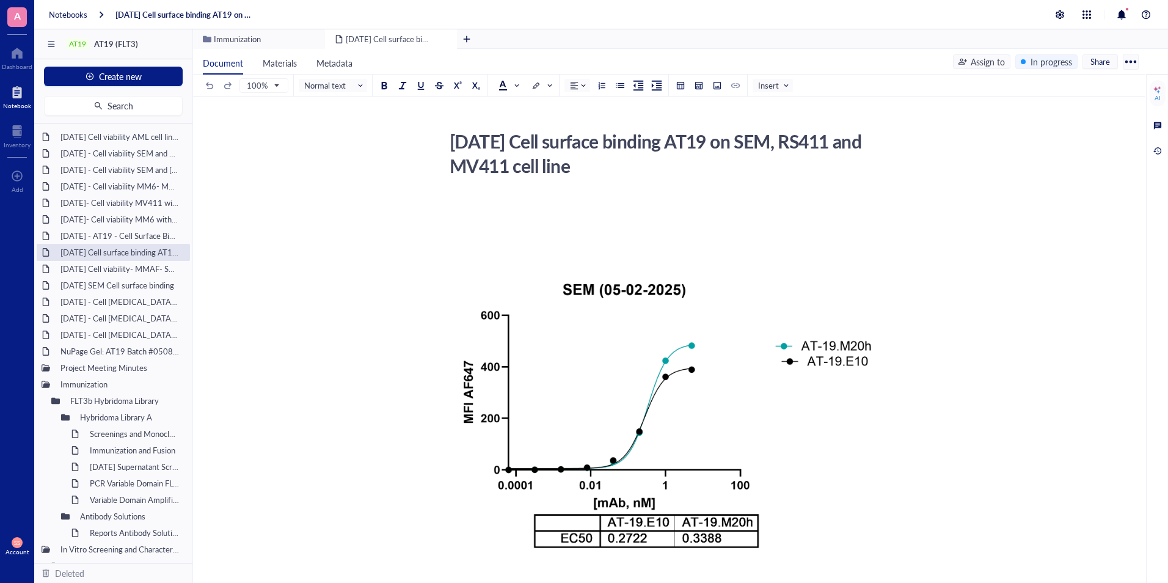
drag, startPoint x: 119, startPoint y: 255, endPoint x: 320, endPoint y: 321, distance: 212.1
click at [320, 321] on div "AT19 AT19 (FLT3) Create new Search [DATE] Cell viability AML cell lines using D…" at bounding box center [601, 320] width 1134 height 583
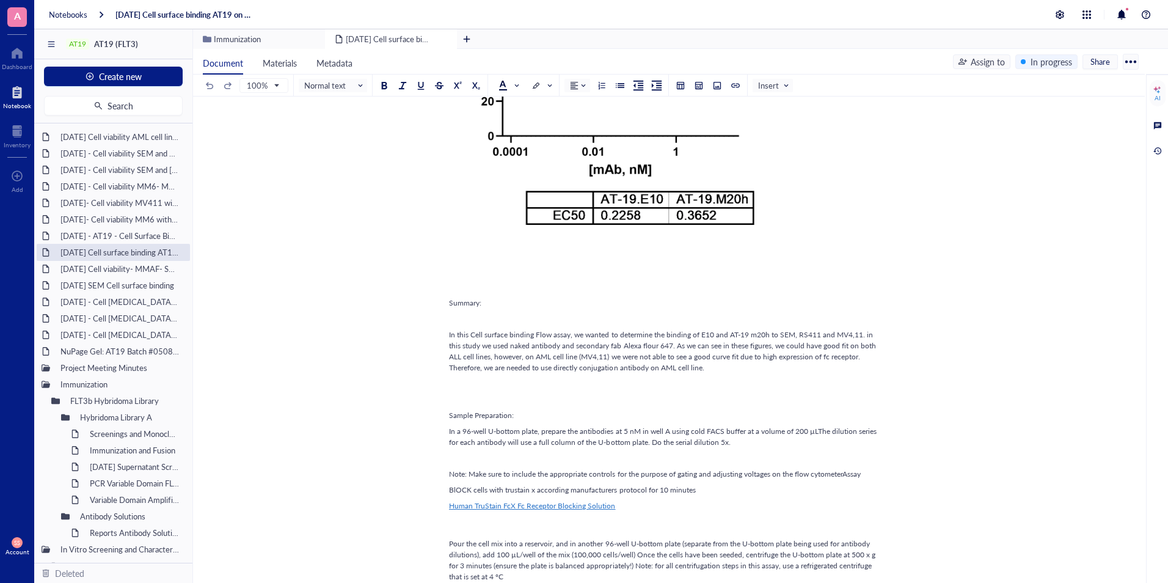
scroll to position [756, 0]
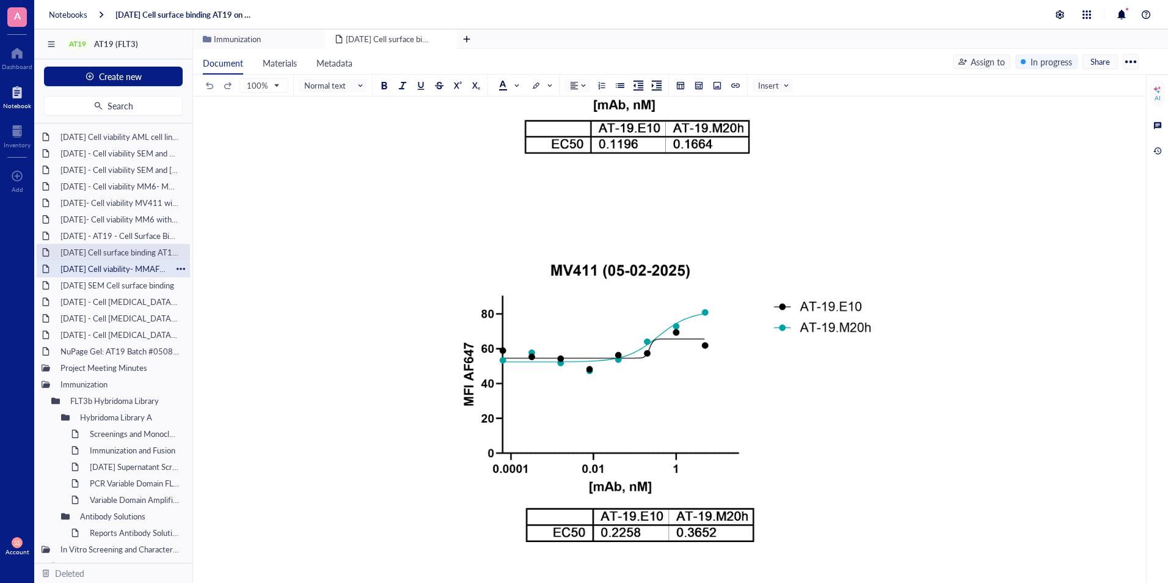
click at [104, 270] on div "[DATE] Cell viability- MMAF- SEM and MV4,11" at bounding box center [113, 268] width 117 height 17
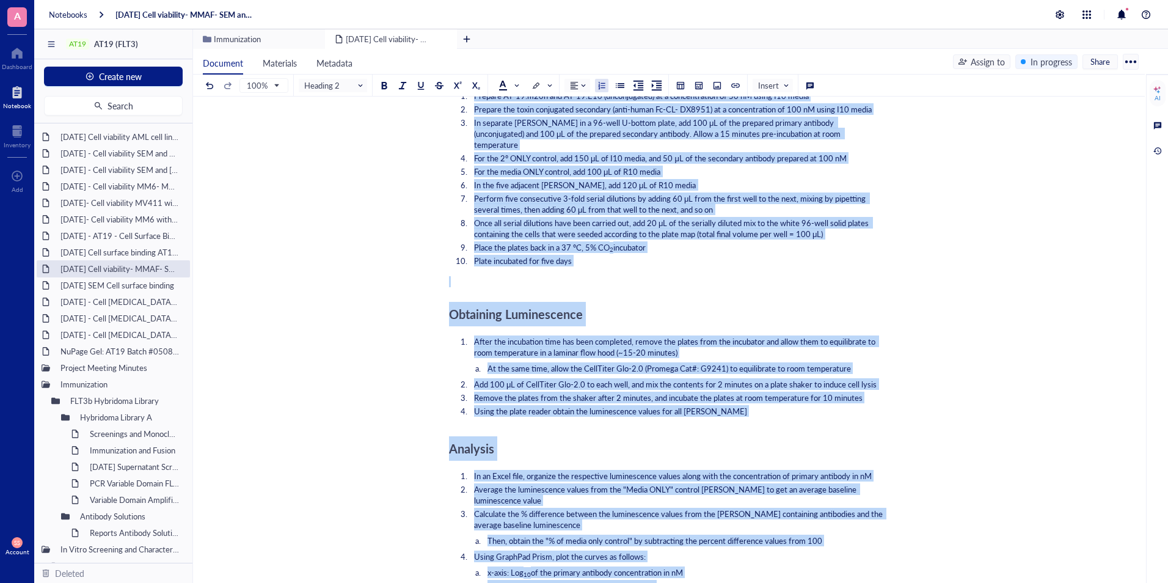
scroll to position [1085, 0]
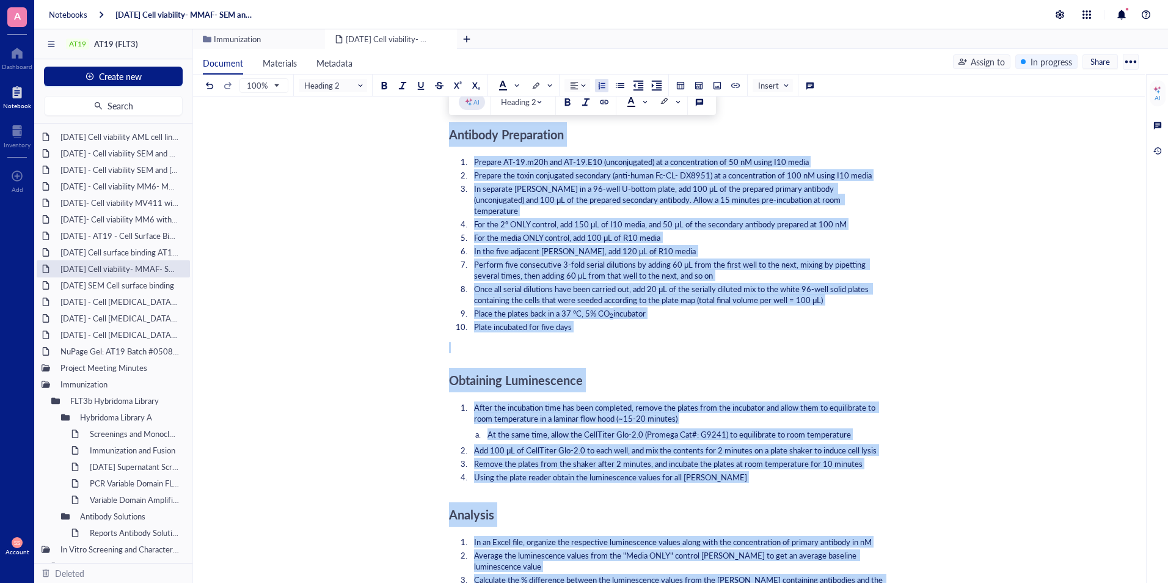
drag, startPoint x: 670, startPoint y: 523, endPoint x: 448, endPoint y: 144, distance: 439.4
click at [448, 144] on div "[DATE] Cell viability- MMAF- SEM and MV4,11 [DATE] Cell viability- MMAF- SEM an…" at bounding box center [666, 132] width 947 height 2183
copy div "Loremips Dolorsitame Consect AD-52.e52s doe TE-24.I39 (utlaboreetdo) ma a enima…"
click at [95, 237] on div "[DATE] - AT19 - Cell Surface Binding assay on hFLT3 Transfected [MEDICAL_DATA] …" at bounding box center [113, 235] width 117 height 17
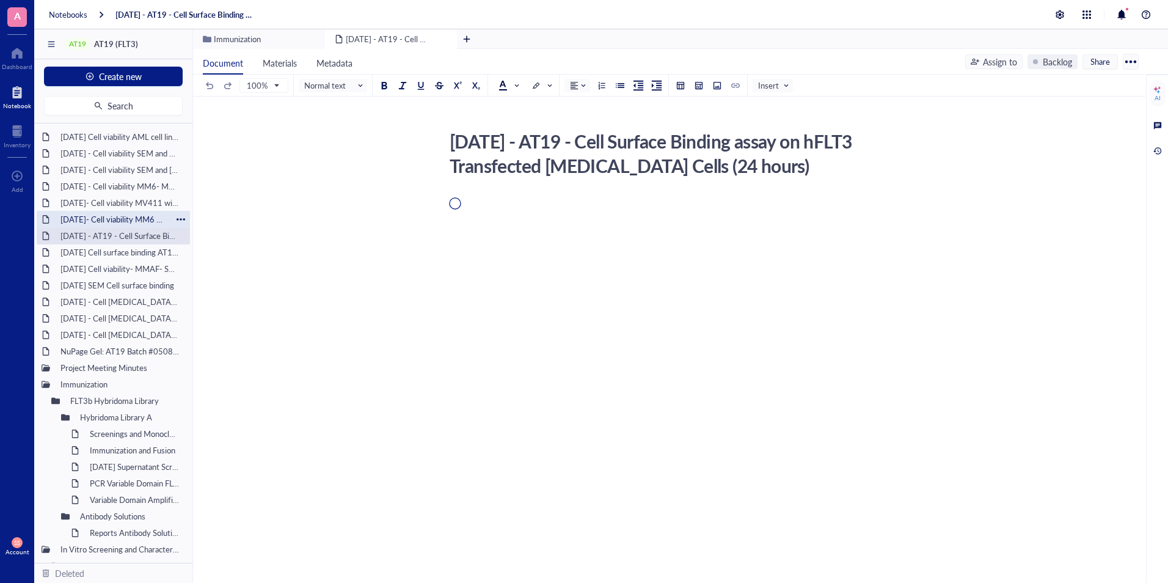
click at [95, 213] on div "[DATE]- Cell viability MM6 with and without IgG Blocking - DX8951" at bounding box center [113, 219] width 117 height 17
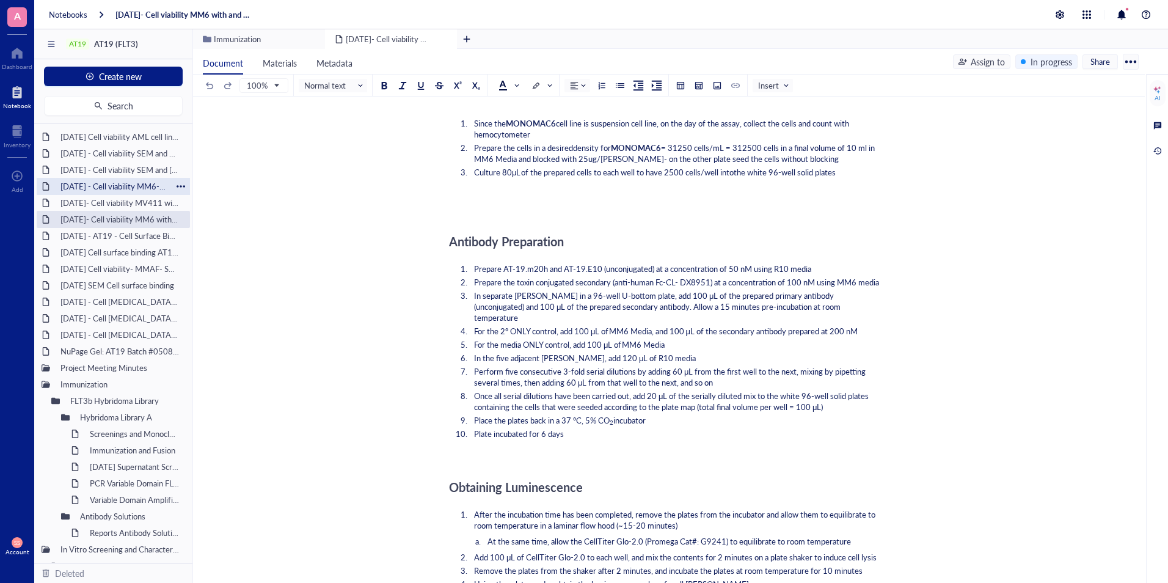
scroll to position [908, 0]
click at [788, 265] on span "Prepare AT-19.m20h and AT-19.E10 (unconjugated) at a concentration of 50 nM usi…" at bounding box center [642, 268] width 337 height 12
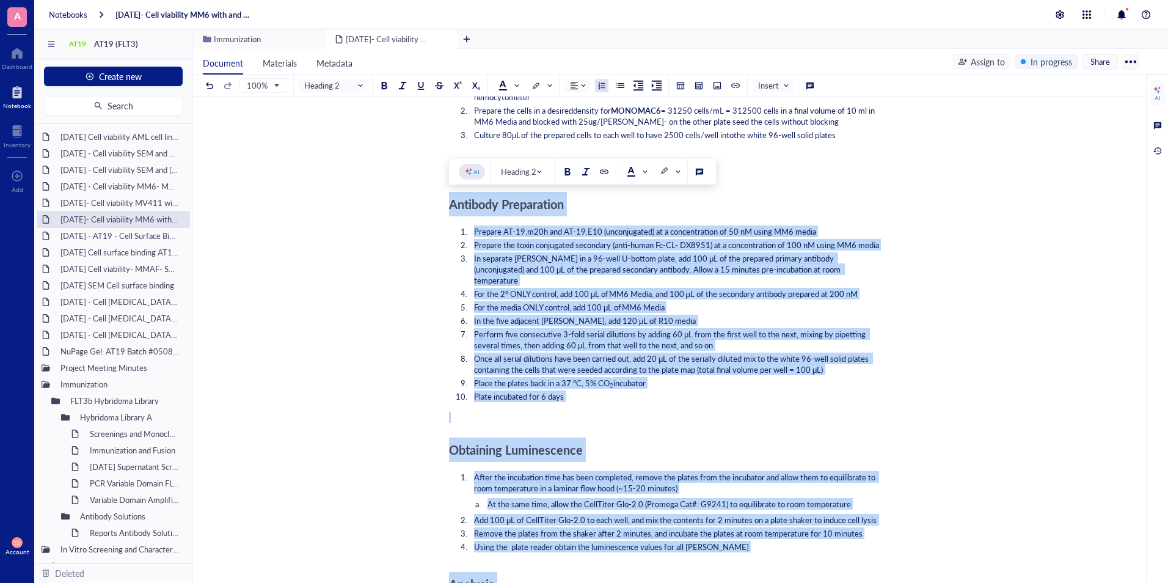
scroll to position [1212, 0]
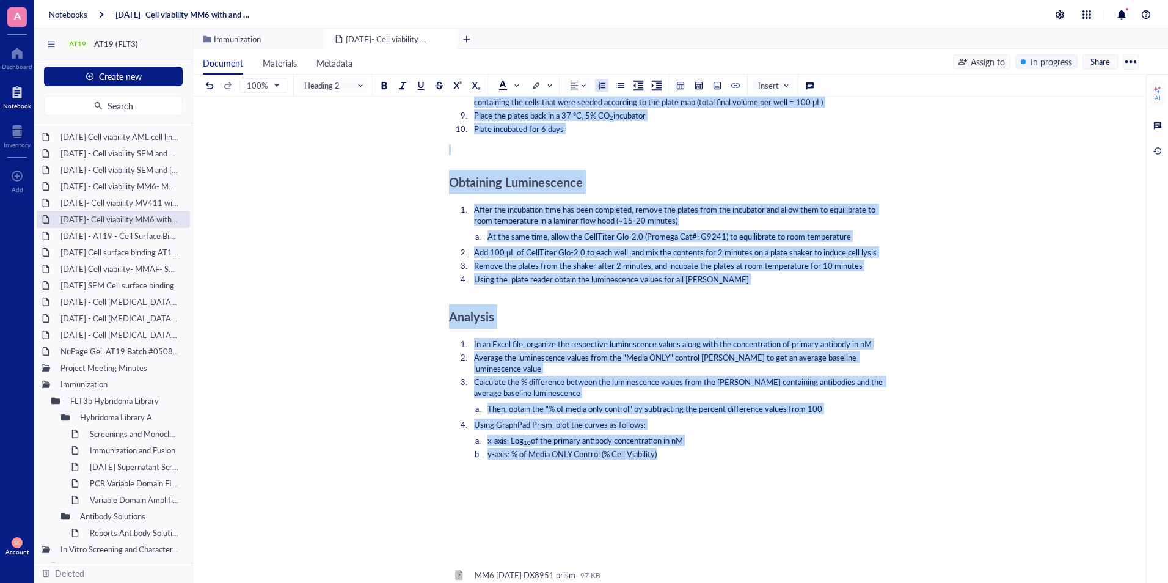
drag, startPoint x: 449, startPoint y: 238, endPoint x: 685, endPoint y: 436, distance: 308.3
click at [685, 436] on div "﻿ ﻿ ﻿ To pick up a draggable item, press the space bar. While dragging, use the…" at bounding box center [666, 52] width 435 height 2137
copy div "Loremips Dolorsitame Consect AD-63.e67s doe TE-76.I47 (utlaboreetdo) ma a enima…"
click at [590, 376] on li "Calculate the % difference between the luminescence values from the [PERSON_NAM…" at bounding box center [676, 387] width 415 height 22
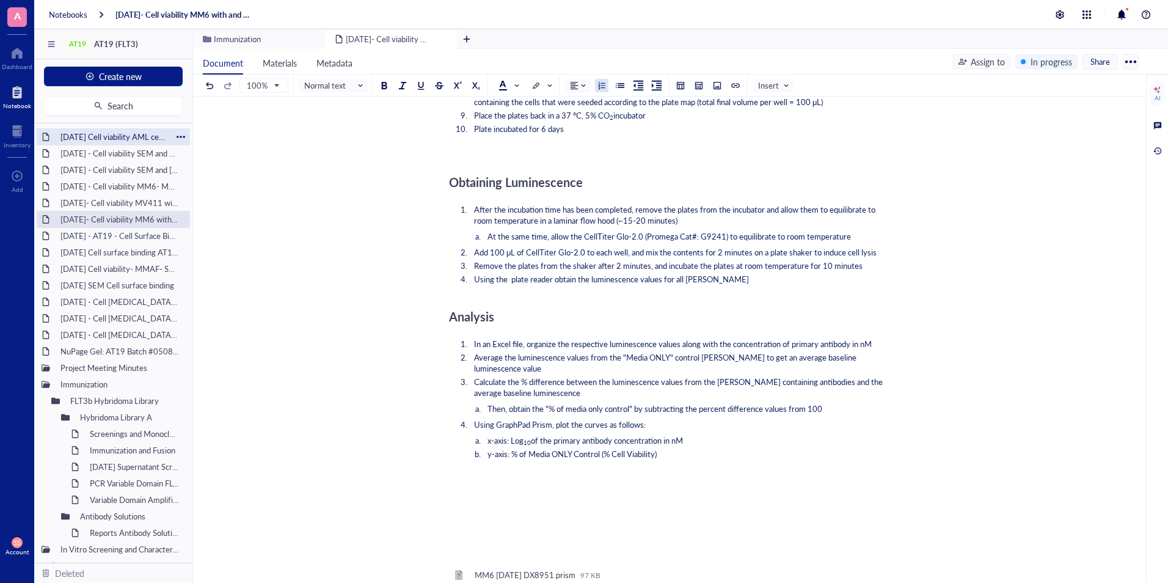
click at [120, 139] on div "[DATE] Cell viability AML cell lines using DMDM" at bounding box center [113, 136] width 117 height 17
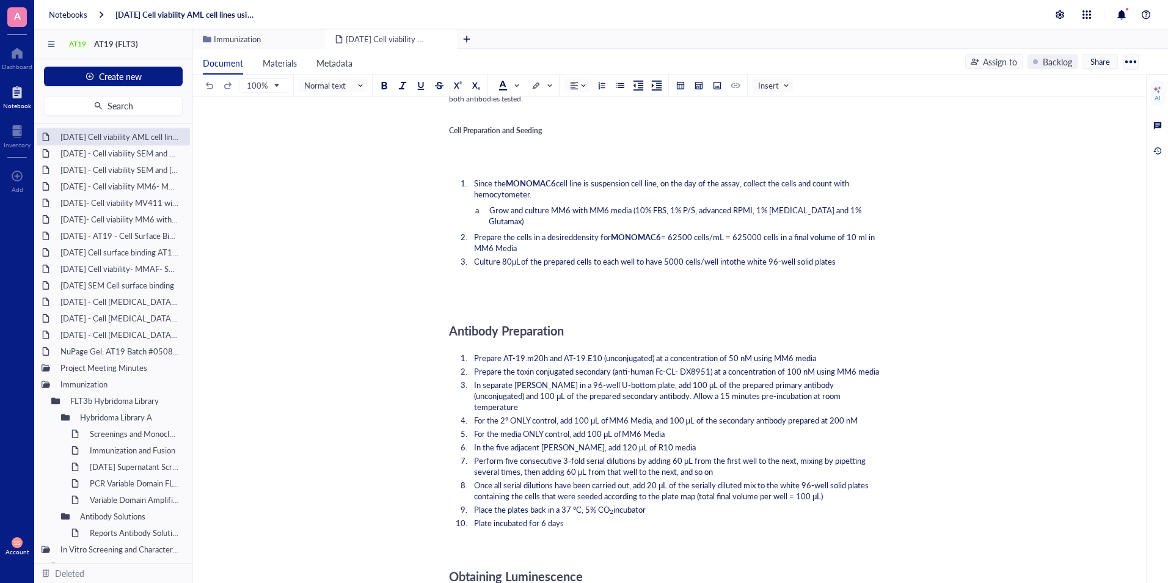
scroll to position [585, 0]
click at [711, 376] on span "Prepare the toxin conjugated secondary (anti-human Fc-CL- DX8951) at a concentr…" at bounding box center [676, 372] width 405 height 12
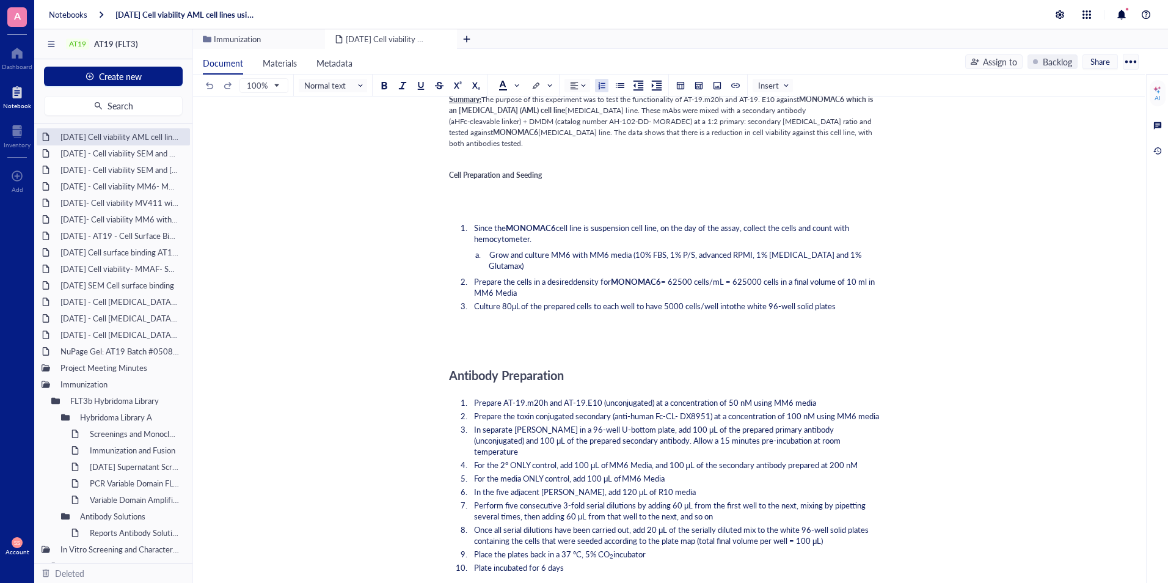
scroll to position [540, 0]
click at [733, 404] on span "Prepare AT-19.m20h and AT-19.E10 (unconjugated) at a concentration of 50 nM usi…" at bounding box center [645, 403] width 342 height 12
click at [843, 432] on span "In separate wells in a 96-well U-bottom plate, add 100 μL of the prepared prima…" at bounding box center [658, 441] width 369 height 34
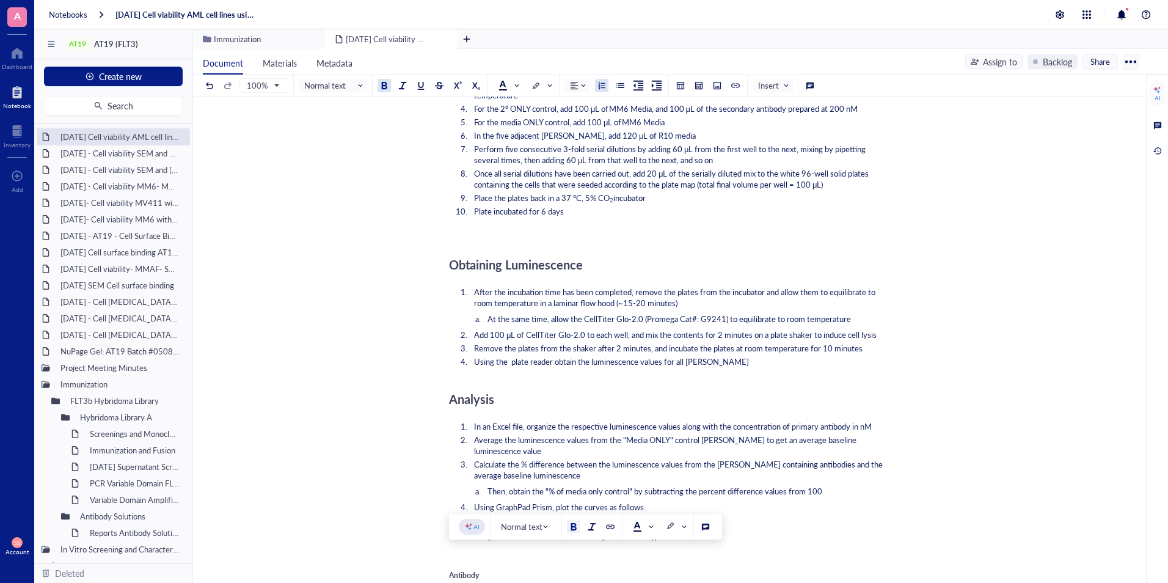
scroll to position [1133, 0]
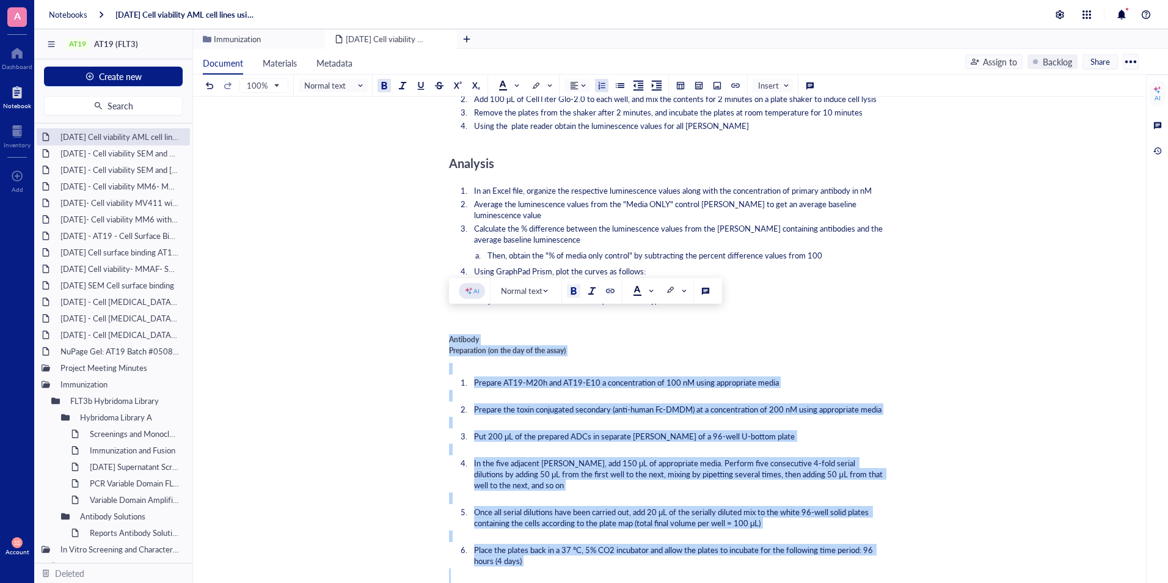
drag, startPoint x: 538, startPoint y: 332, endPoint x: 445, endPoint y: 321, distance: 94.1
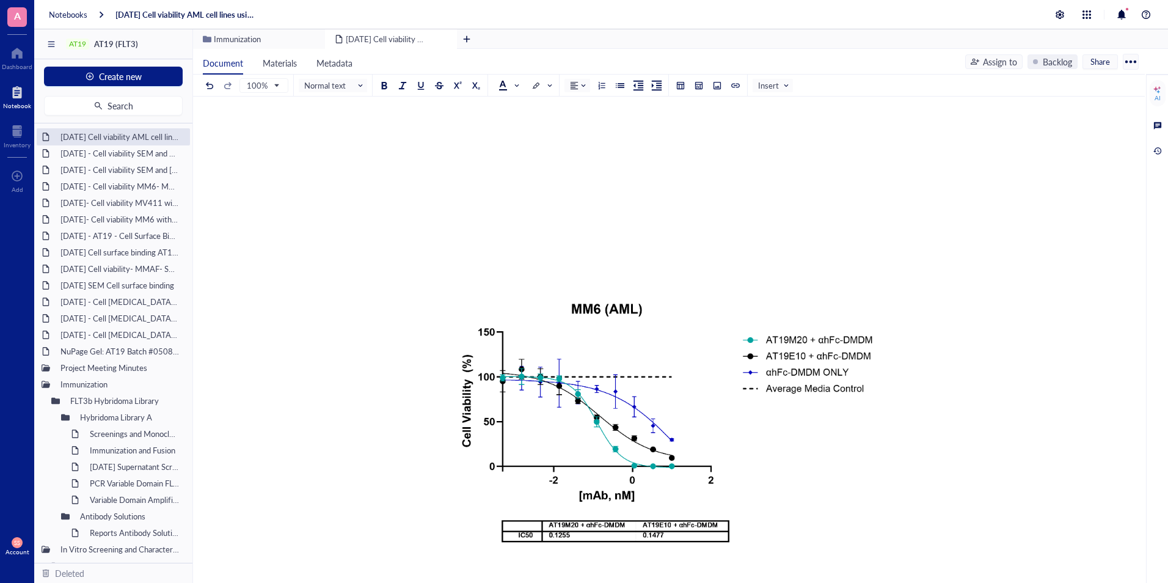
scroll to position [1384, 0]
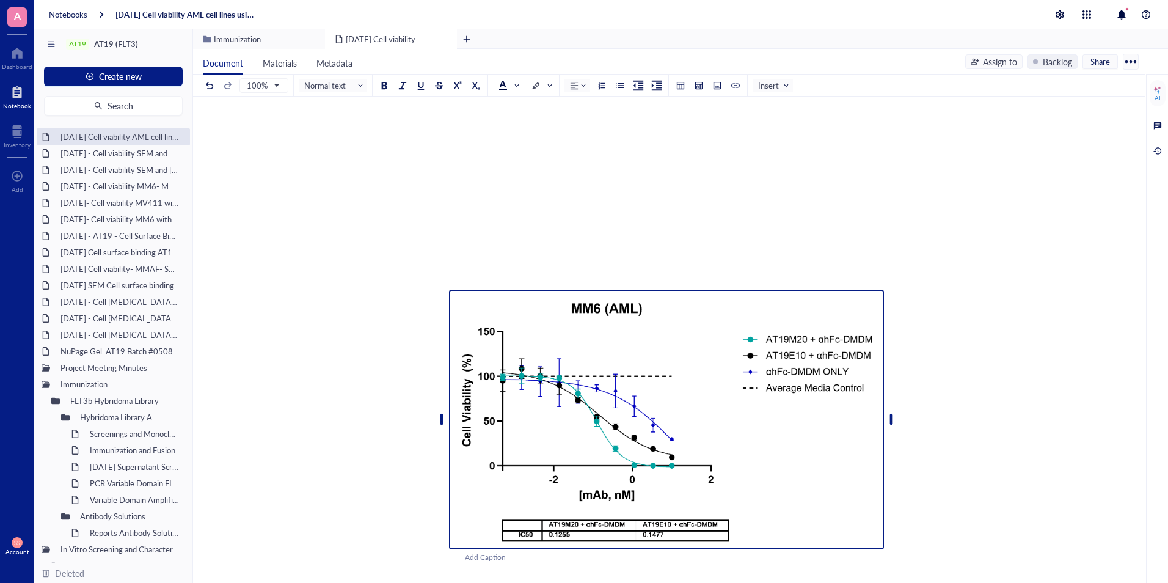
click at [549, 326] on img at bounding box center [666, 420] width 435 height 260
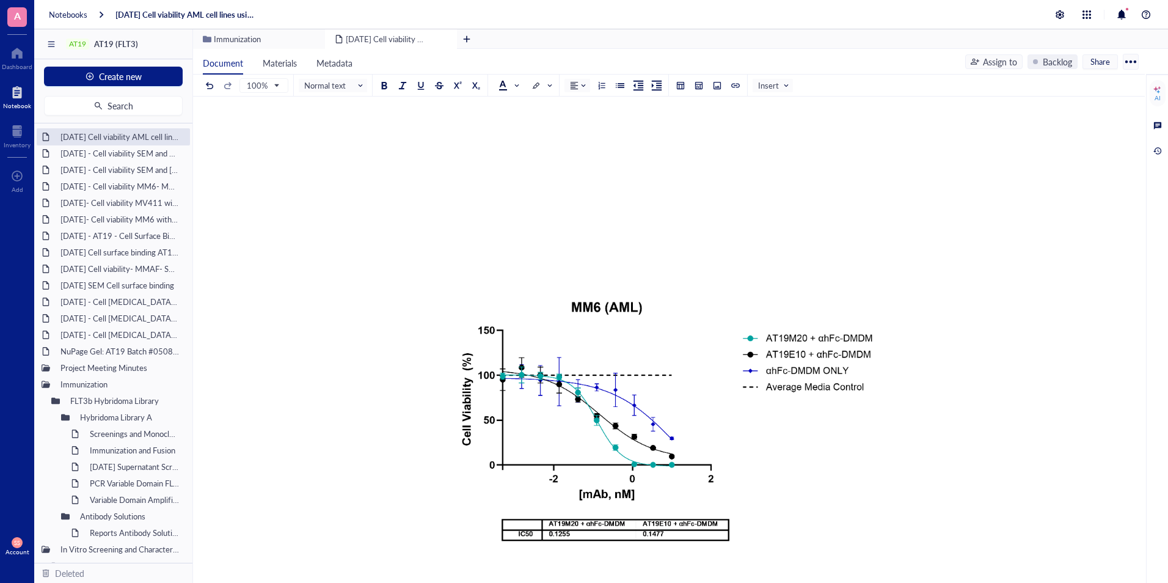
scroll to position [1100, 0]
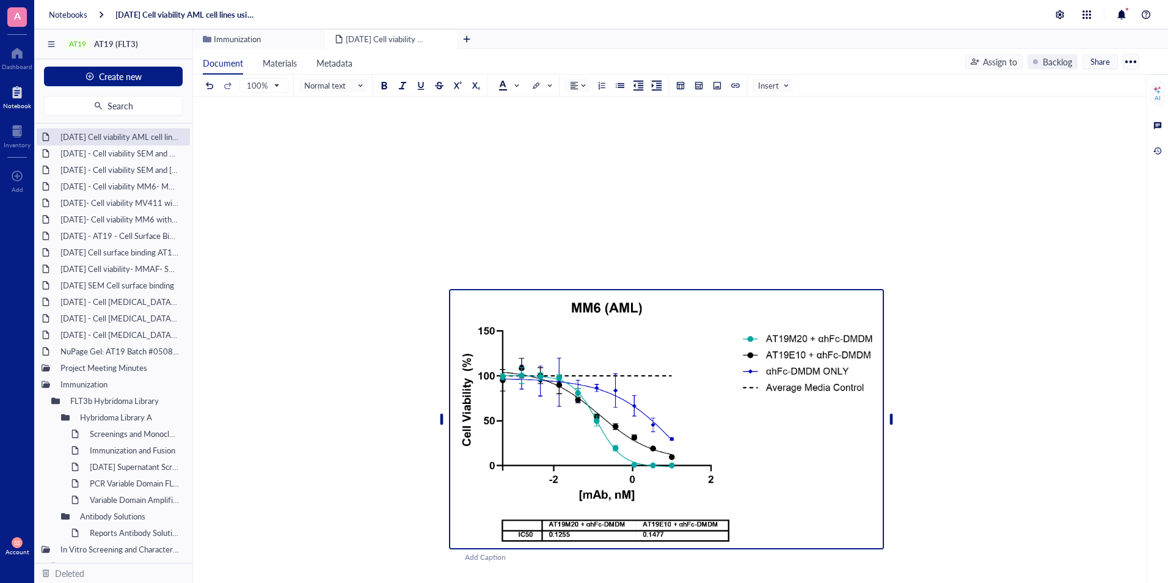
click at [522, 320] on img at bounding box center [666, 419] width 435 height 260
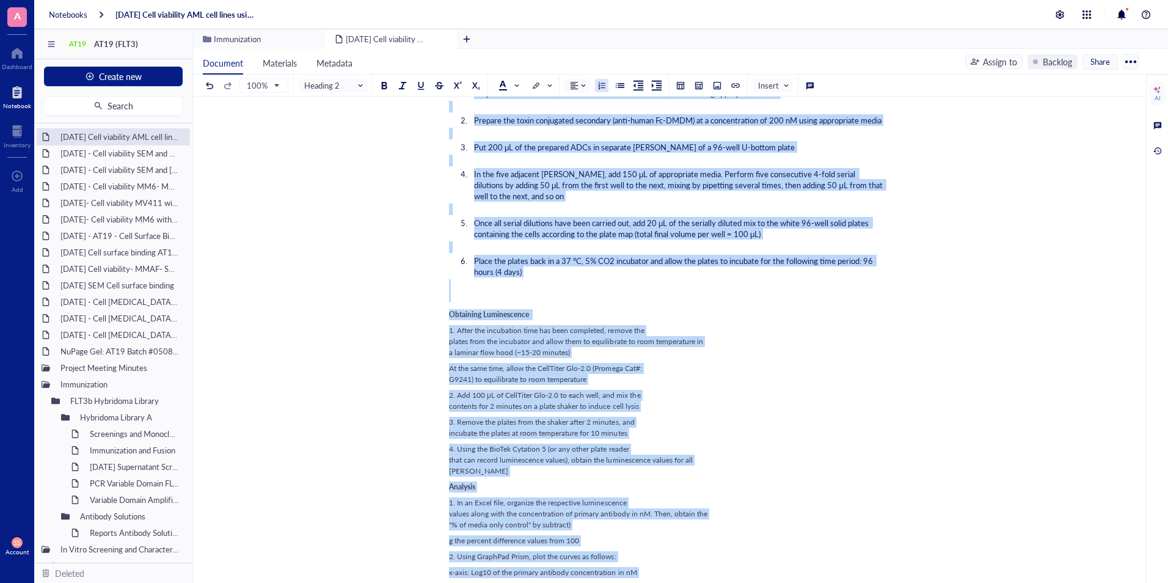
scroll to position [2416, 0]
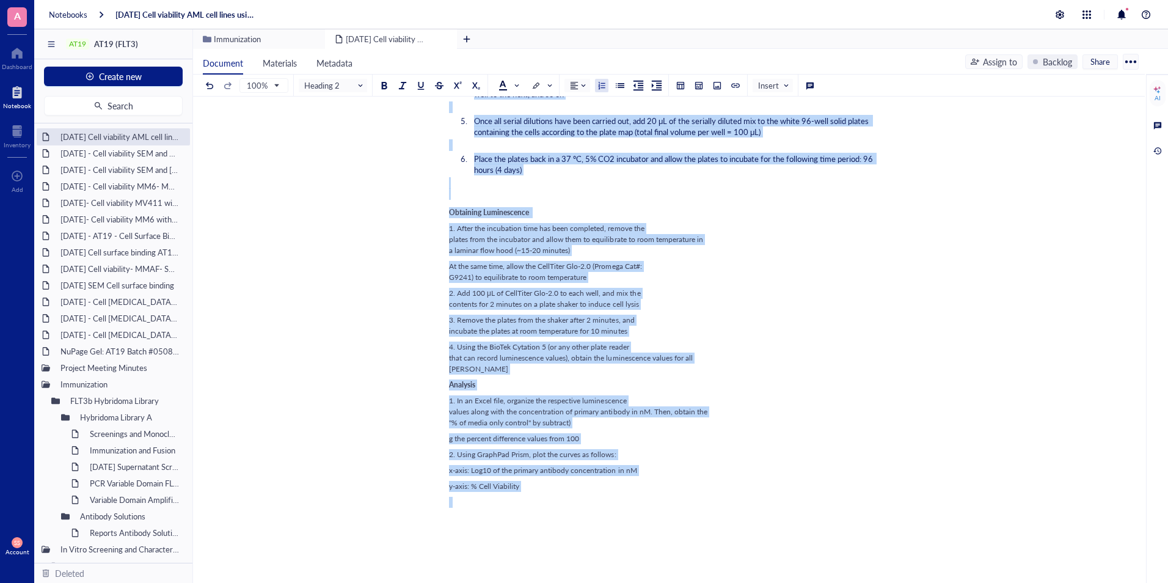
drag, startPoint x: 458, startPoint y: 168, endPoint x: 572, endPoint y: 462, distance: 316.0
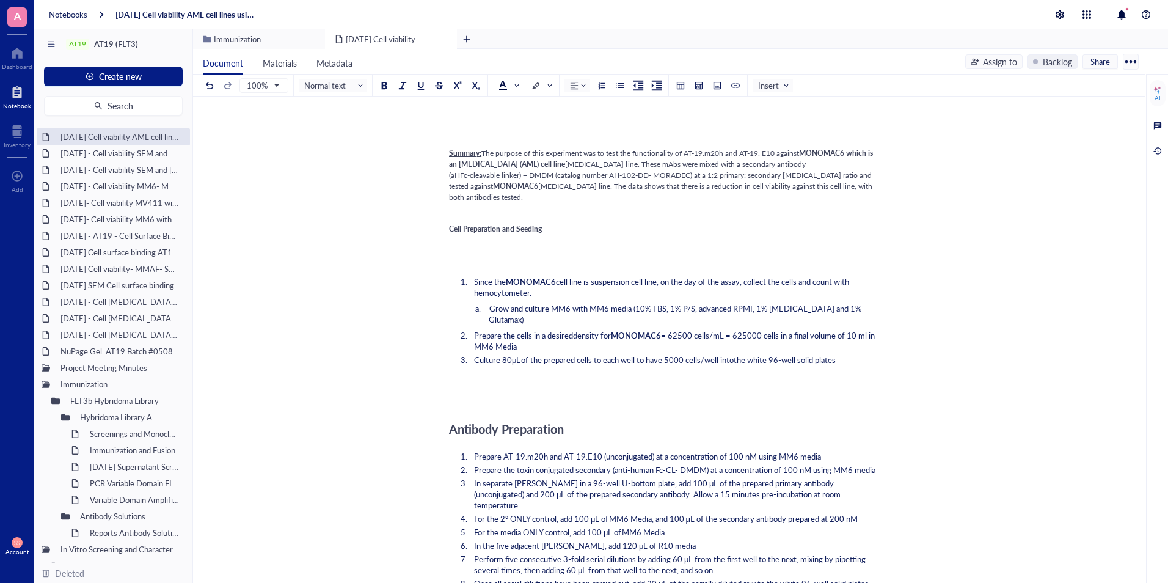
scroll to position [0, 0]
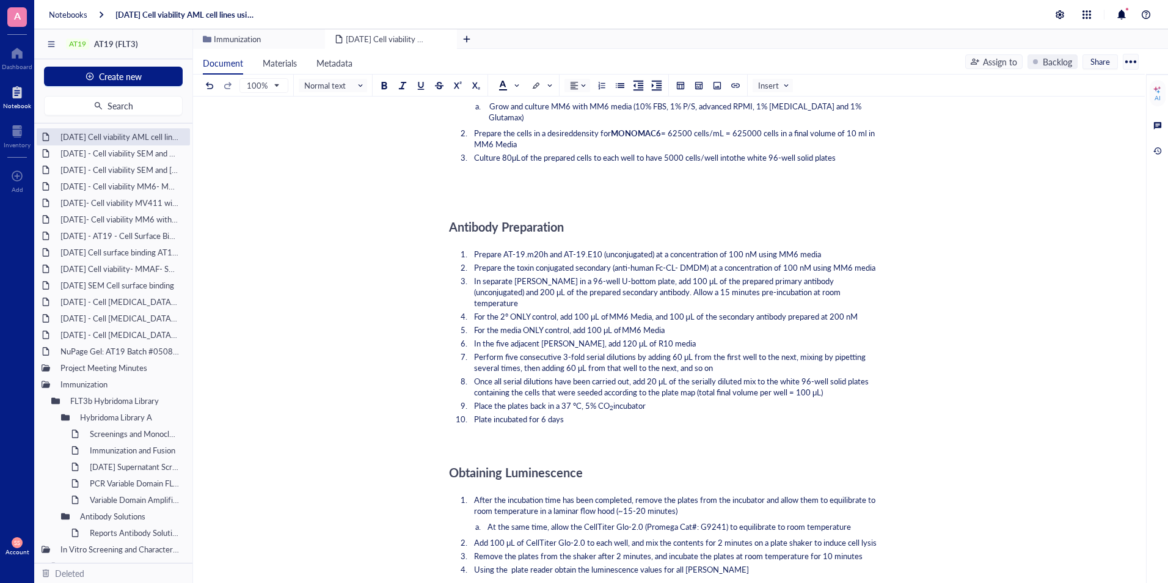
scroll to position [679, 0]
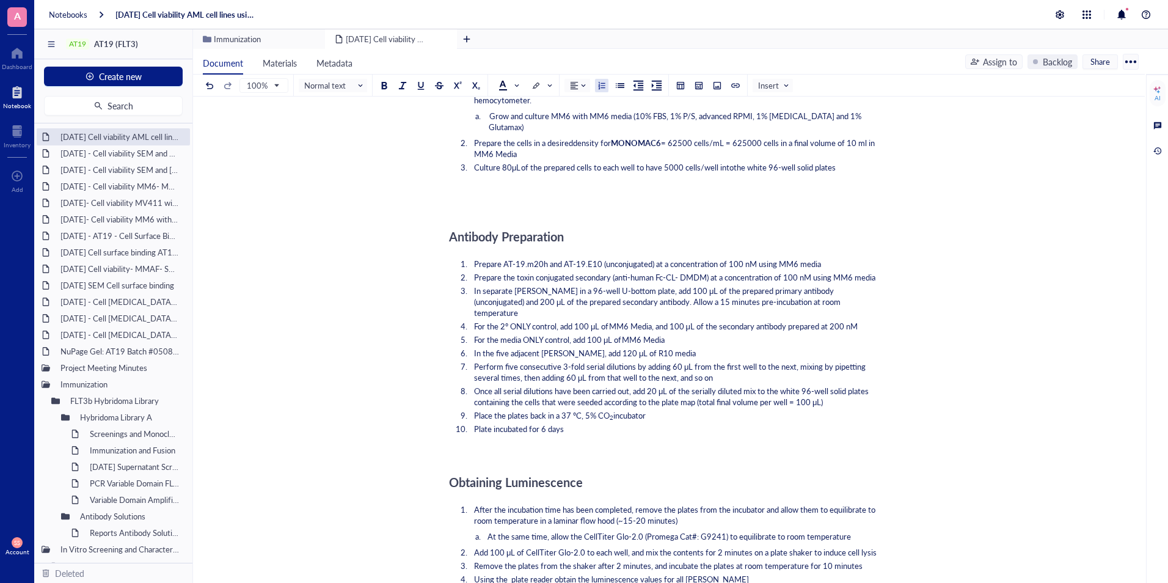
click at [544, 423] on span "Plate incubated for 6 days" at bounding box center [519, 429] width 90 height 12
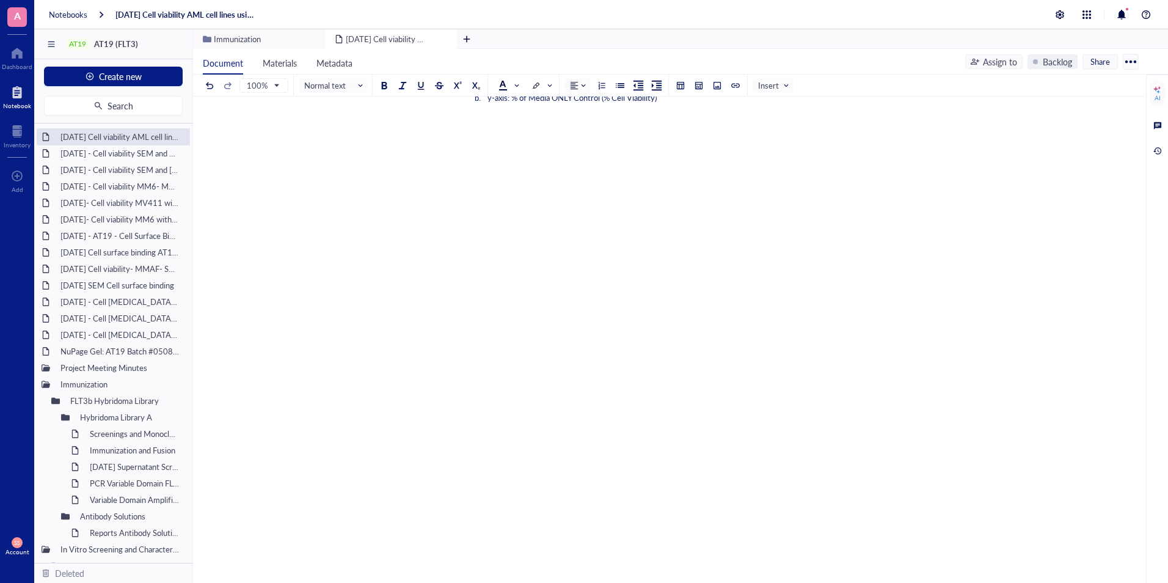
click at [518, 362] on div at bounding box center [666, 400] width 435 height 77
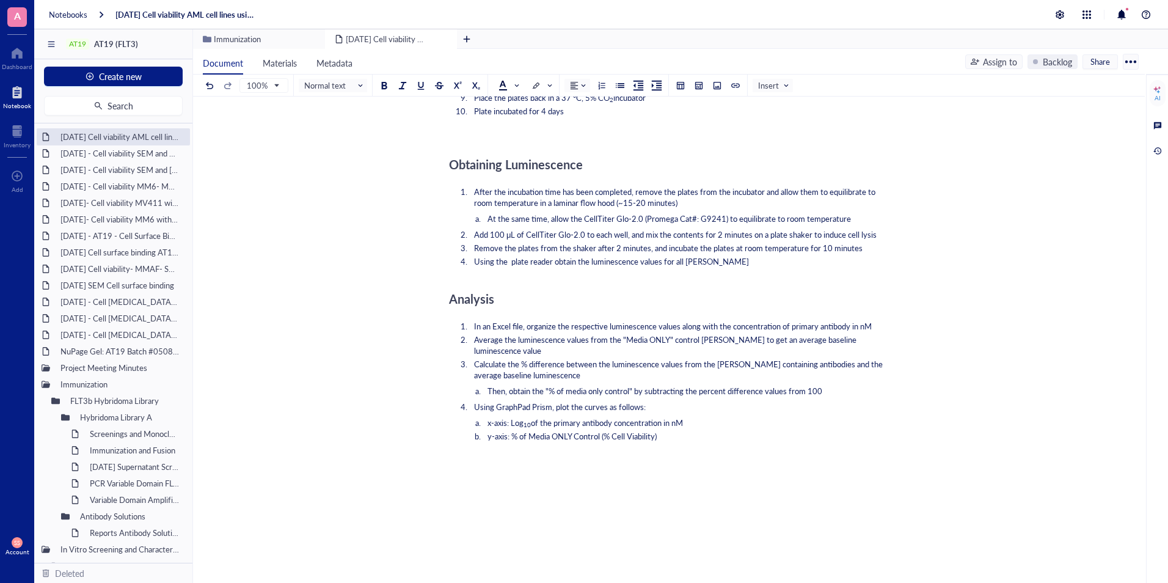
scroll to position [1082, 0]
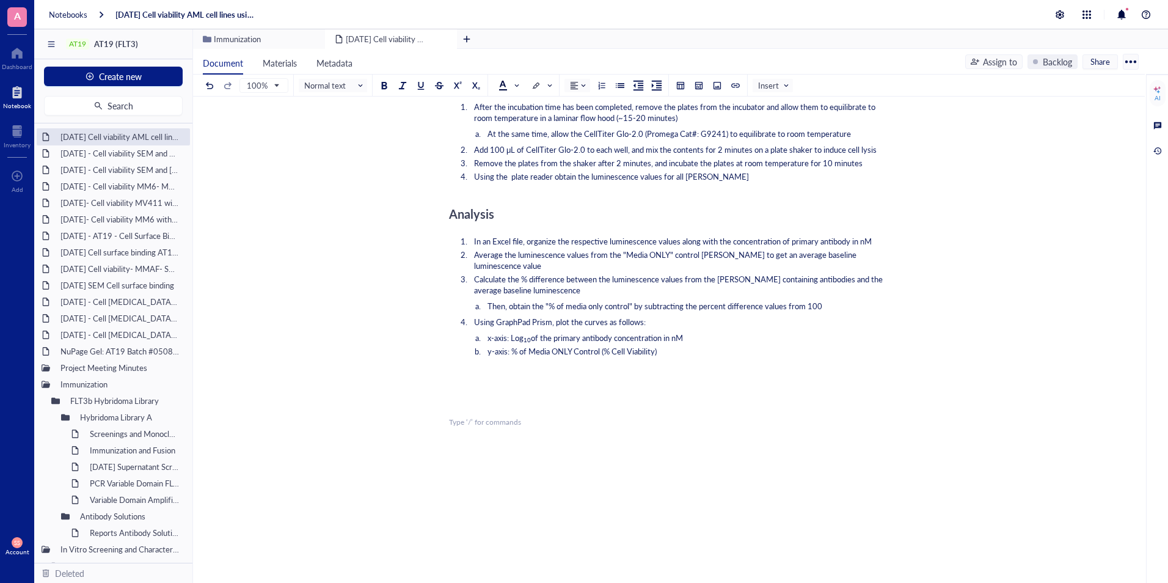
click at [499, 417] on div "﻿ Type ‘/’ for commands" at bounding box center [666, 422] width 435 height 11
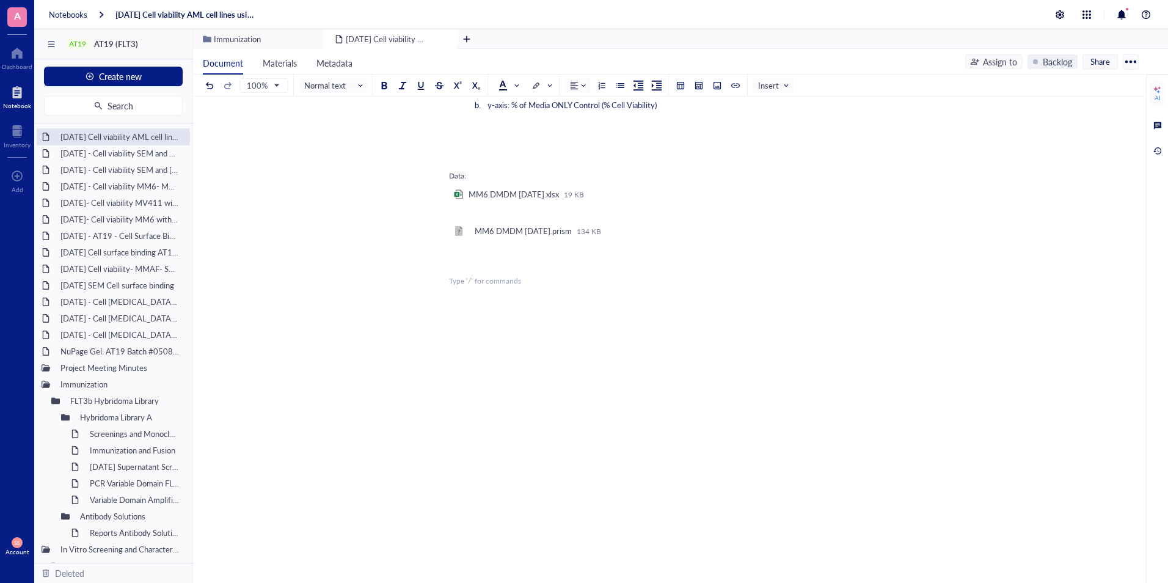
scroll to position [1372, 0]
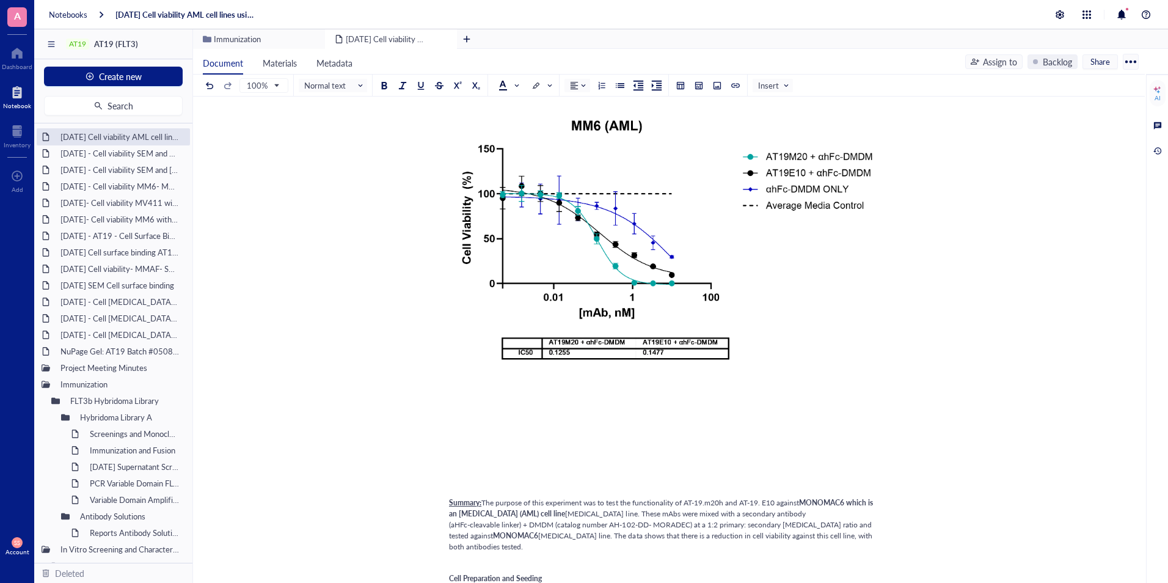
scroll to position [0, 0]
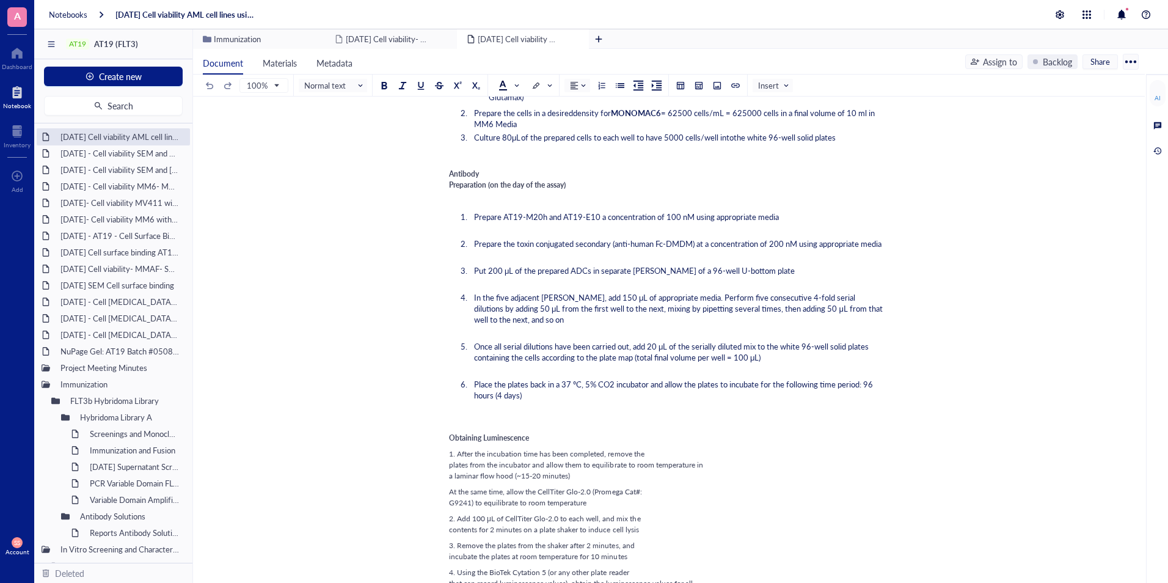
scroll to position [710, 0]
drag, startPoint x: 443, startPoint y: 178, endPoint x: 448, endPoint y: 173, distance: 6.9
click at [448, 173] on div "[DATE] Cell viability AML cell lines using DMDM [DATE] Cell viability AML cell …" at bounding box center [666, 253] width 947 height 1674
click at [448, 173] on div "2025- Aug- 08 Cell viability AML cell lines using DMDM 2025- Aug- 08 Cell viabi…" at bounding box center [666, 253] width 947 height 1674
click at [453, 173] on span "Antibody Preparation (on the day of the assay)" at bounding box center [507, 178] width 117 height 21
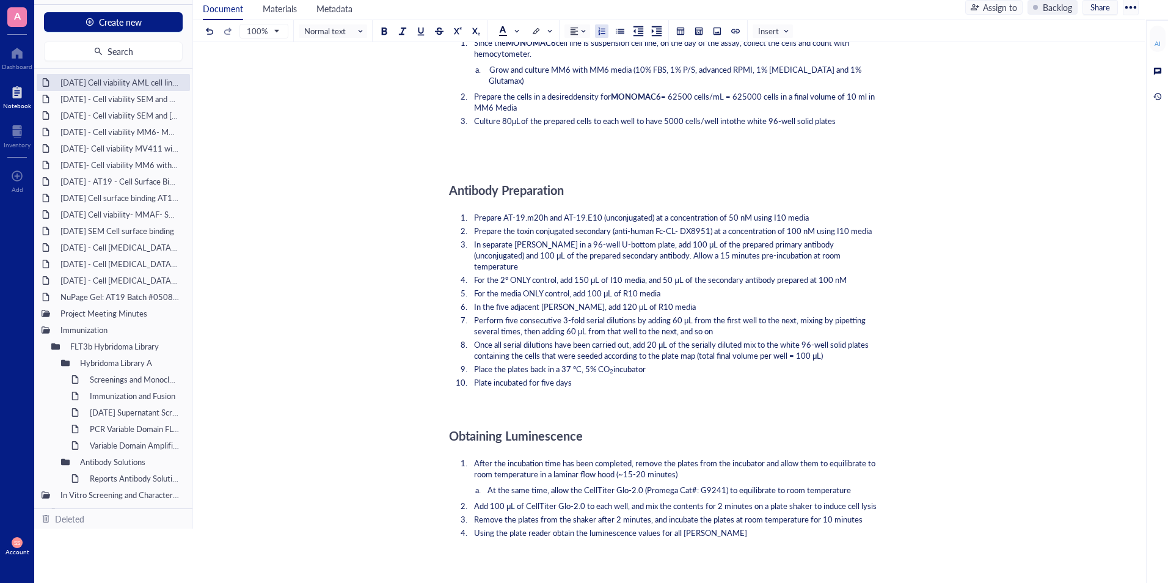
scroll to position [671, 0]
click at [446, 189] on div "2025- Aug- 08 Cell viability AML cell lines using DMDM 2025- Aug- 08 Cell viabi…" at bounding box center [666, 532] width 947 height 2263
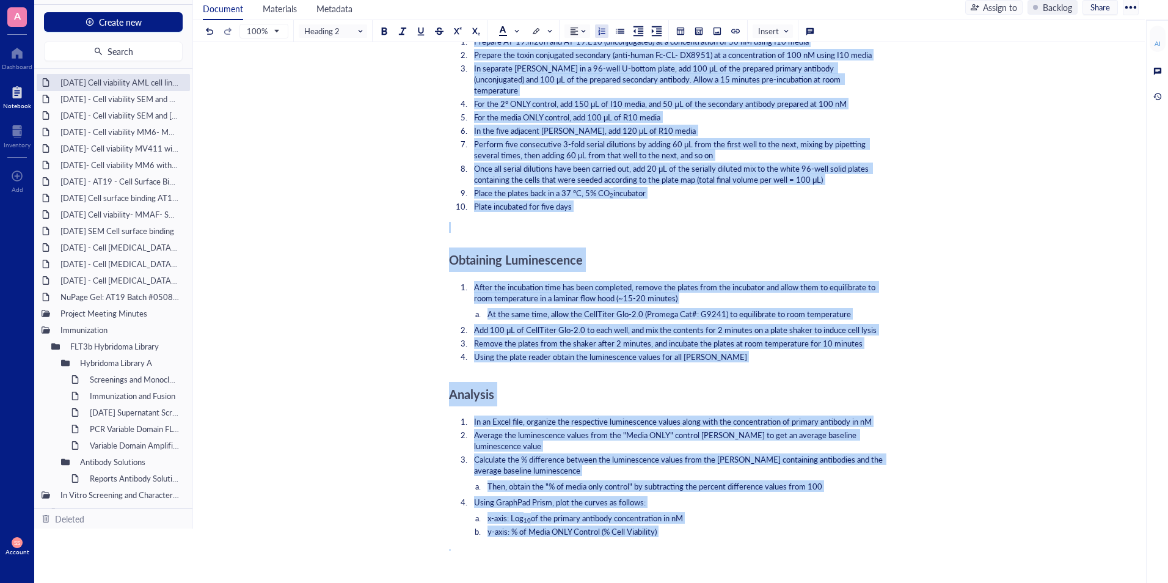
scroll to position [938, 0]
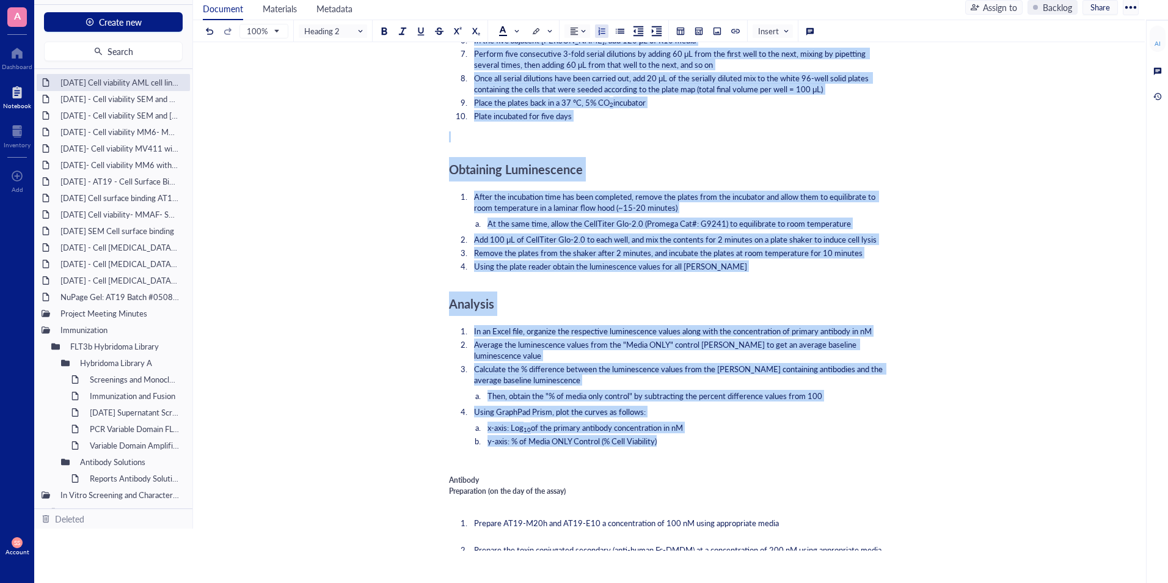
drag, startPoint x: 450, startPoint y: 190, endPoint x: 685, endPoint y: 426, distance: 333.5
click at [685, 426] on div "﻿ ﻿ Add Caption ﻿ To pick up a draggable item, press the space bar. While dragg…" at bounding box center [666, 288] width 435 height 2218
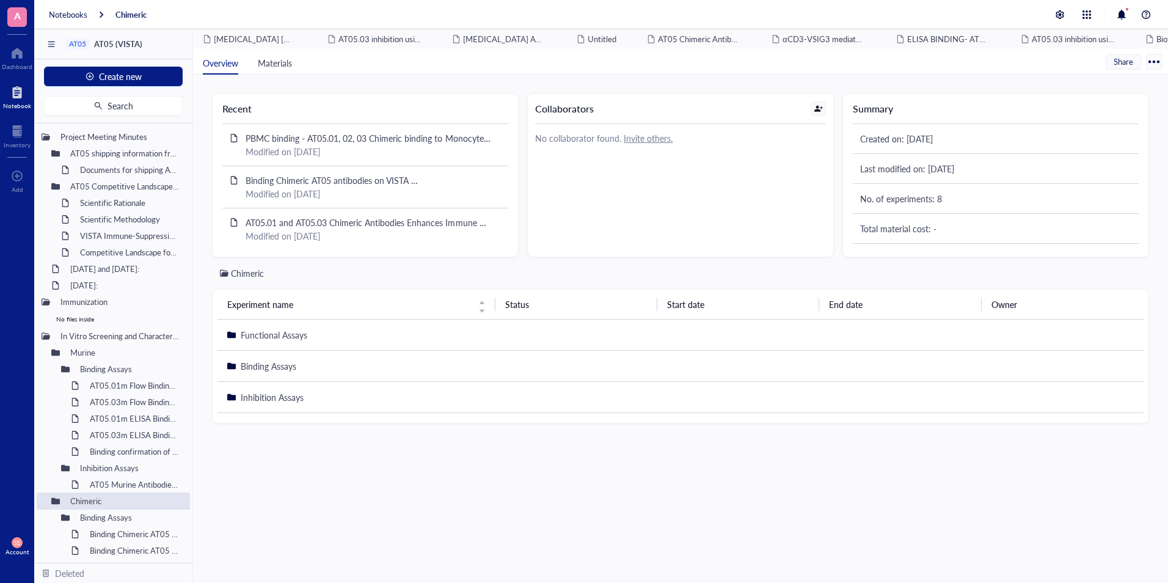
click at [12, 100] on div at bounding box center [17, 92] width 28 height 20
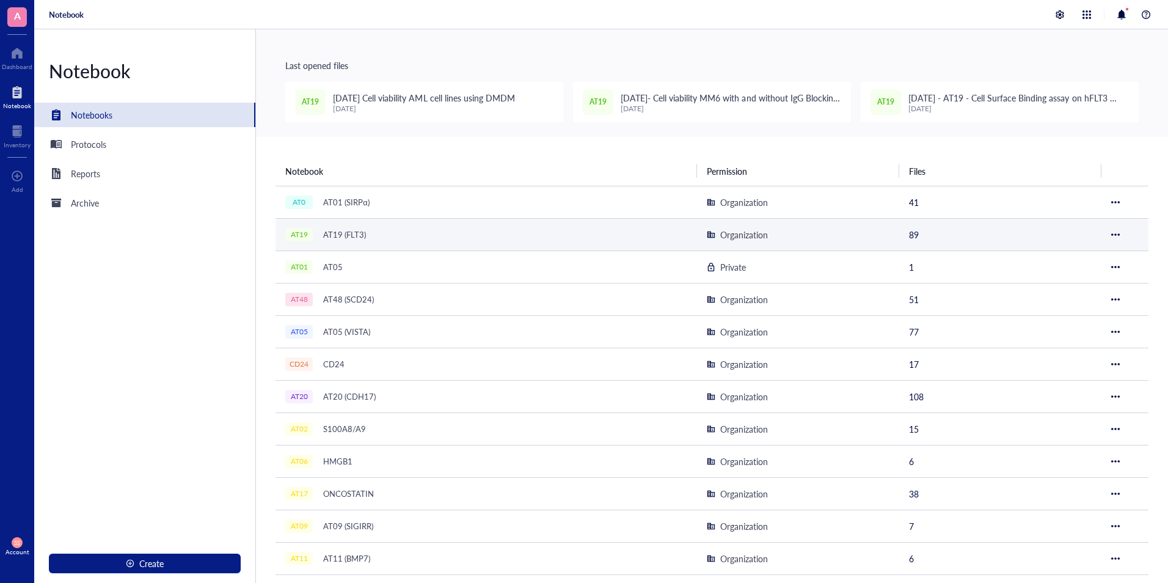
click at [354, 237] on div "AT19 (FLT3)" at bounding box center [345, 234] width 54 height 17
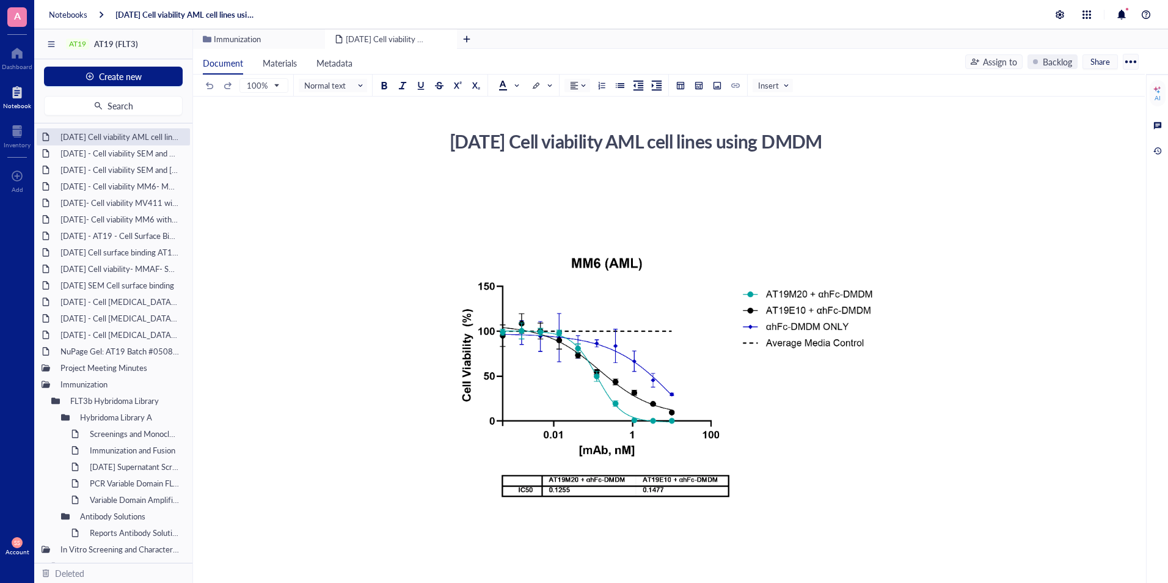
drag, startPoint x: 508, startPoint y: 169, endPoint x: 447, endPoint y: 138, distance: 67.8
click at [447, 138] on div "[DATE] Cell viability AML cell lines using DMDM" at bounding box center [661, 141] width 435 height 31
click at [119, 72] on span "Create new" at bounding box center [120, 76] width 43 height 10
click at [97, 94] on div "New file" at bounding box center [82, 99] width 31 height 13
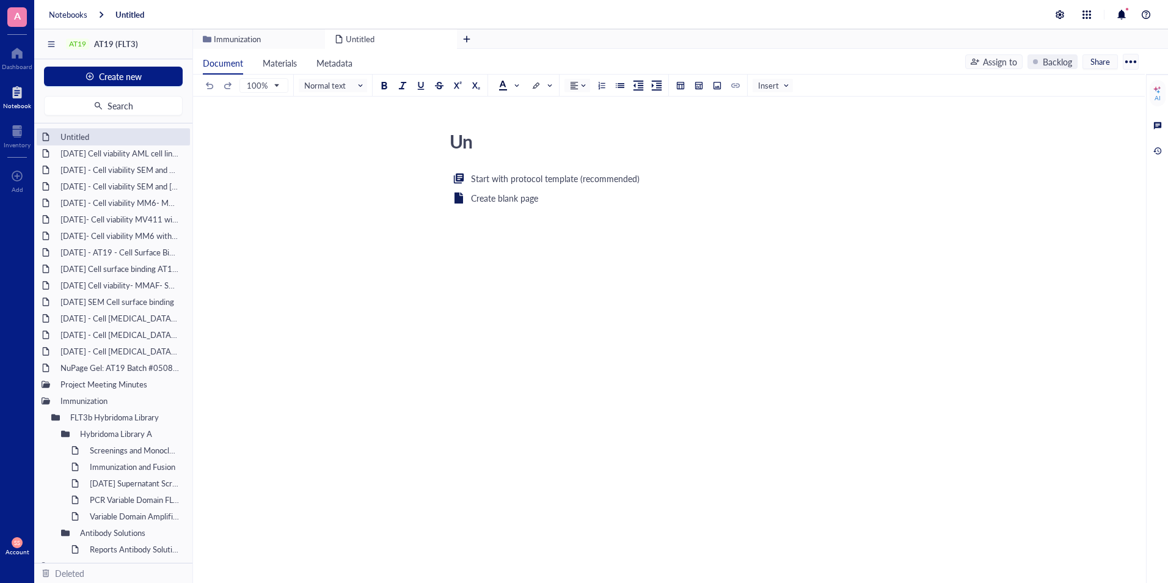
type textarea "U"
type textarea "Antibody Preparation Prepare AT-19.m20h and AT-19.E10 (unconjugated) at a conce…"
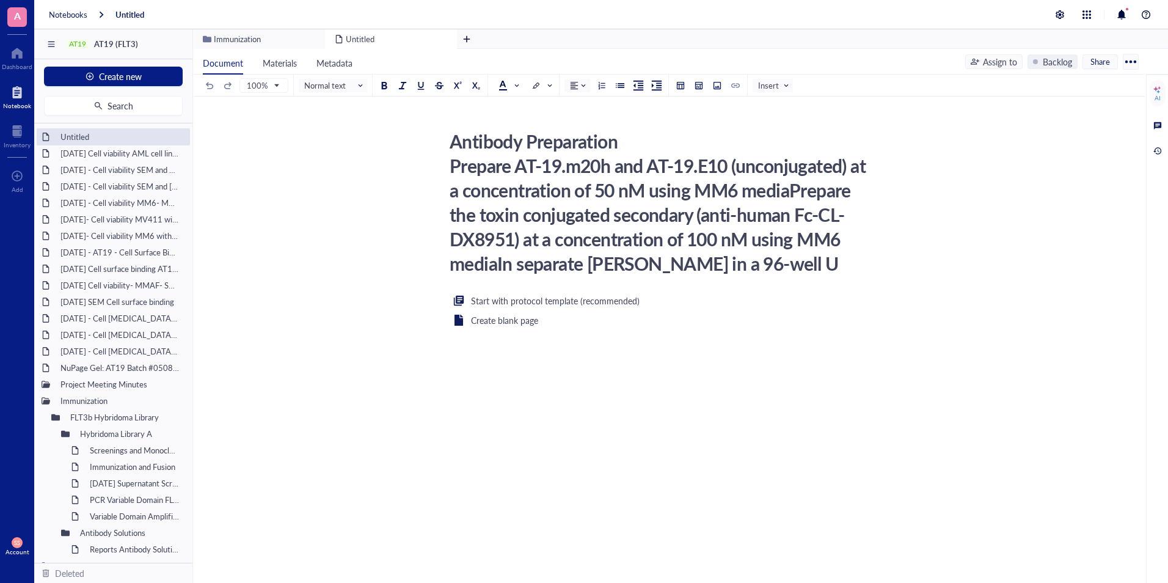
click at [492, 363] on div "Start with protocol template (recommended) Create blank page ﻿" at bounding box center [666, 411] width 435 height 236
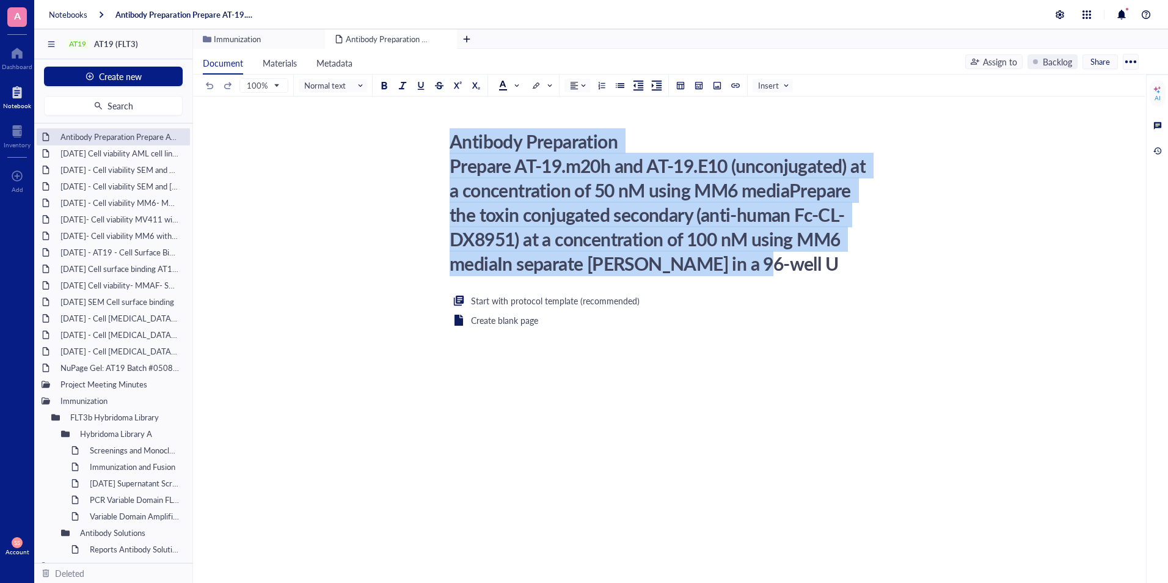
drag, startPoint x: 734, startPoint y: 268, endPoint x: 432, endPoint y: 149, distance: 325.0
click at [432, 149] on div "Antibody Preparation Prepare AT-19.m20h and AT-19.E10 (unconjugated) at a conce…" at bounding box center [666, 327] width 947 height 403
drag, startPoint x: 432, startPoint y: 149, endPoint x: 423, endPoint y: 207, distance: 58.8
click at [423, 207] on div "Antibody Preparation Prepare AT-19.m20h and AT-19.E10 (unconjugated) at a conce…" at bounding box center [666, 327] width 947 height 403
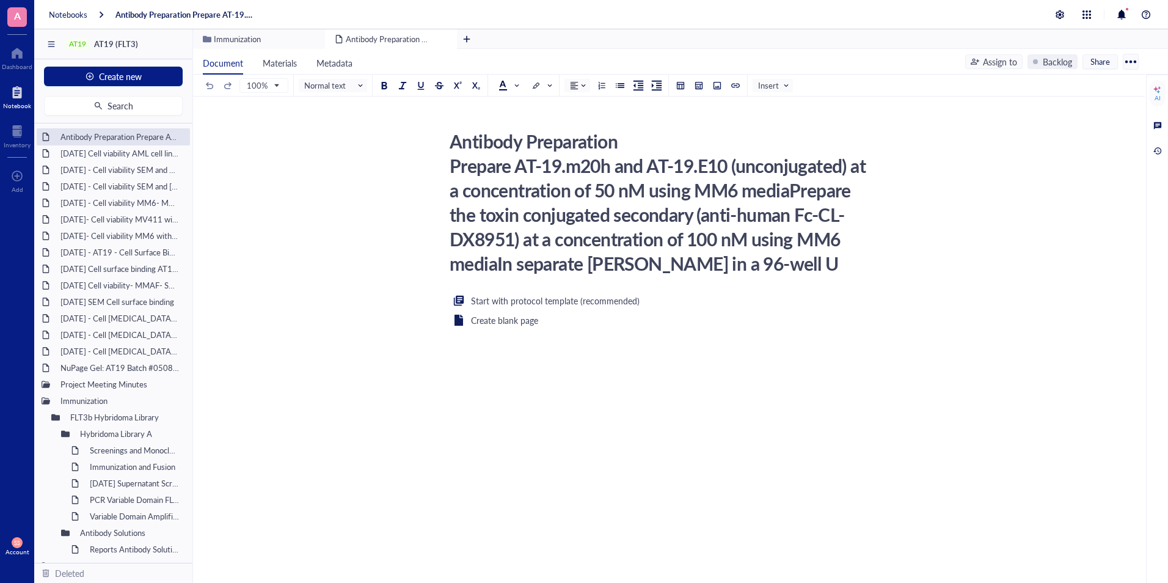
click at [525, 222] on div "Antibody Preparation Prepare AT-19.m20h and AT-19.E10 (unconjugated) at a conce…" at bounding box center [661, 202] width 435 height 153
drag, startPoint x: 453, startPoint y: 141, endPoint x: 709, endPoint y: 263, distance: 284.2
click at [709, 263] on textarea "Antibody Preparation Prepare AT-19.m20h and AT-19.E10 (unconjugated) at a conce…" at bounding box center [662, 201] width 434 height 151
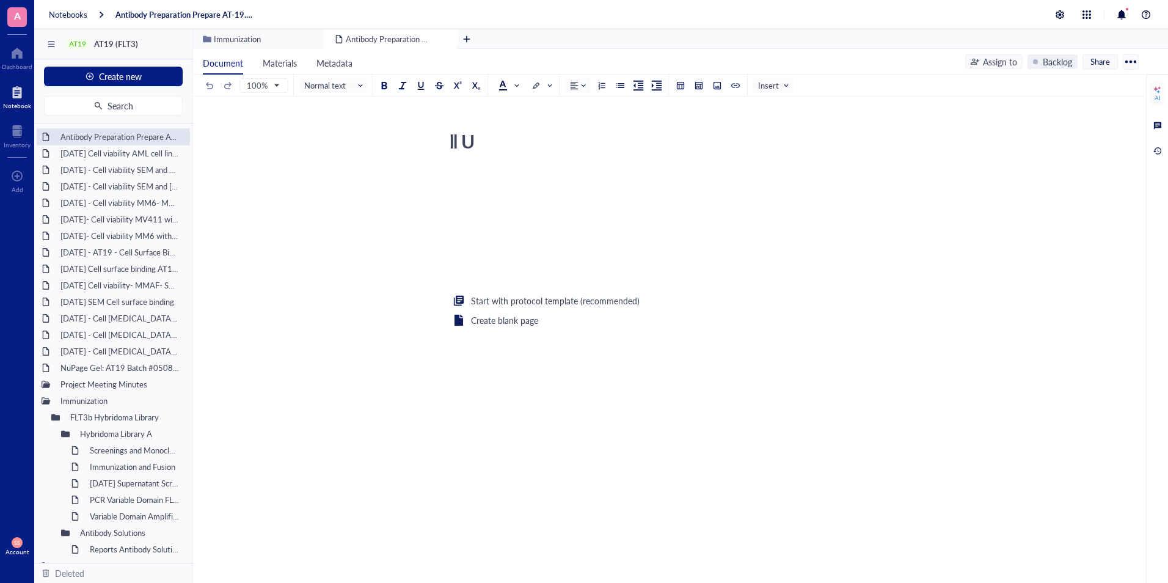
click at [480, 147] on textarea "ll U" at bounding box center [662, 201] width 434 height 151
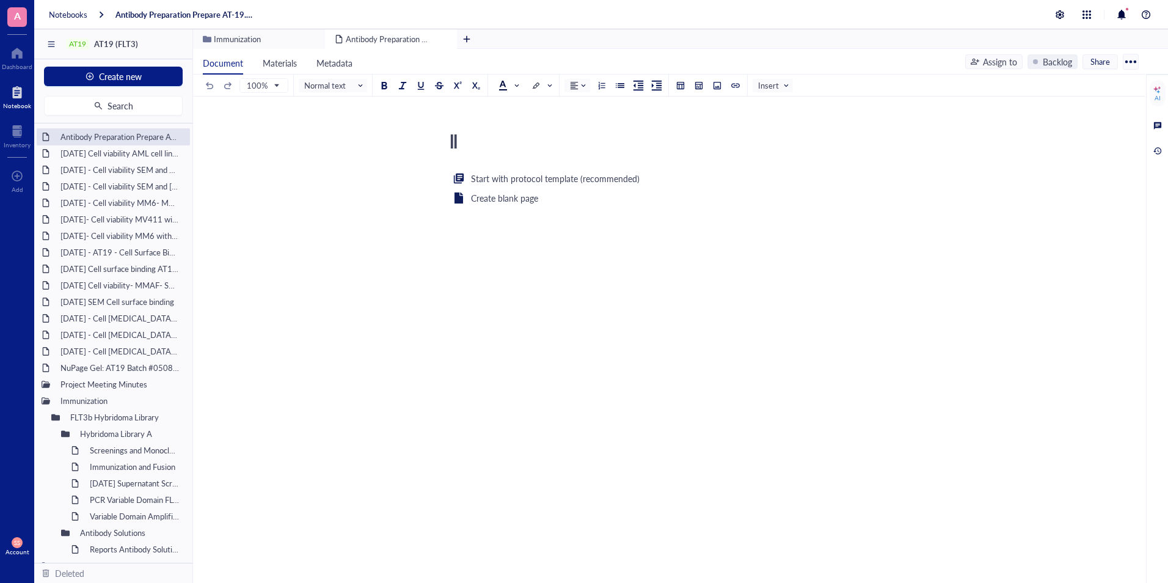
type textarea "l"
click at [474, 141] on div "l" at bounding box center [661, 141] width 435 height 31
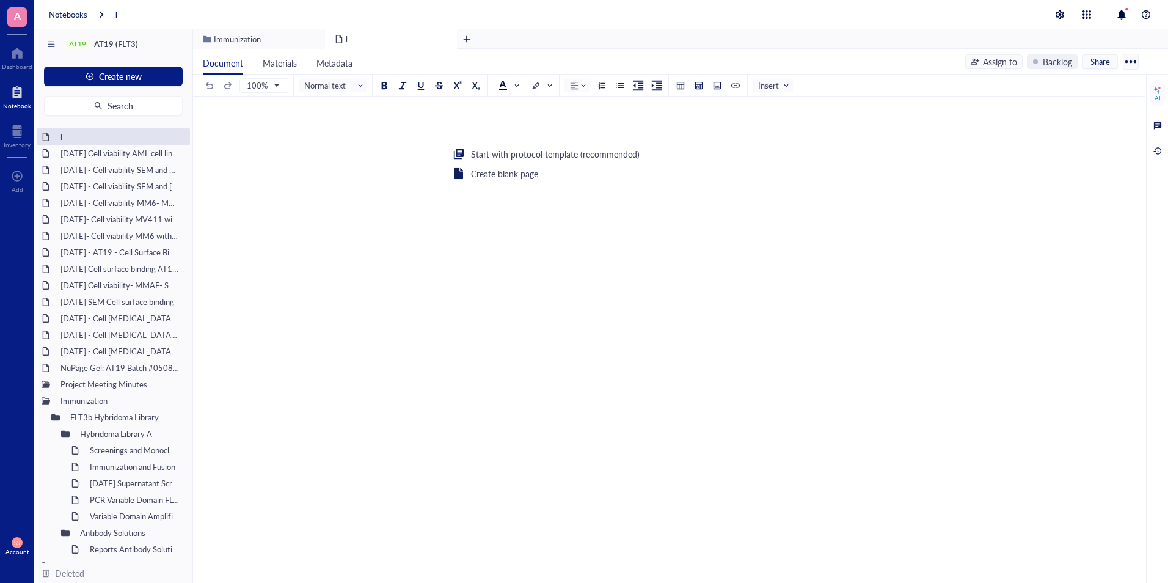
scroll to position [0, 0]
type textarea "[DATE] Cell viability"
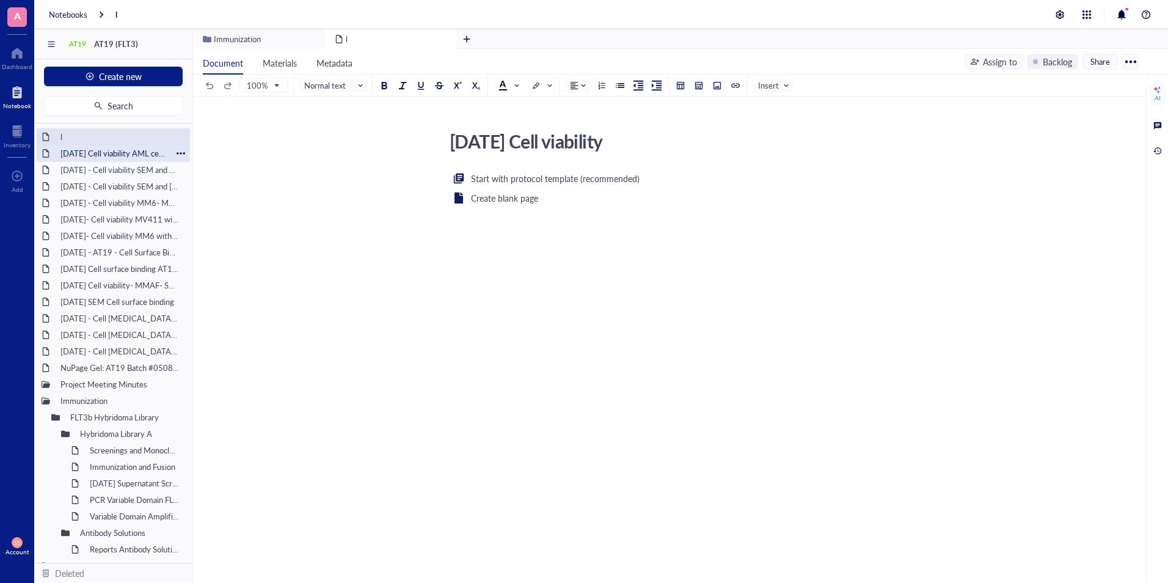
click at [103, 146] on div "[DATE] Cell viability AML cell lines using DMDM" at bounding box center [113, 153] width 117 height 17
click at [104, 146] on div "[DATE] Cell viability AML cell lines using DMDM" at bounding box center [113, 153] width 117 height 17
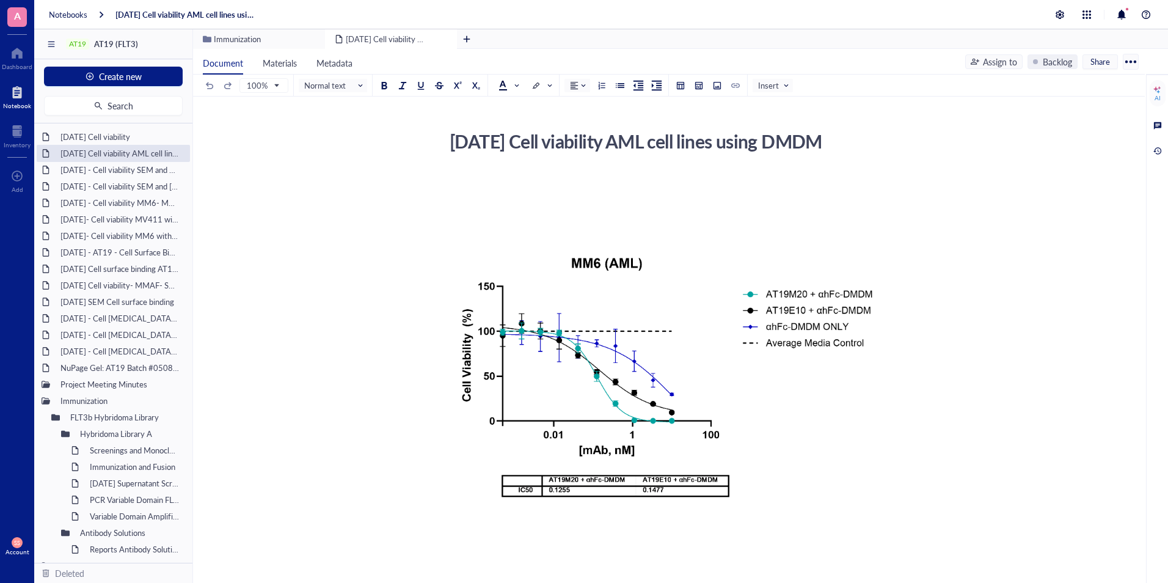
click at [701, 135] on div "[DATE] Cell viability AML cell lines using DMDM" at bounding box center [661, 141] width 435 height 31
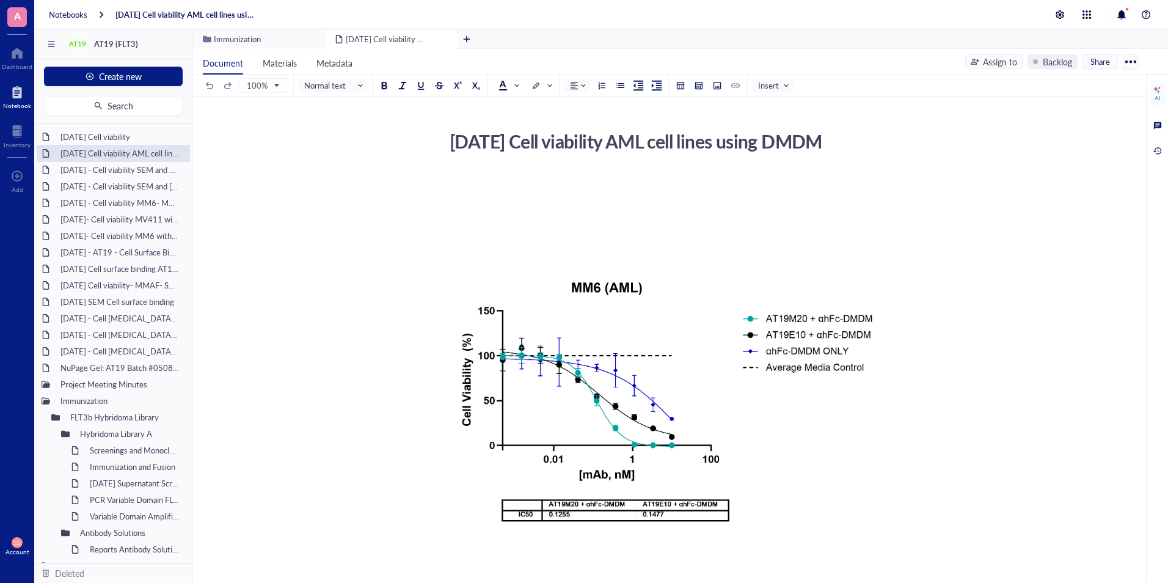
click at [660, 158] on textarea "[DATE] Cell viability AML cell lines using DMDM" at bounding box center [662, 153] width 434 height 54
click at [662, 150] on textarea "[DATE] Cell viability AML cell lines using DMDM" at bounding box center [662, 153] width 434 height 54
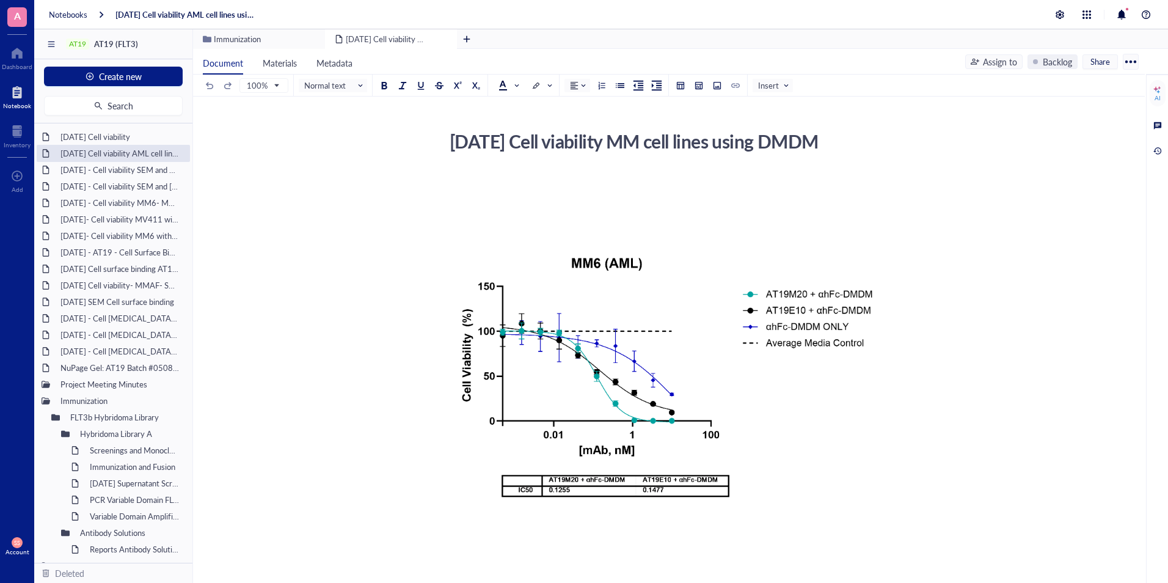
type textarea "[DATE] Cell viability MM6 cell lines using DMDM"
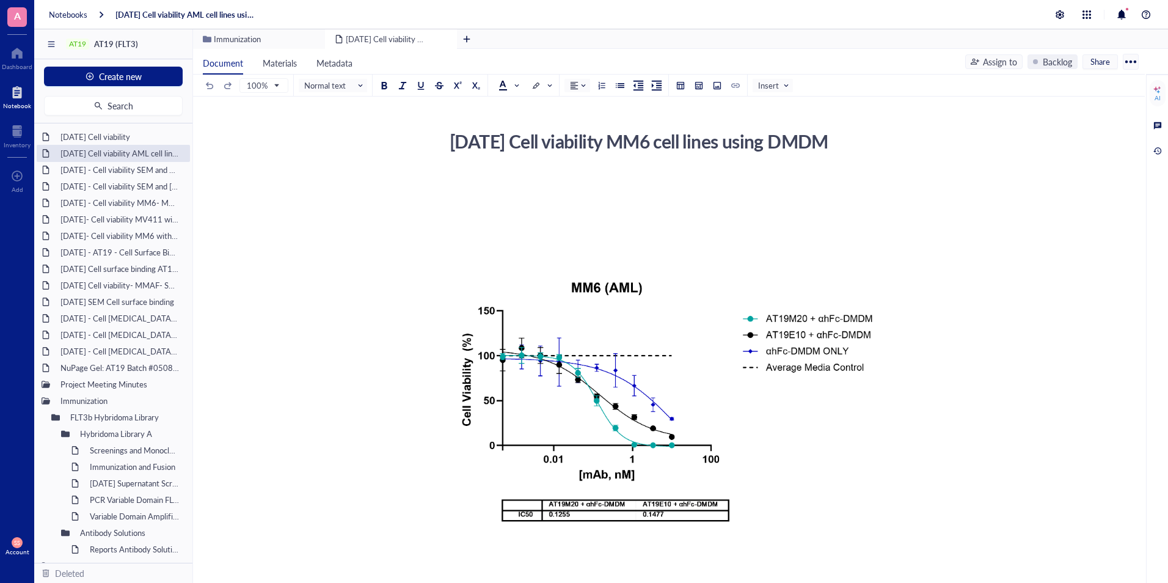
drag, startPoint x: 662, startPoint y: 142, endPoint x: 704, endPoint y: 167, distance: 49.2
click at [704, 167] on textarea "[DATE] Cell viability MM6 cell lines using DMDM" at bounding box center [662, 153] width 434 height 54
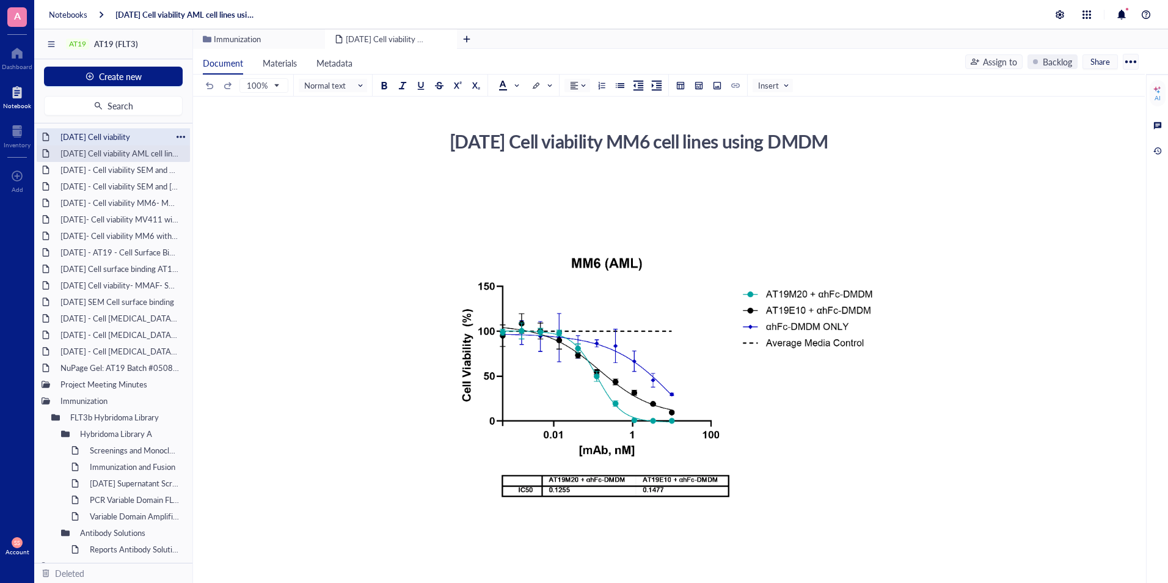
click at [104, 137] on div "[DATE] Cell viability" at bounding box center [113, 136] width 117 height 17
click at [668, 135] on div "[DATE] Cell viability MM6 cell lines using DMDM" at bounding box center [661, 141] width 435 height 31
click at [89, 136] on div "[DATE] Cell viability" at bounding box center [113, 136] width 117 height 17
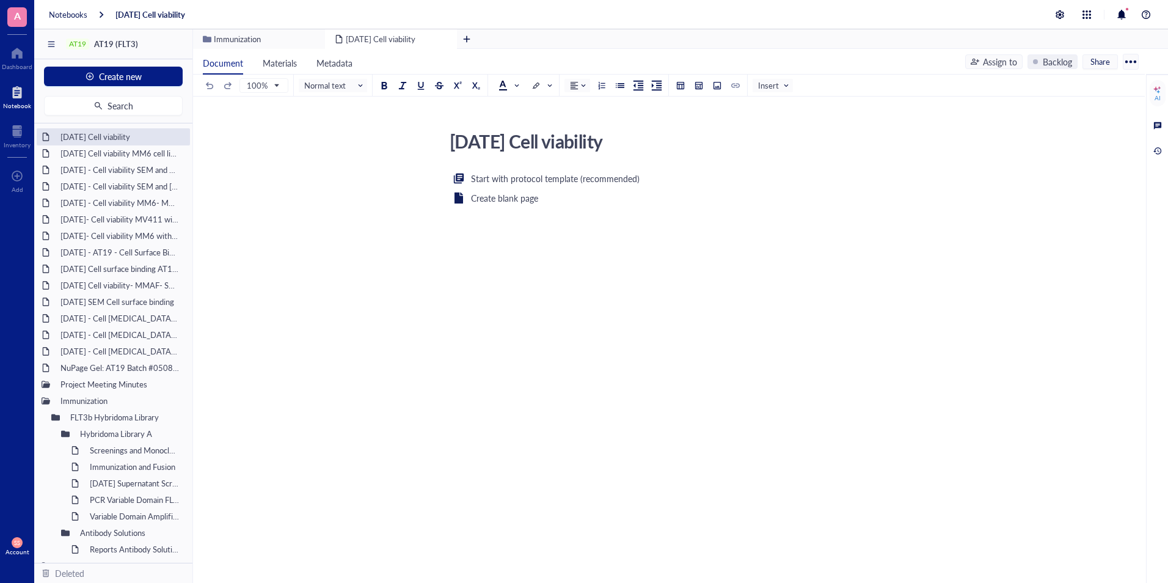
click at [666, 143] on div "[DATE] Cell viability" at bounding box center [661, 141] width 435 height 31
click at [666, 143] on textarea "[DATE] Cell viability" at bounding box center [662, 140] width 434 height 29
type textarea "[DATE] Cell viability MM6 cell lines using DMDM"
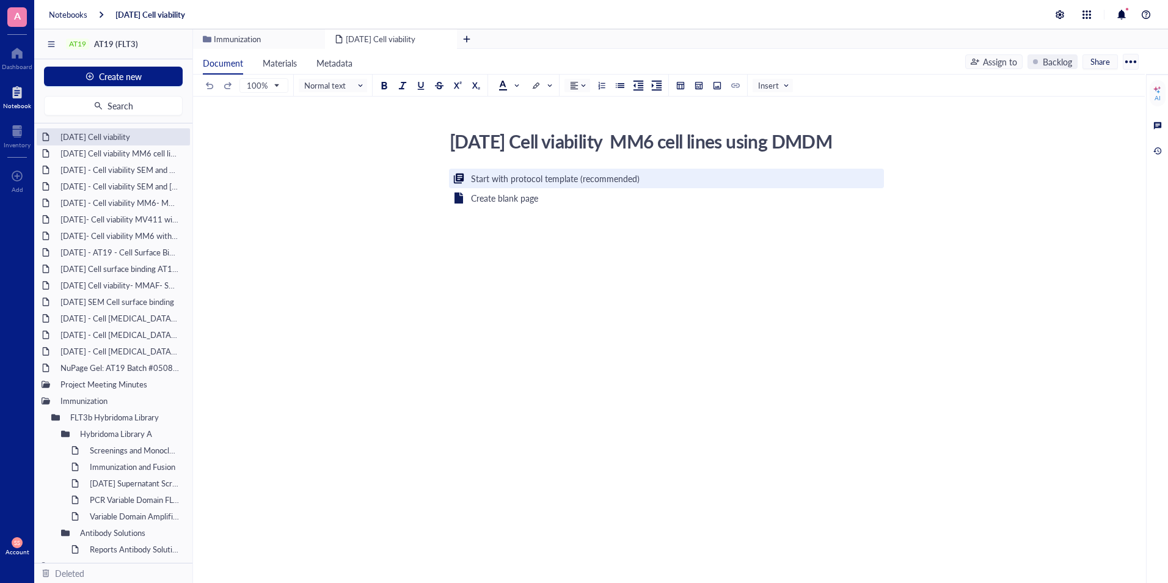
click at [663, 173] on div "[DATE] Cell viability MM6 cell lines using DMDM [DATE] Cell viability MM6 cell …" at bounding box center [666, 266] width 947 height 281
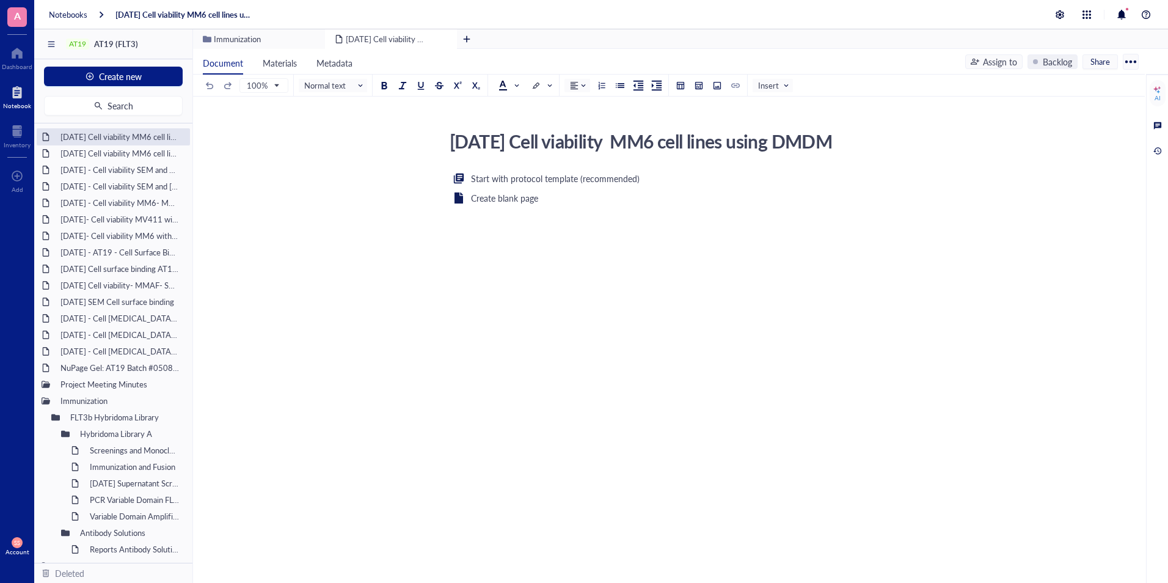
click at [710, 142] on div "[DATE] Cell viability MM6 cell lines using DMDM" at bounding box center [661, 141] width 435 height 31
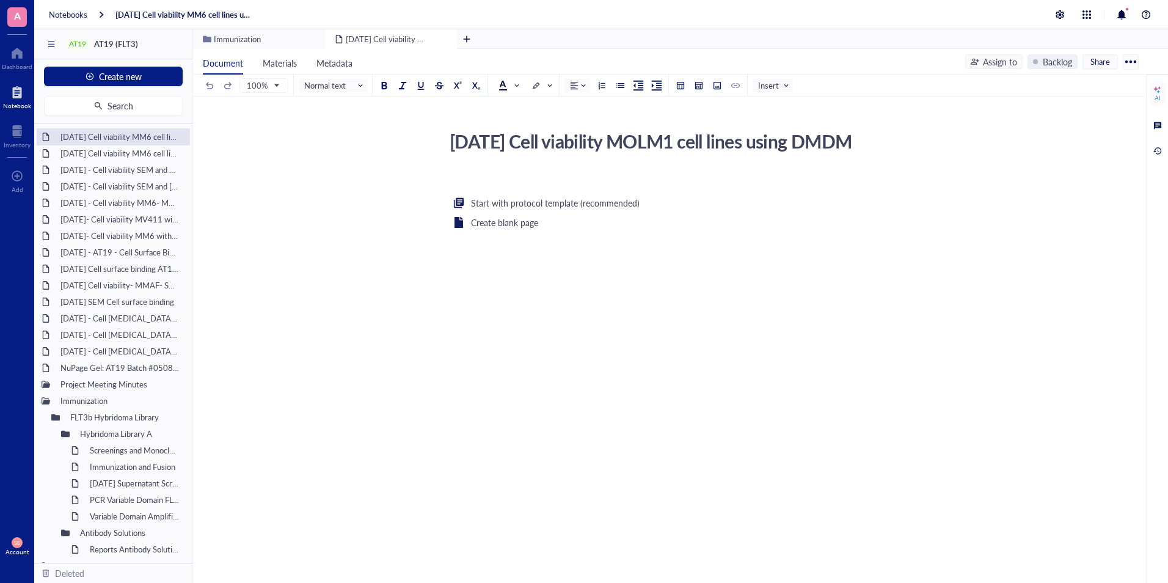
type textarea "[DATE] Cell viability MOLM13 cell lines using DMDM"
